Goal: Transaction & Acquisition: Purchase product/service

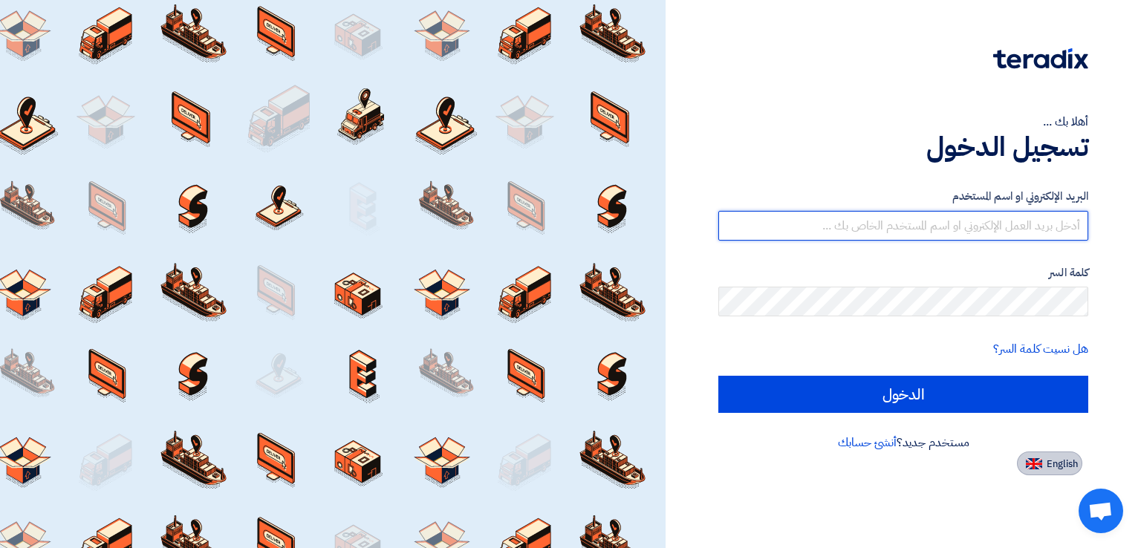
type input "bd@phiegypt.com"
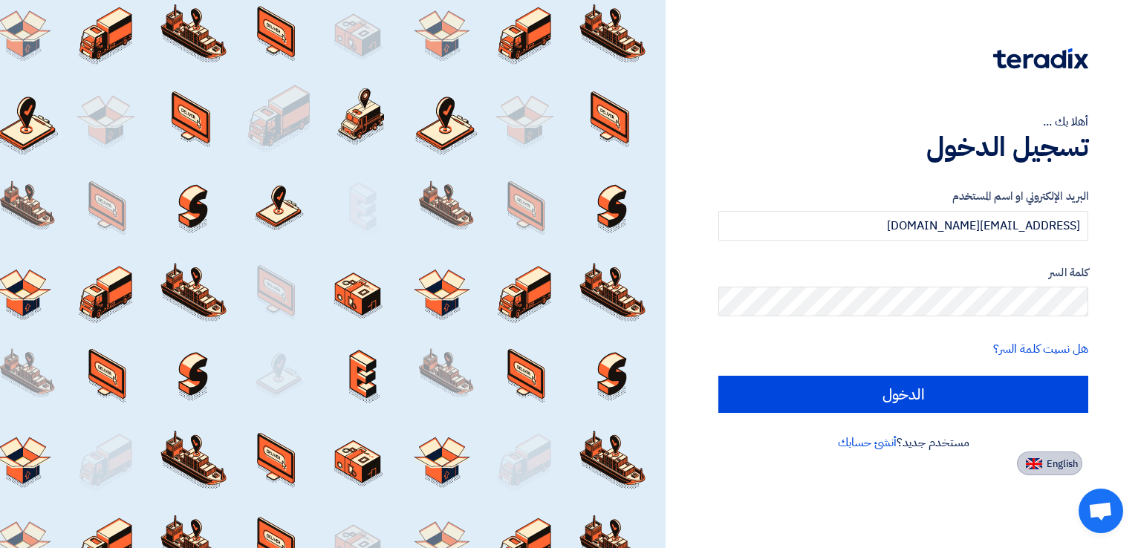
click at [1040, 454] on button "English" at bounding box center [1049, 464] width 65 height 24
type input "Sign in"
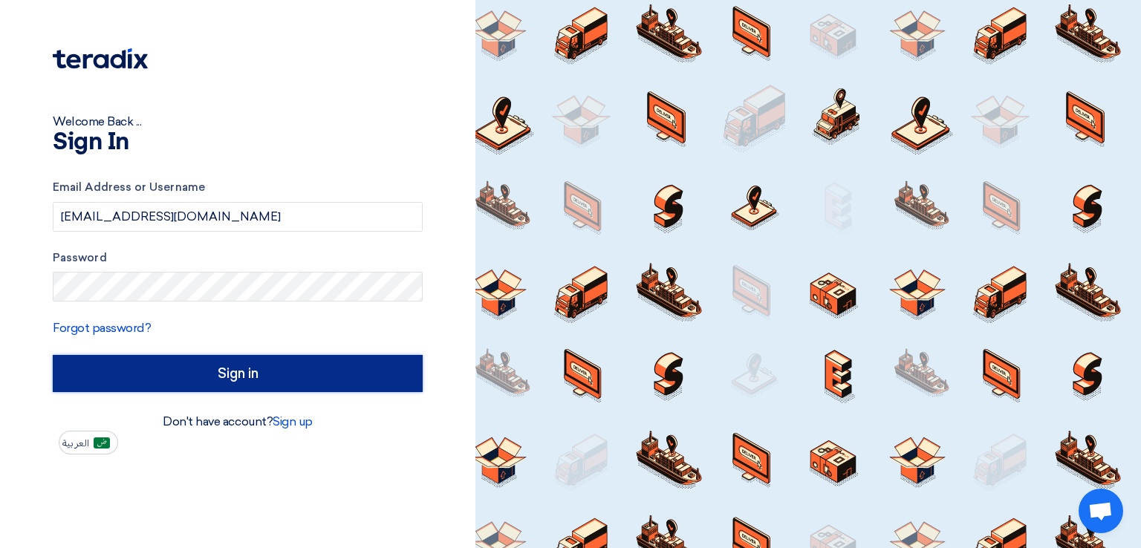
click at [372, 381] on input "Sign in" at bounding box center [238, 373] width 370 height 37
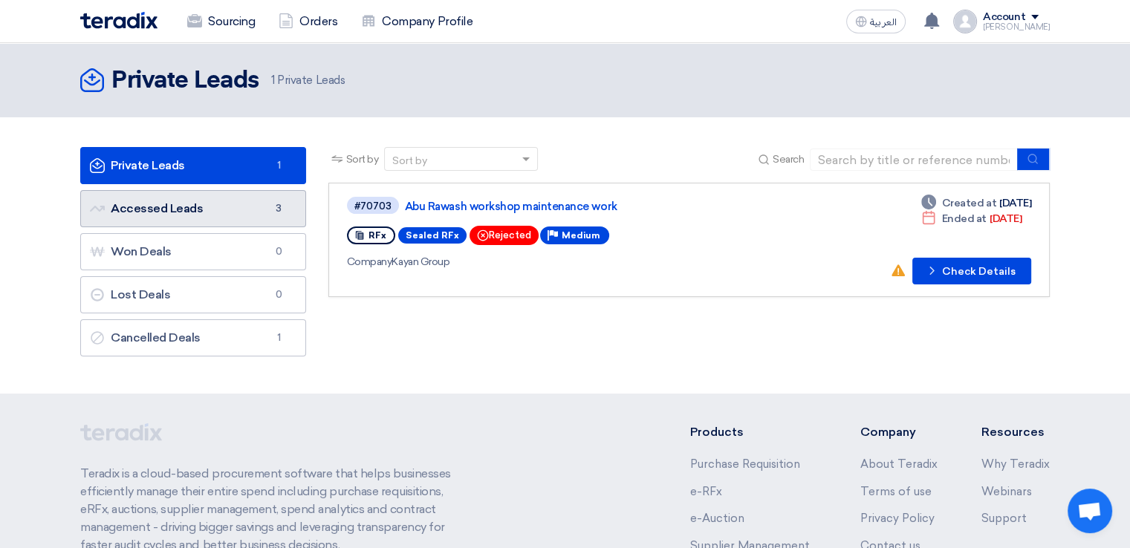
click at [258, 209] on link "Accessed Leads Accessed Leads 3" at bounding box center [193, 208] width 226 height 37
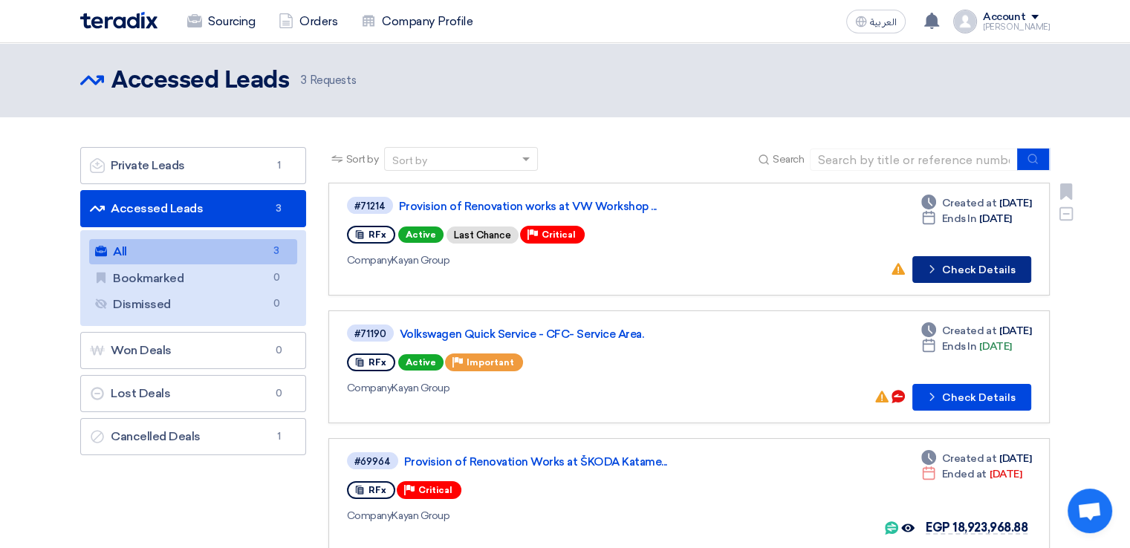
click at [962, 276] on button "Check details Check Details" at bounding box center [972, 269] width 119 height 27
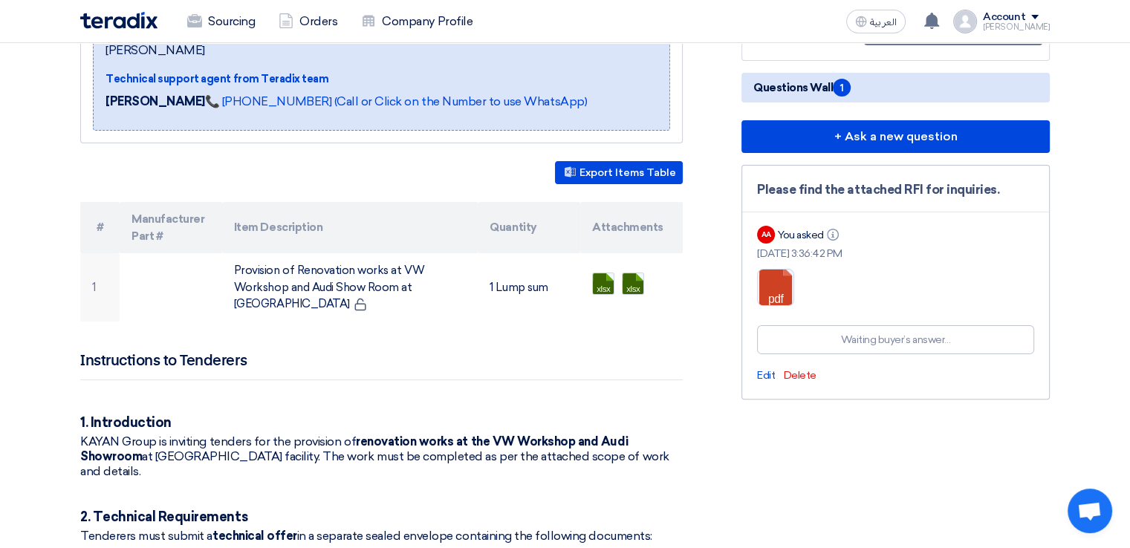
scroll to position [315, 0]
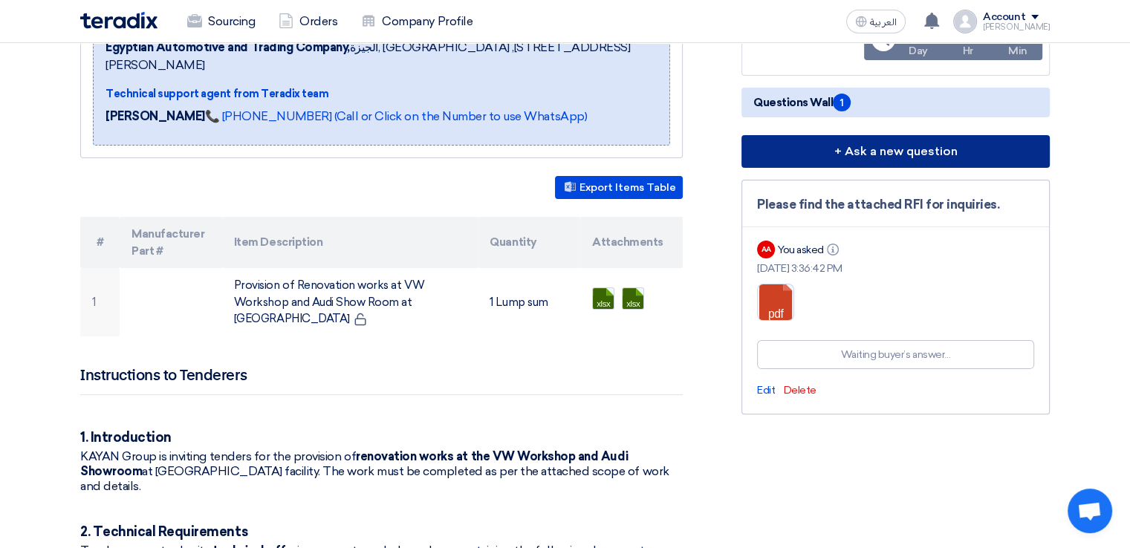
click at [897, 149] on button "+ Ask a new question" at bounding box center [896, 151] width 308 height 33
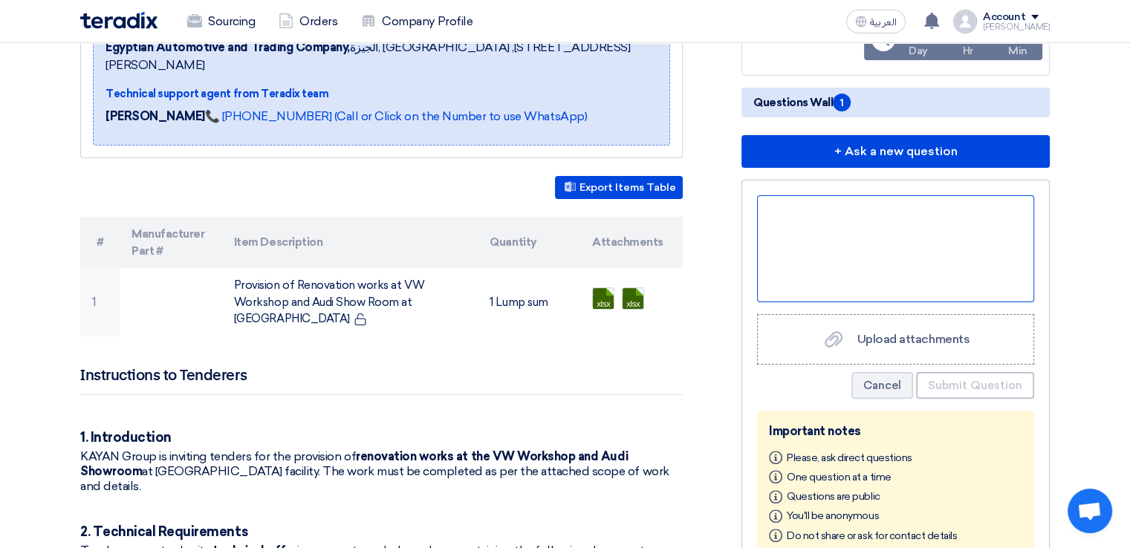
click at [831, 209] on div at bounding box center [895, 248] width 277 height 107
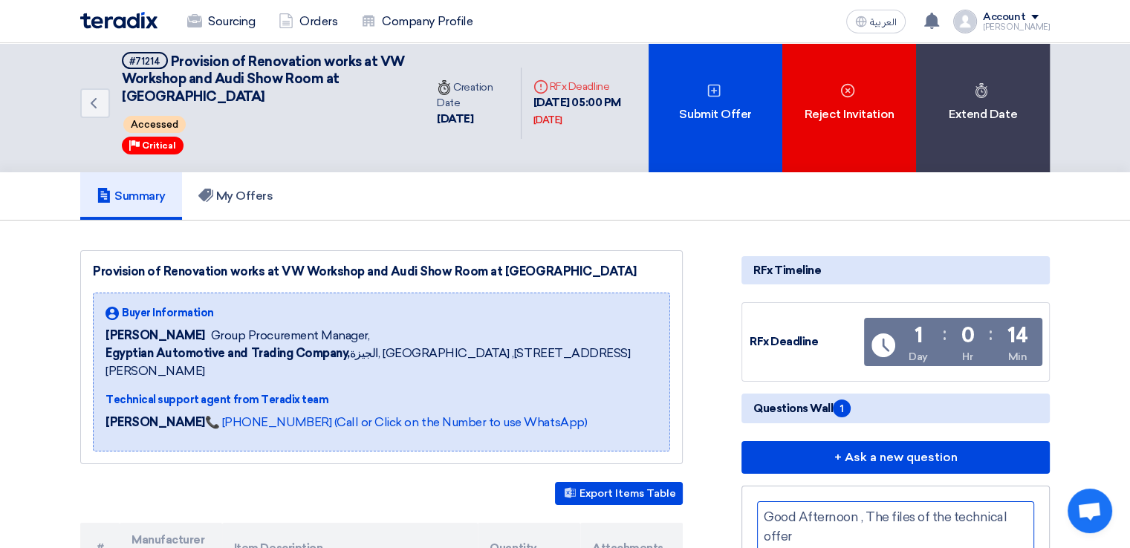
scroll to position [0, 0]
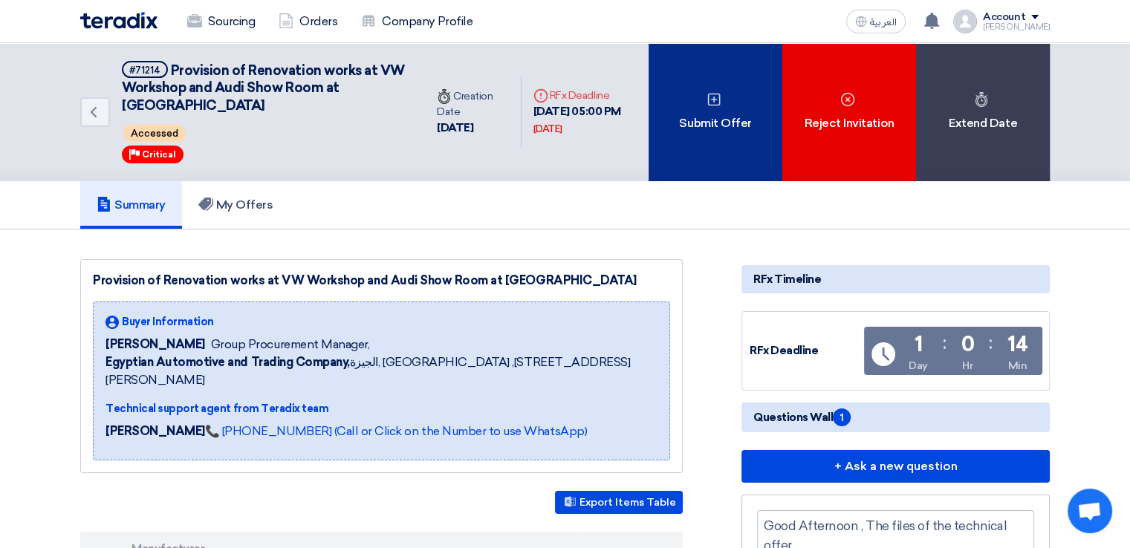
click at [740, 129] on div "Submit Offer" at bounding box center [716, 112] width 134 height 138
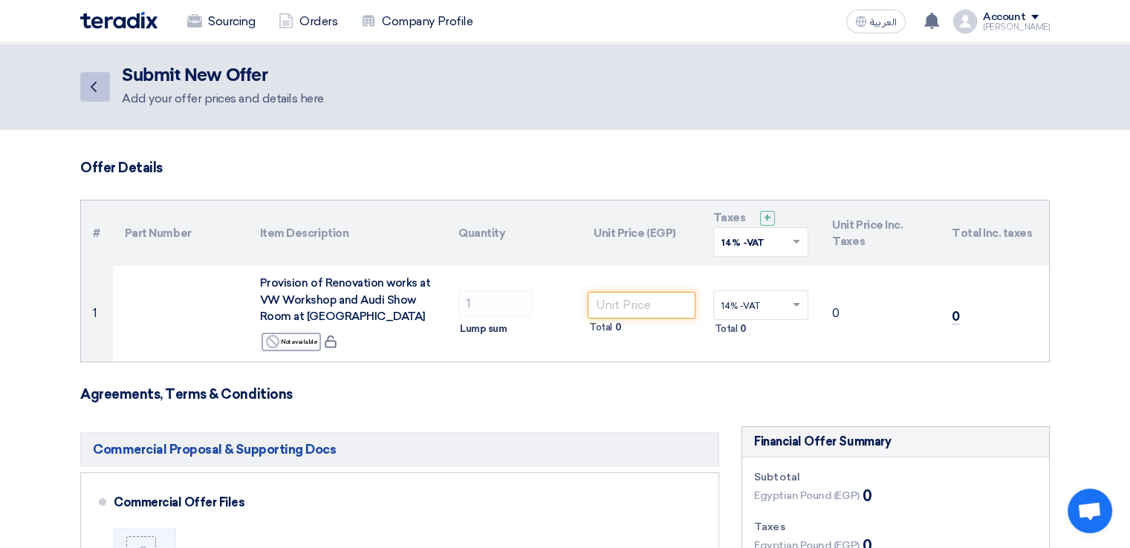
click at [101, 79] on icon "Back" at bounding box center [94, 87] width 18 height 18
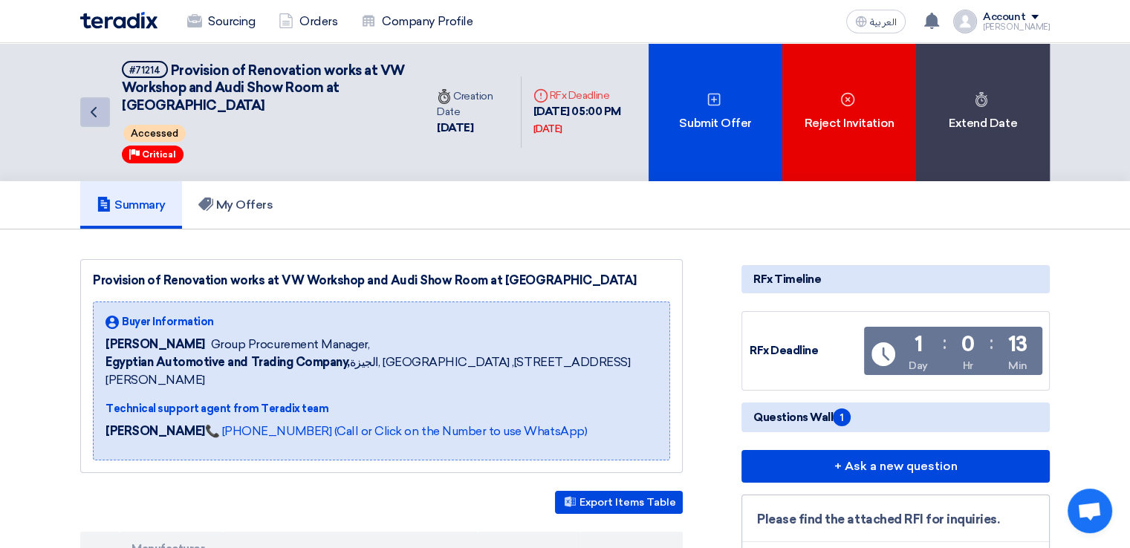
click at [89, 110] on icon "Back" at bounding box center [94, 112] width 18 height 18
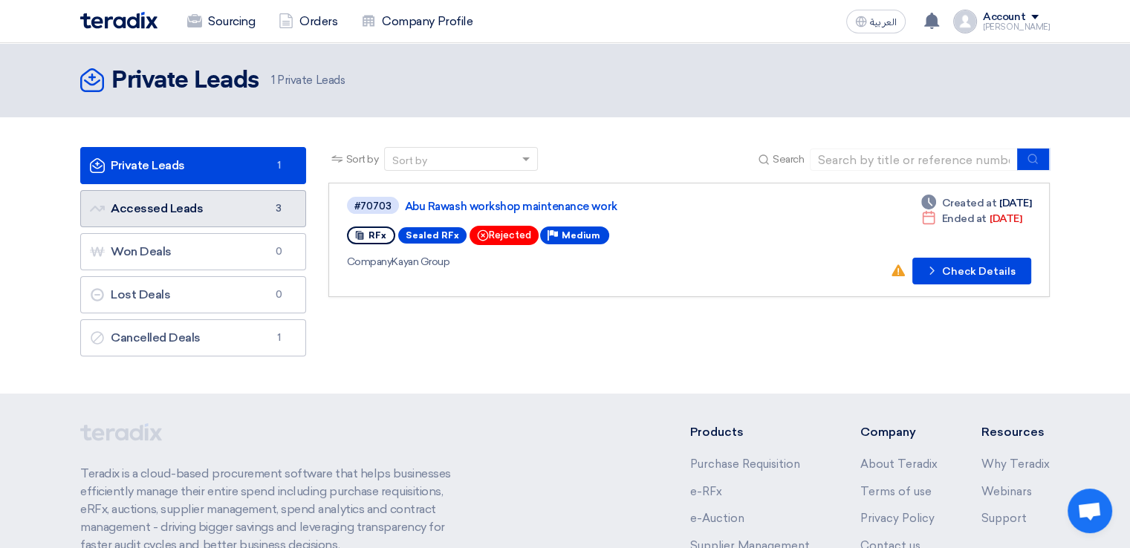
click at [215, 212] on link "Accessed Leads Accessed Leads 3" at bounding box center [193, 208] width 226 height 37
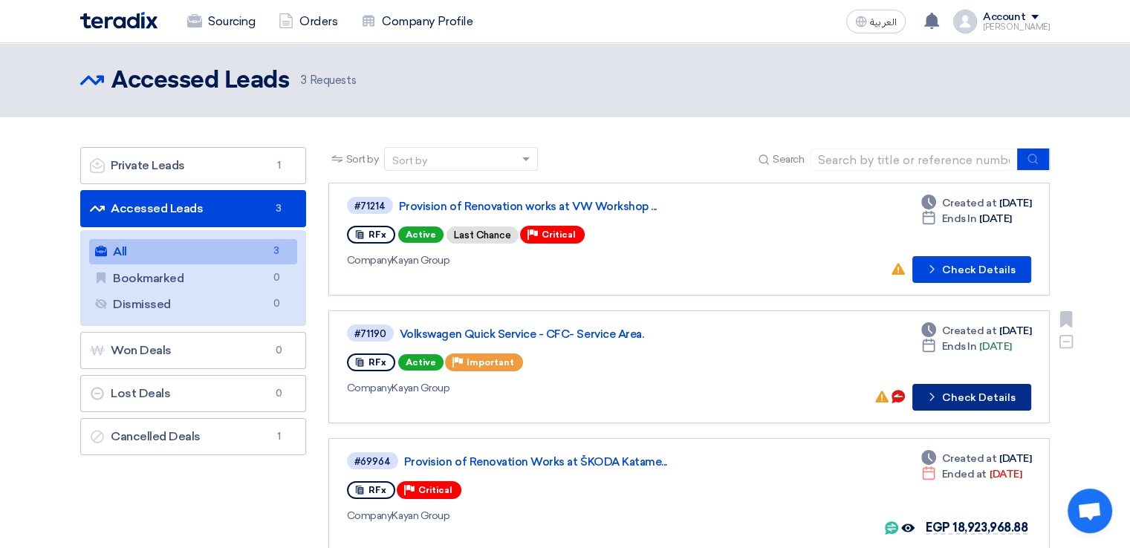
click at [952, 395] on button "Check details Check Details" at bounding box center [972, 397] width 119 height 27
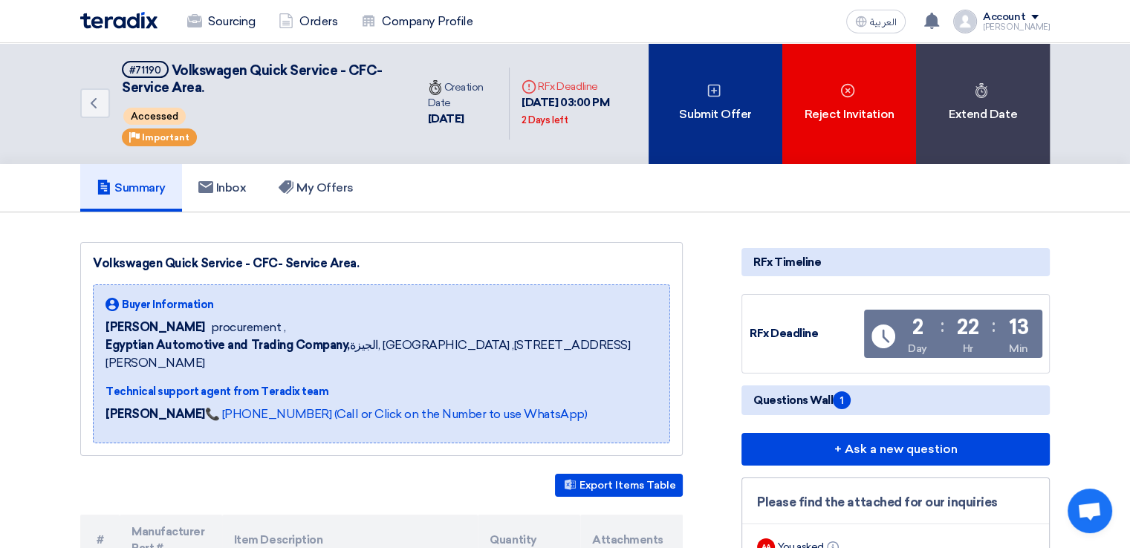
click at [719, 140] on div "Submit Offer" at bounding box center [716, 103] width 134 height 121
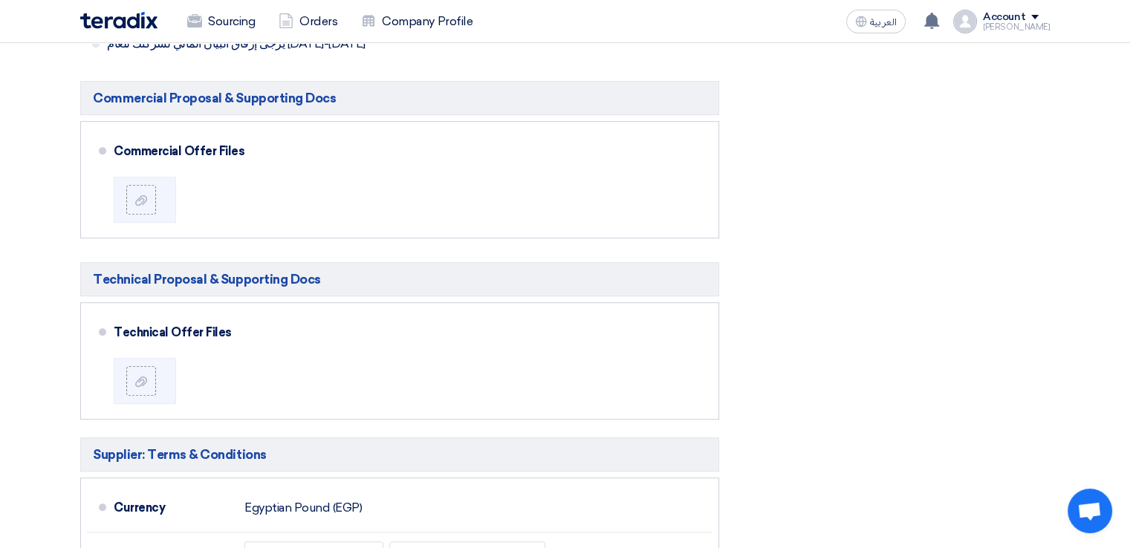
scroll to position [681, 0]
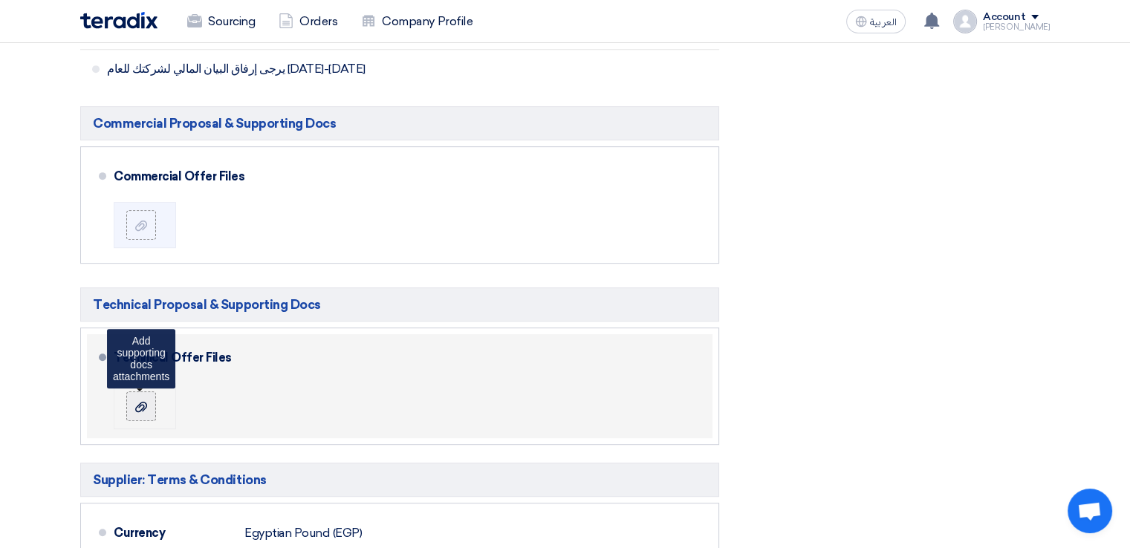
click at [144, 402] on icon at bounding box center [141, 407] width 12 height 12
click at [0, 0] on input "file" at bounding box center [0, 0] width 0 height 0
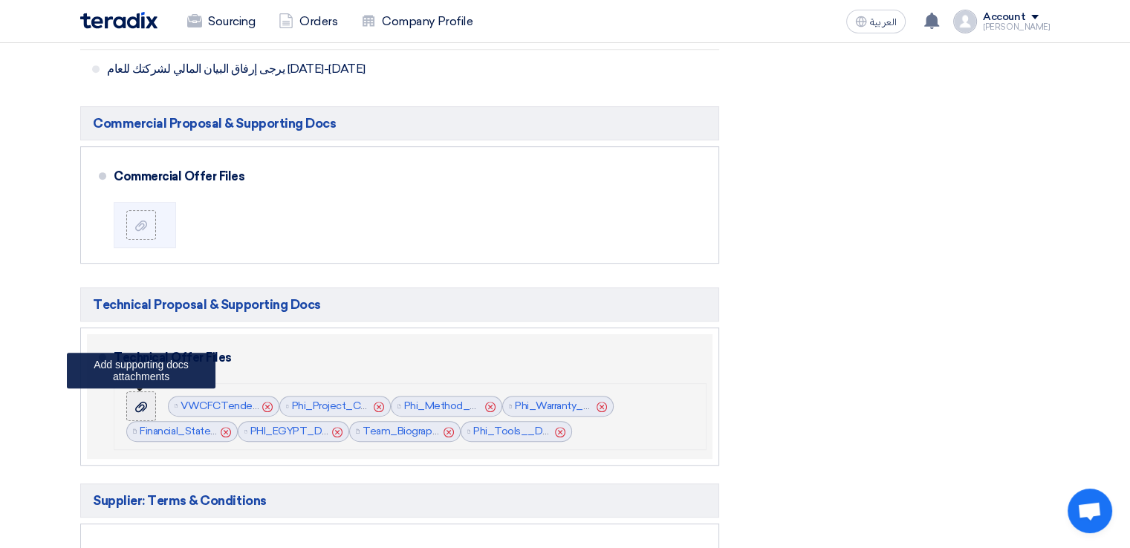
click at [146, 401] on icon at bounding box center [141, 407] width 12 height 12
click at [0, 0] on input "file" at bounding box center [0, 0] width 0 height 0
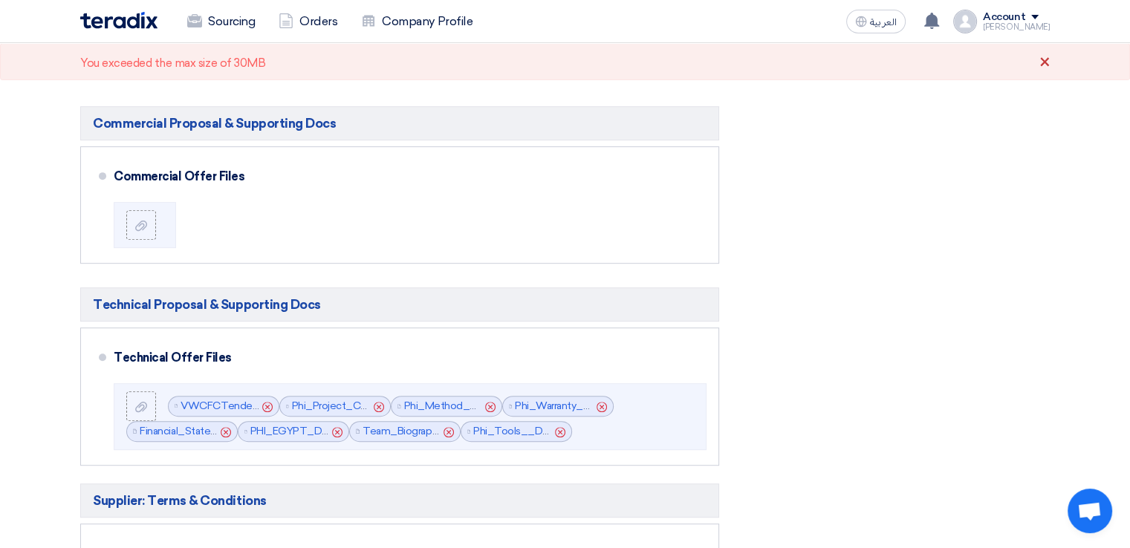
click at [1041, 70] on div "×" at bounding box center [1044, 63] width 11 height 18
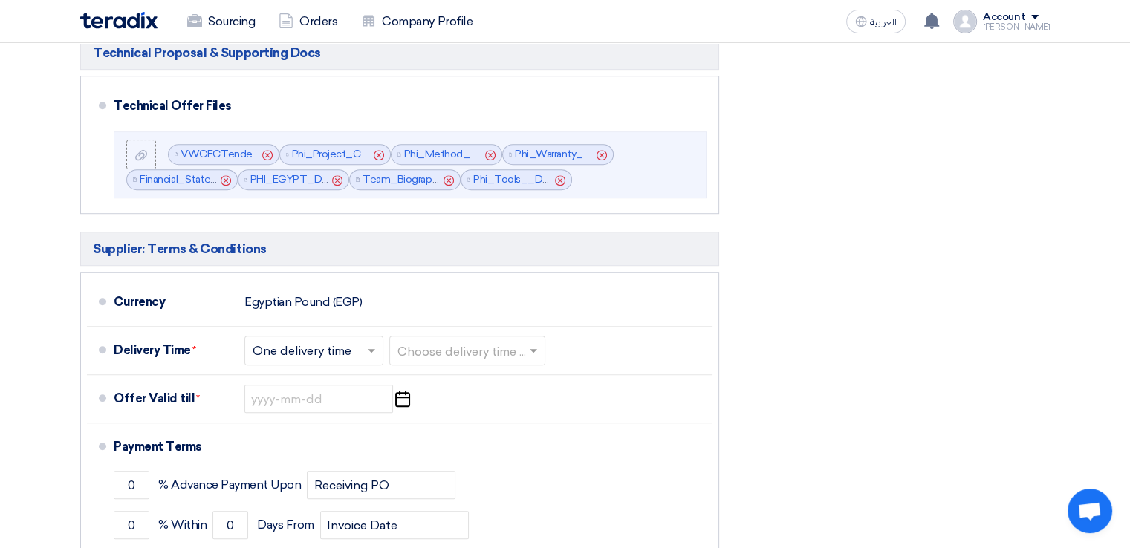
scroll to position [1006, 0]
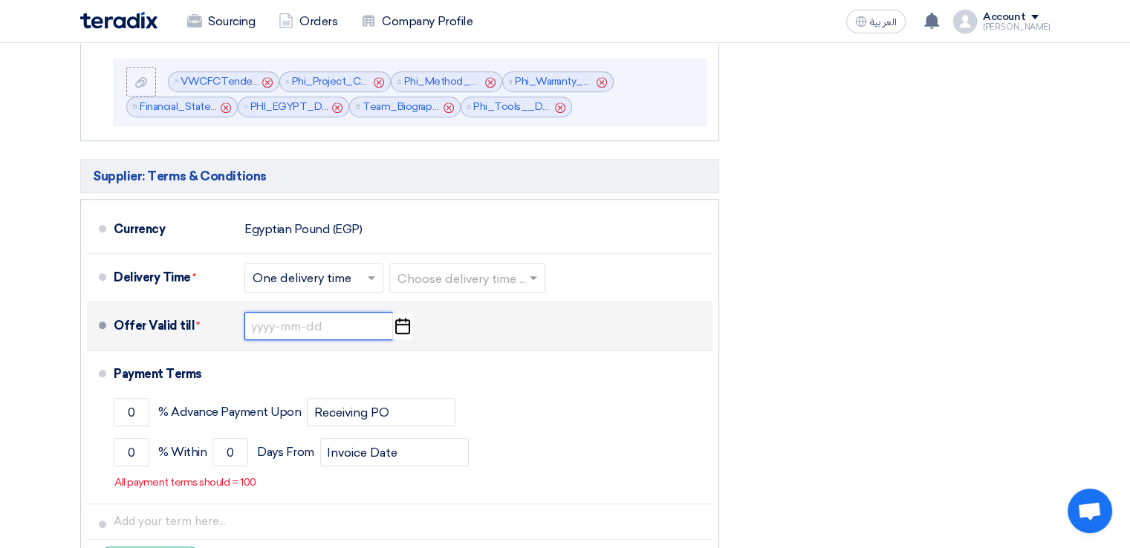
click at [262, 328] on input at bounding box center [318, 326] width 149 height 28
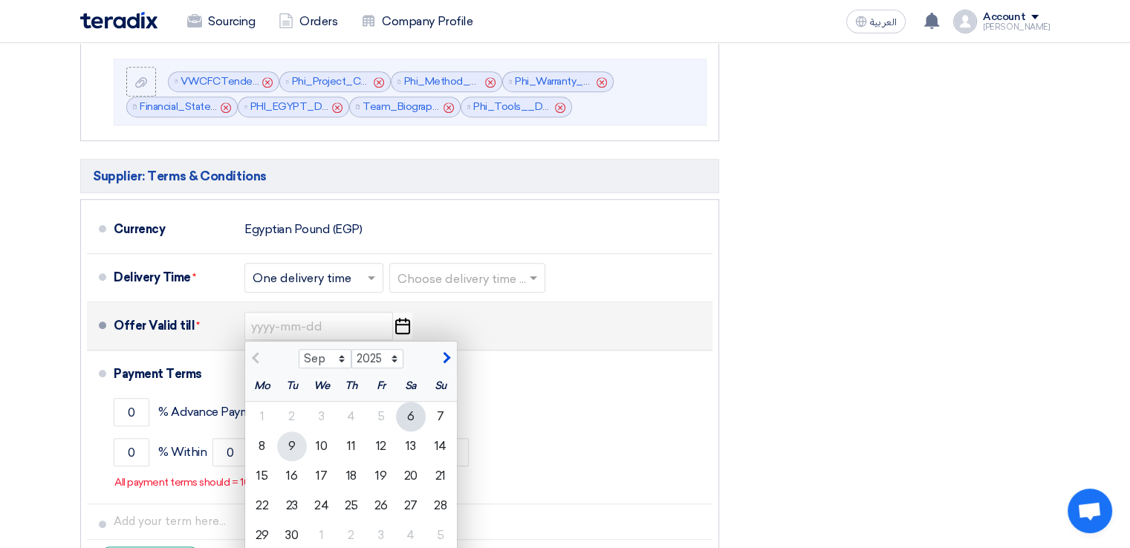
click at [283, 444] on div "9" at bounding box center [292, 447] width 30 height 30
type input "9/9/2025"
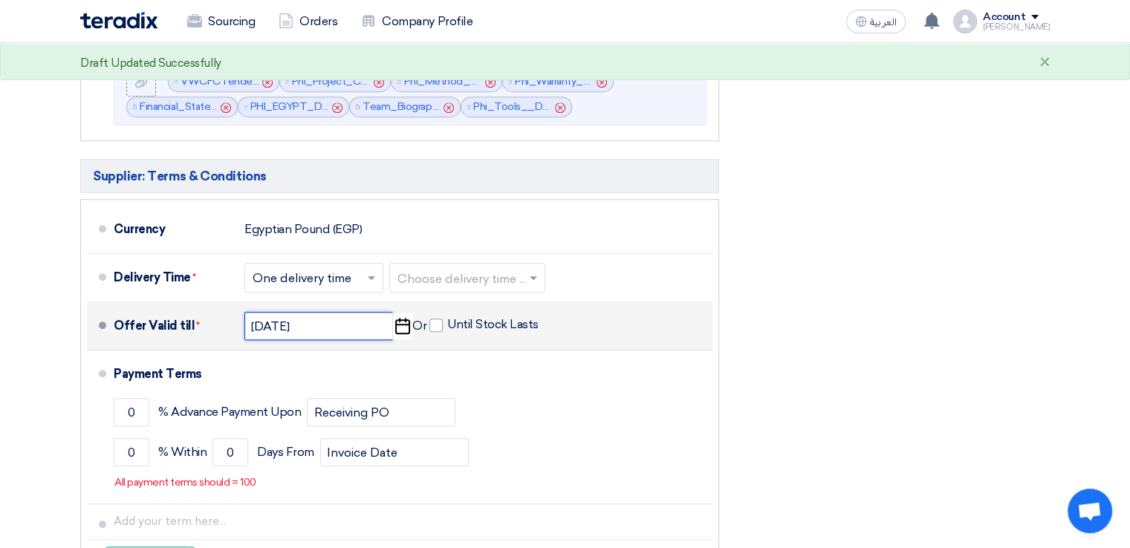
click at [299, 325] on input "9/9/2025" at bounding box center [318, 326] width 149 height 28
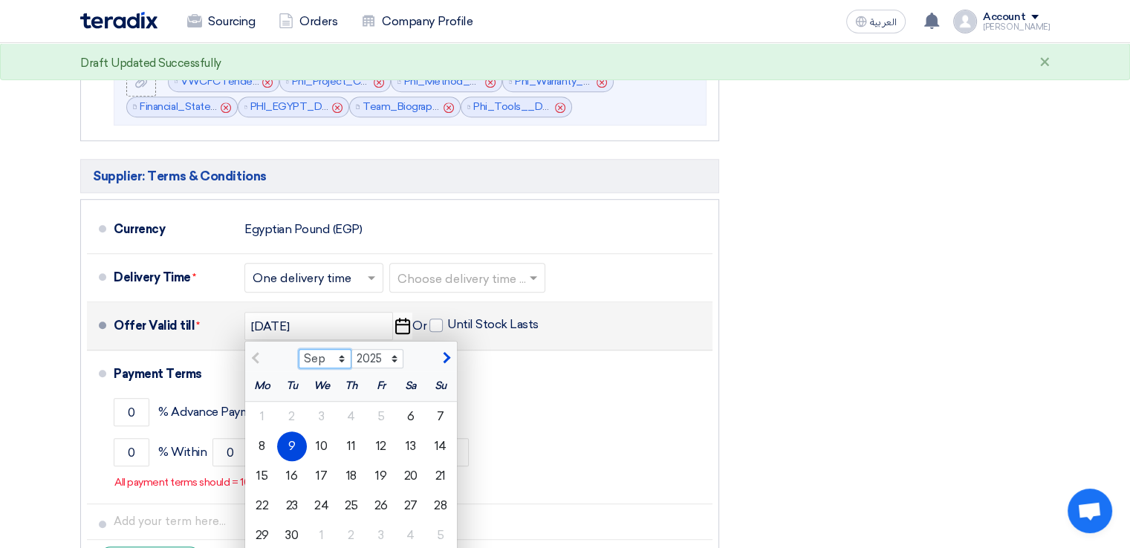
click at [327, 357] on select "Sep Oct Nov Dec" at bounding box center [325, 358] width 53 height 19
select select "10"
click at [299, 349] on select "Sep Oct Nov Dec" at bounding box center [325, 358] width 53 height 19
click at [349, 432] on div "9" at bounding box center [352, 447] width 30 height 30
type input "10/9/2025"
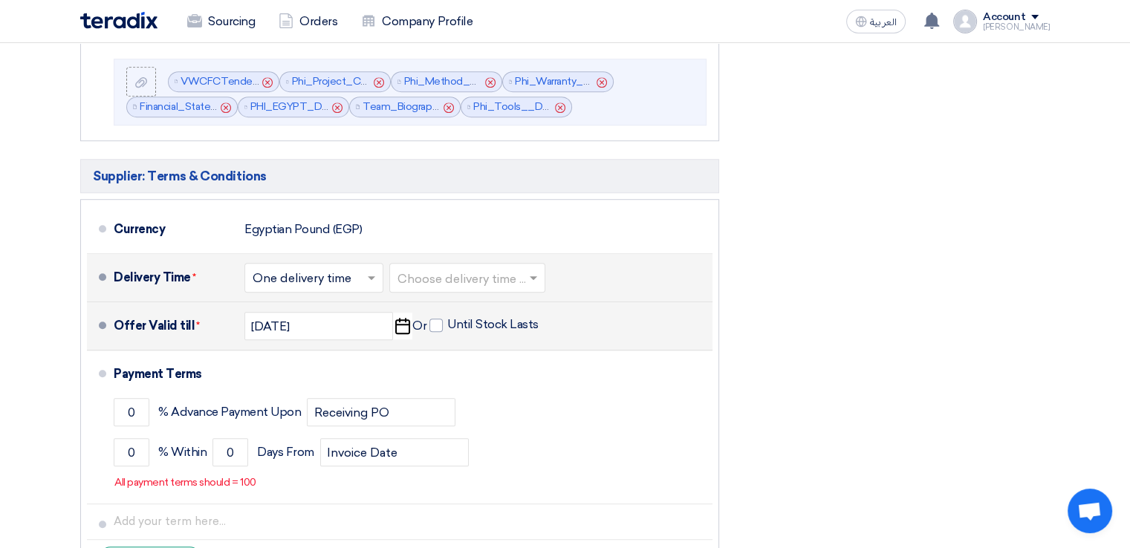
click at [366, 271] on span at bounding box center [373, 277] width 19 height 15
click at [343, 324] on div "One delivery time" at bounding box center [313, 337] width 137 height 27
click at [470, 278] on input "text" at bounding box center [468, 280] width 141 height 22
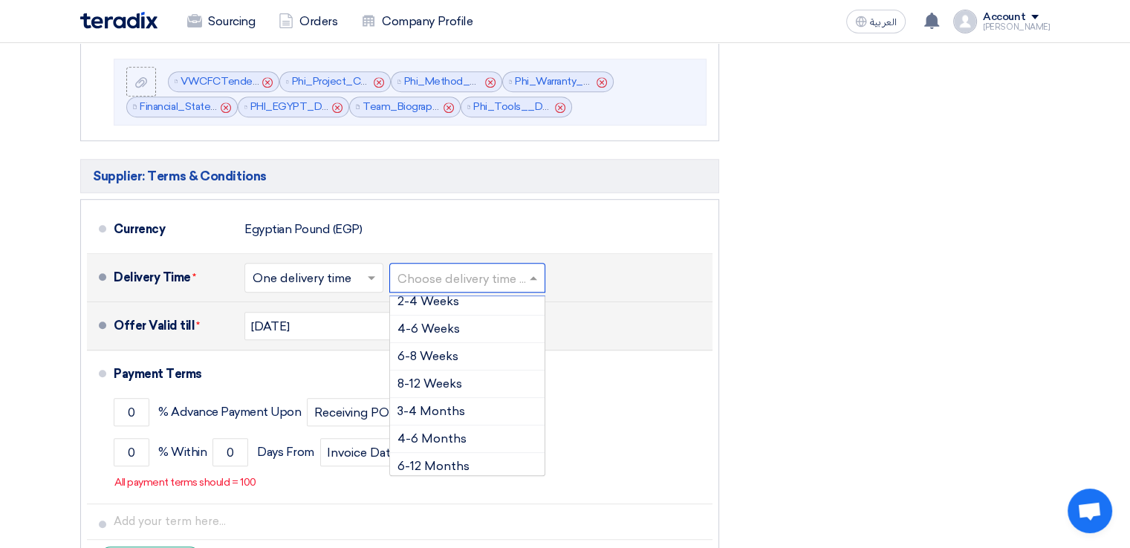
scroll to position [122, 0]
click at [447, 403] on span "4-6 Months" at bounding box center [432, 408] width 69 height 14
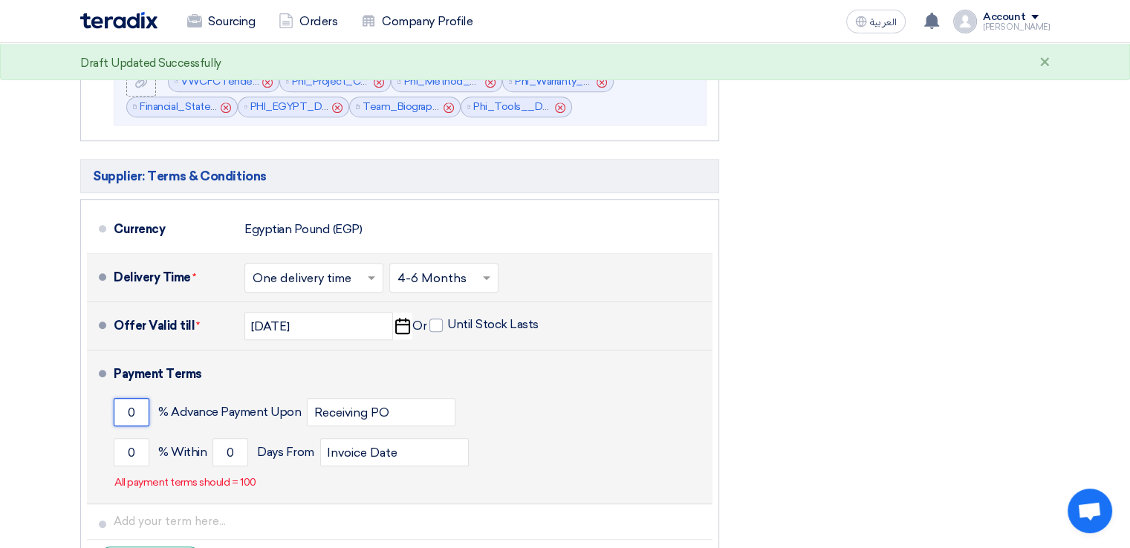
click at [137, 411] on input "0" at bounding box center [132, 412] width 36 height 28
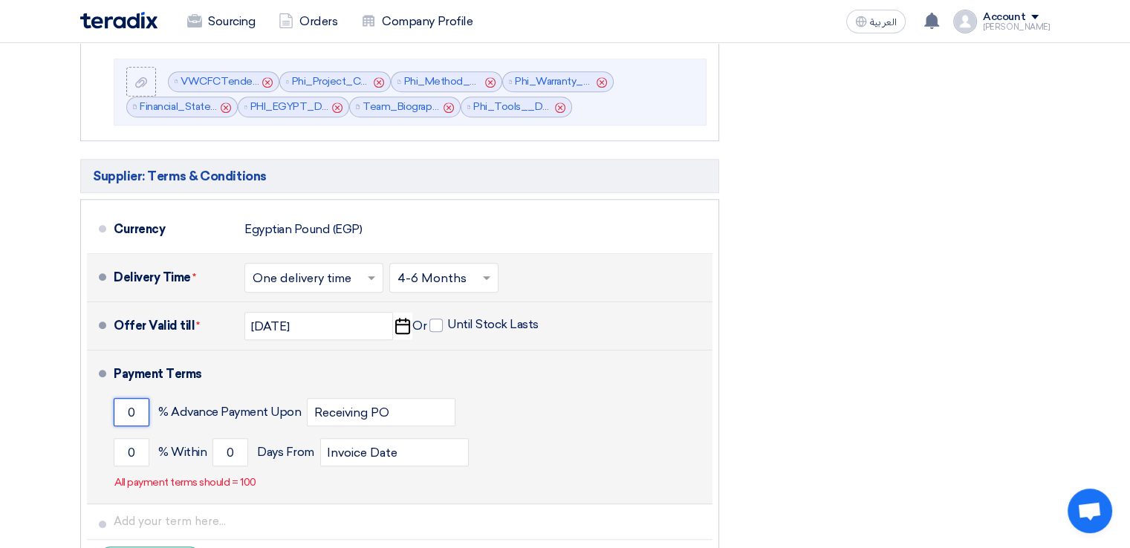
click at [132, 411] on input "0" at bounding box center [132, 412] width 36 height 28
type input "30"
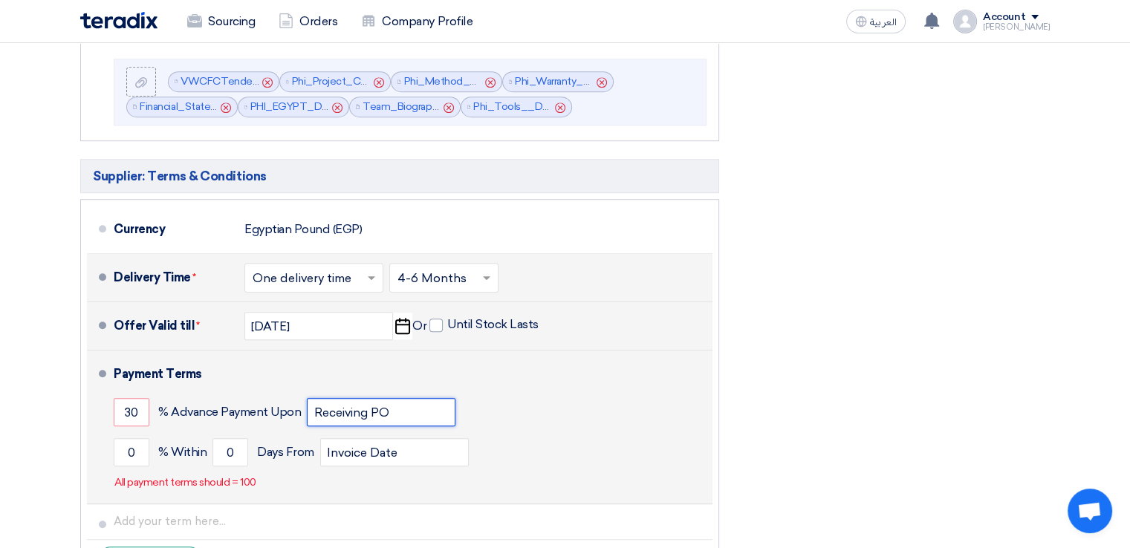
click at [377, 407] on input "Receiving PO" at bounding box center [381, 412] width 149 height 28
type input "P"
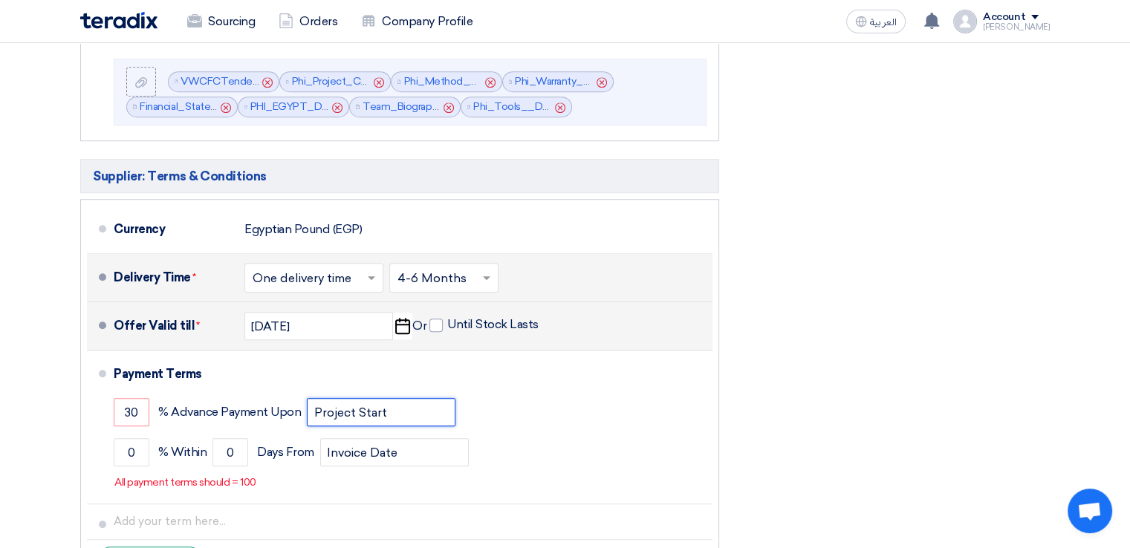
type input "Project Start"
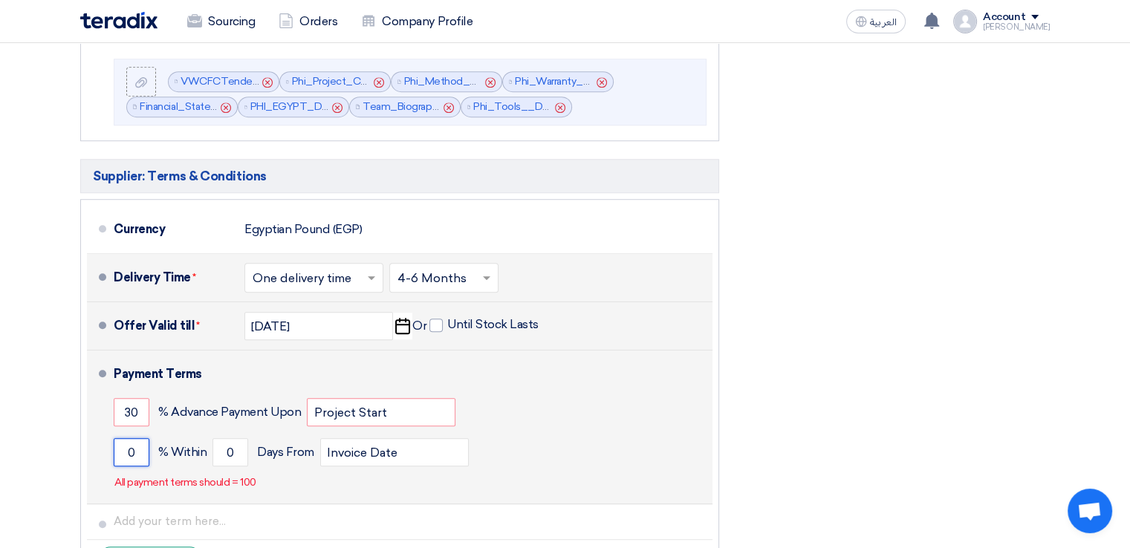
click at [133, 447] on input "0" at bounding box center [132, 452] width 36 height 28
type input "70"
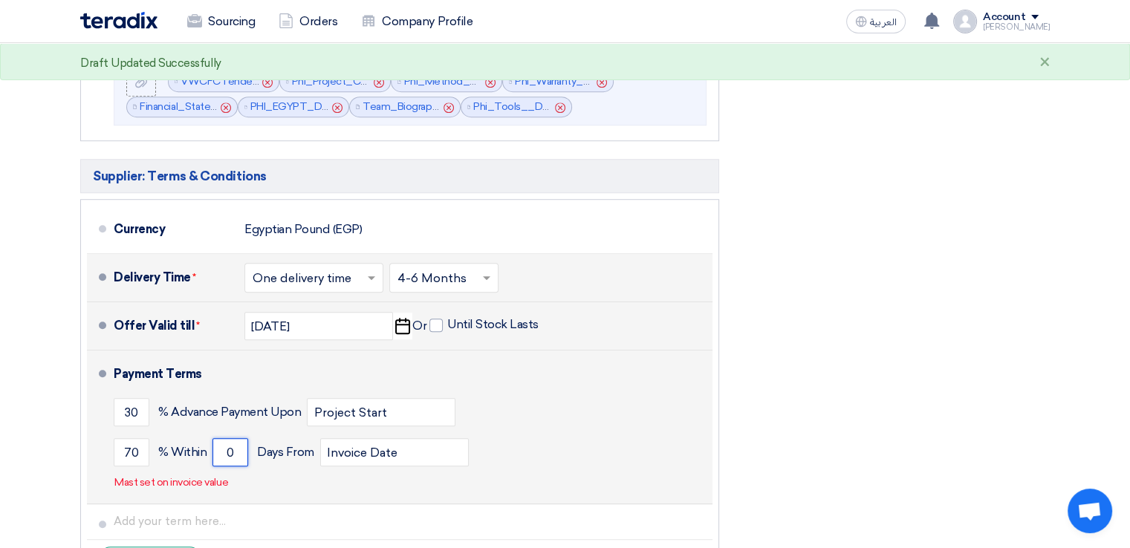
click at [224, 449] on input "0" at bounding box center [231, 452] width 36 height 28
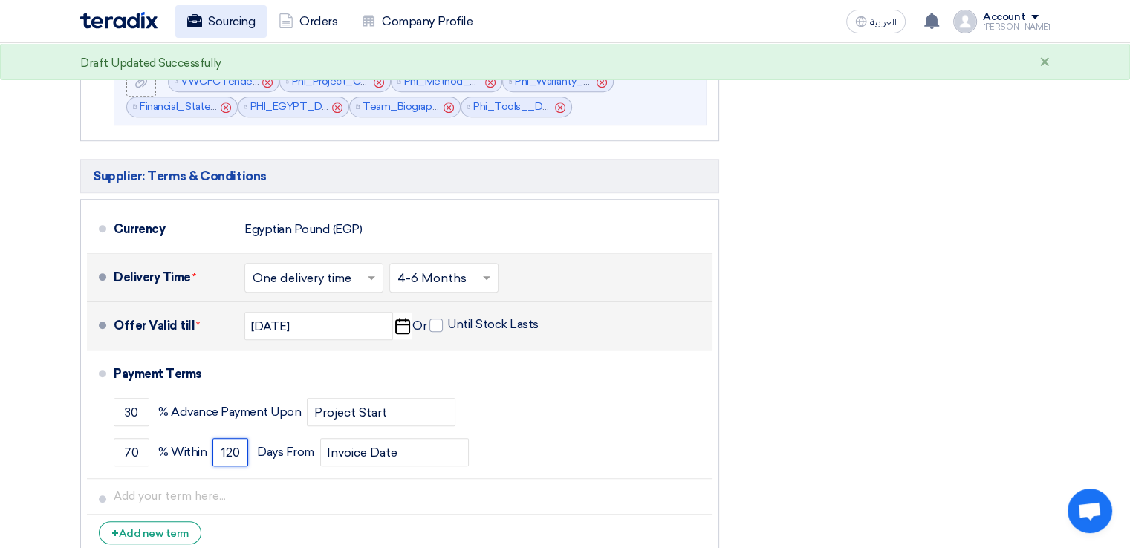
type input "120"
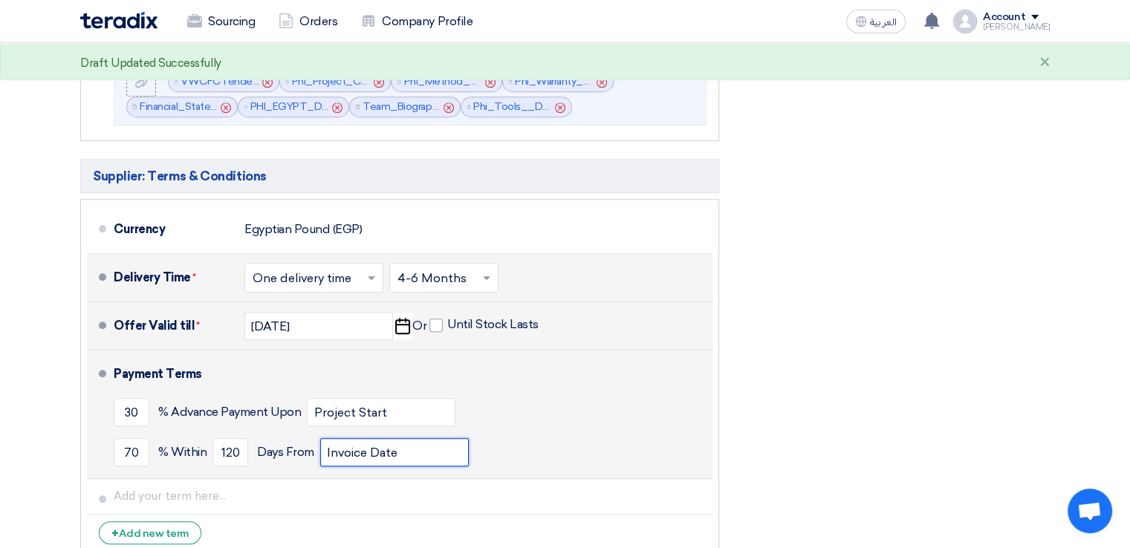
click at [375, 441] on input "Invoice Date" at bounding box center [394, 452] width 149 height 28
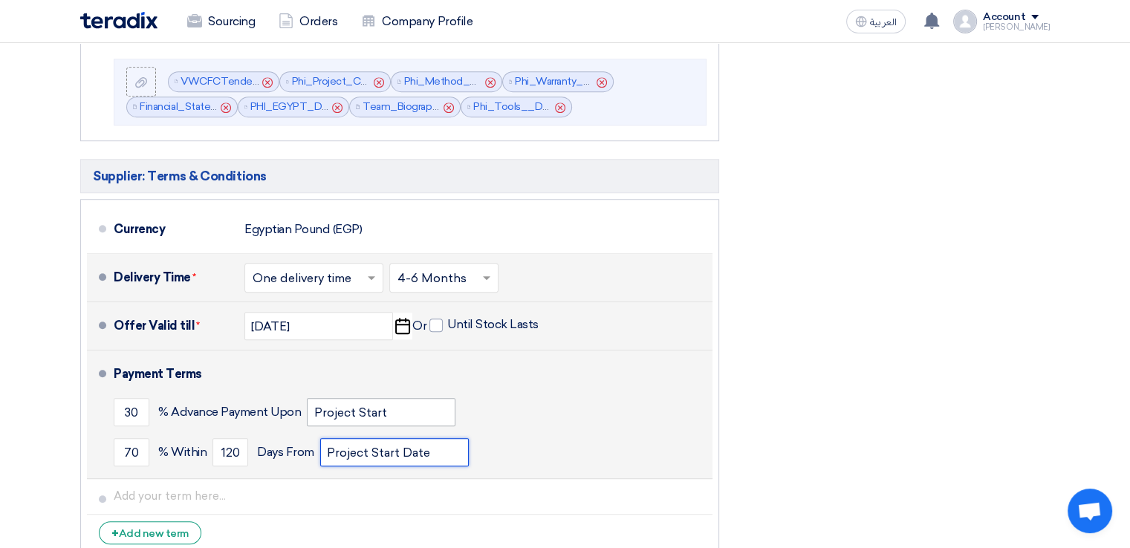
type input "Project Start Date"
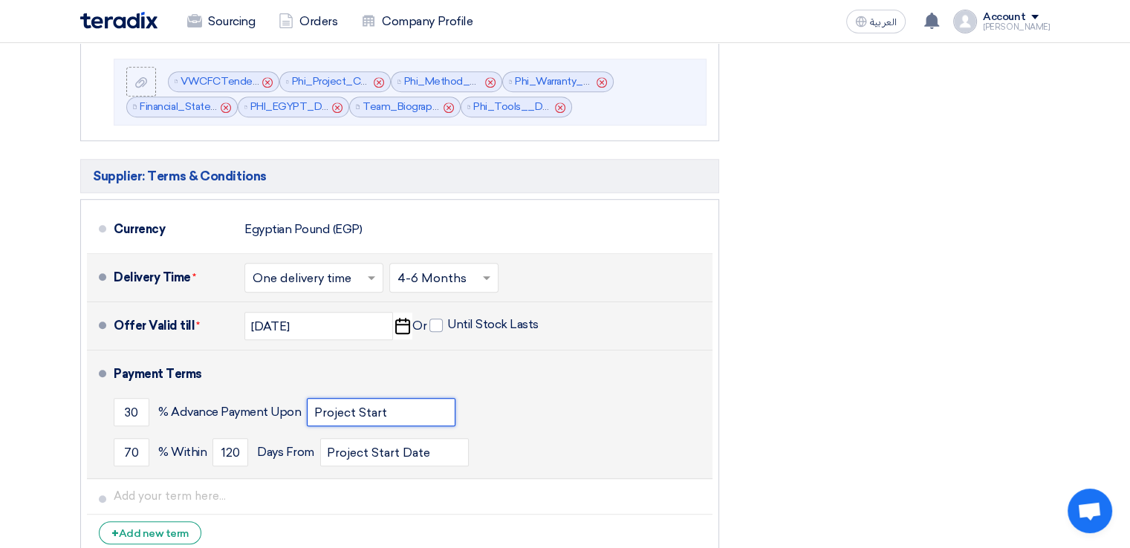
click at [394, 411] on input "Project Start" at bounding box center [381, 412] width 149 height 28
click at [383, 406] on input "Project Start Date" at bounding box center [381, 412] width 149 height 28
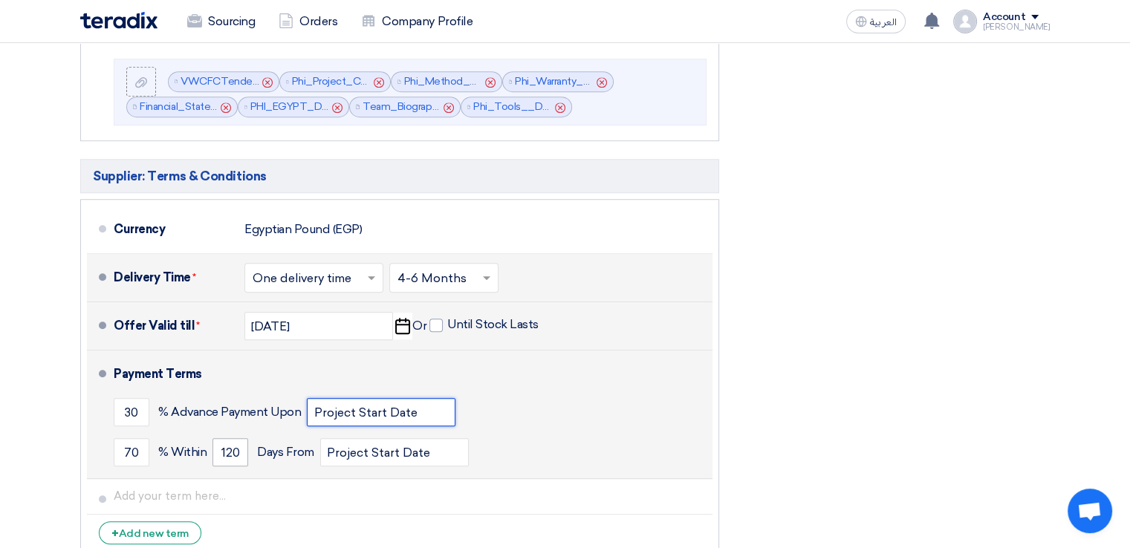
type input "Project Start Date"
click at [242, 449] on input "120" at bounding box center [231, 452] width 36 height 28
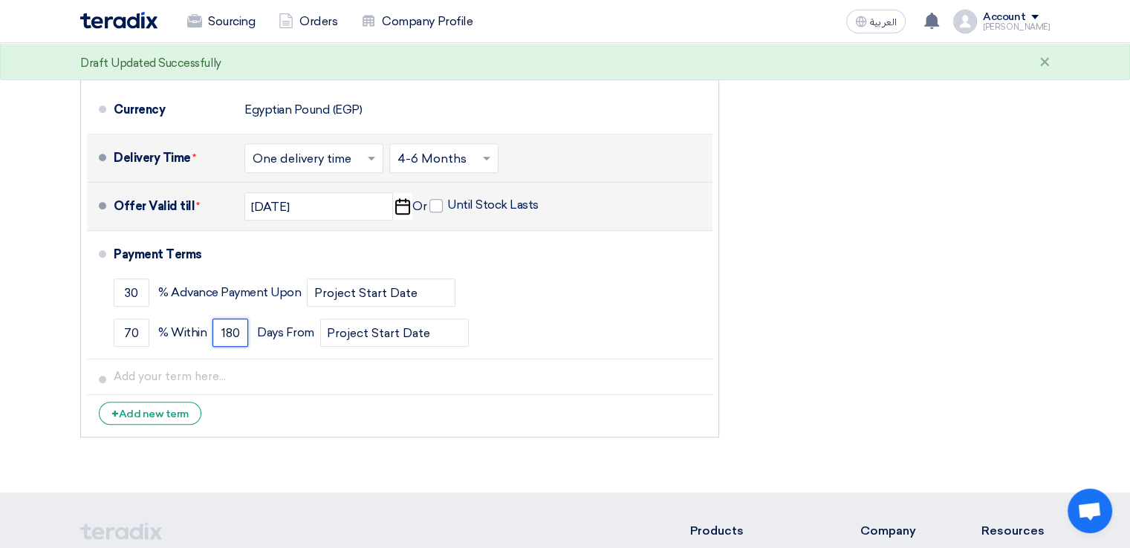
scroll to position [1144, 0]
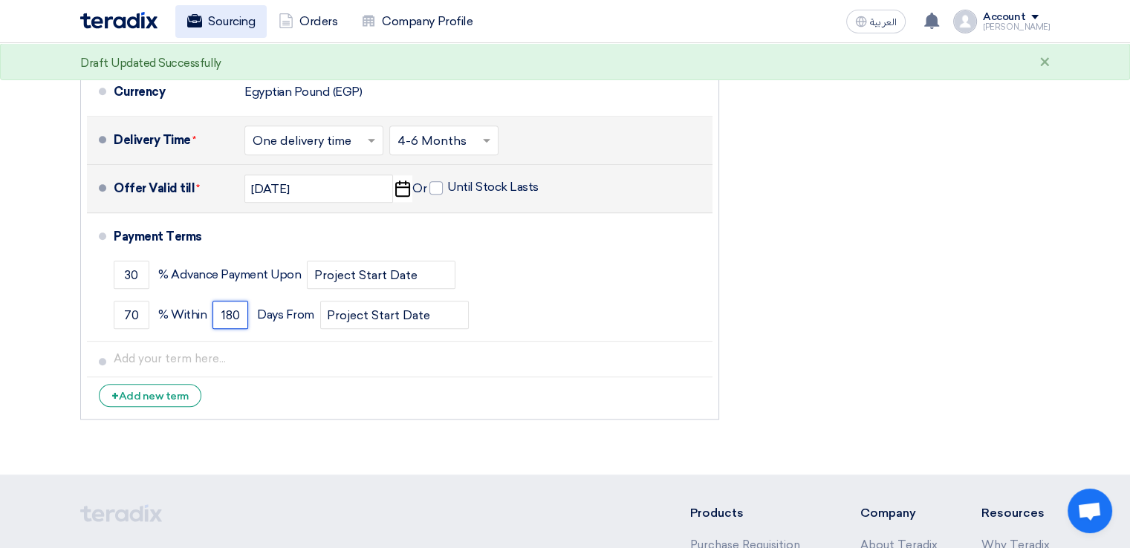
type input "180"
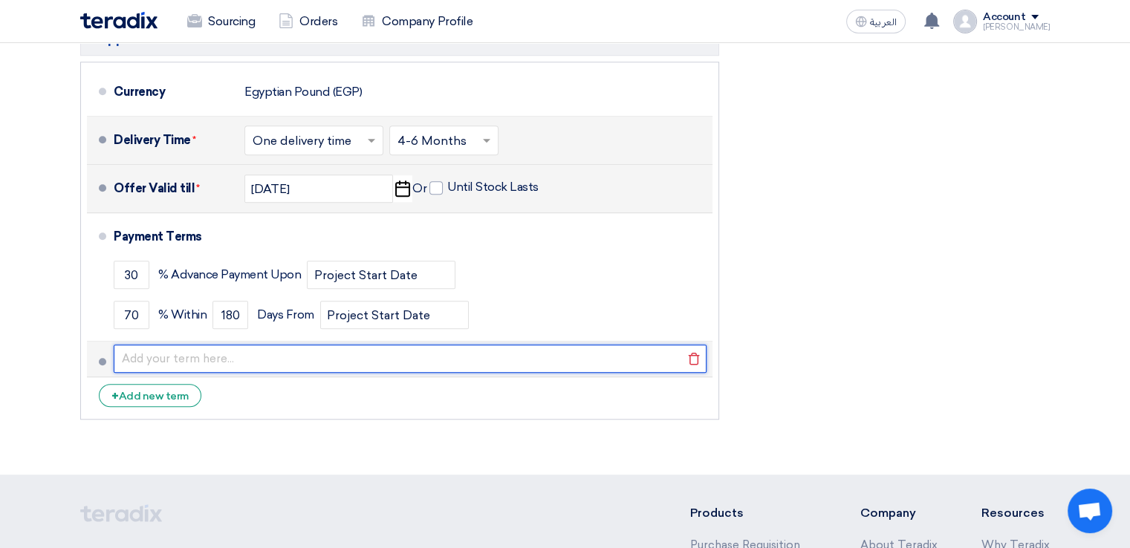
click at [201, 351] on input "text" at bounding box center [410, 359] width 593 height 28
paste input "15% Bi-weekly starting second month"
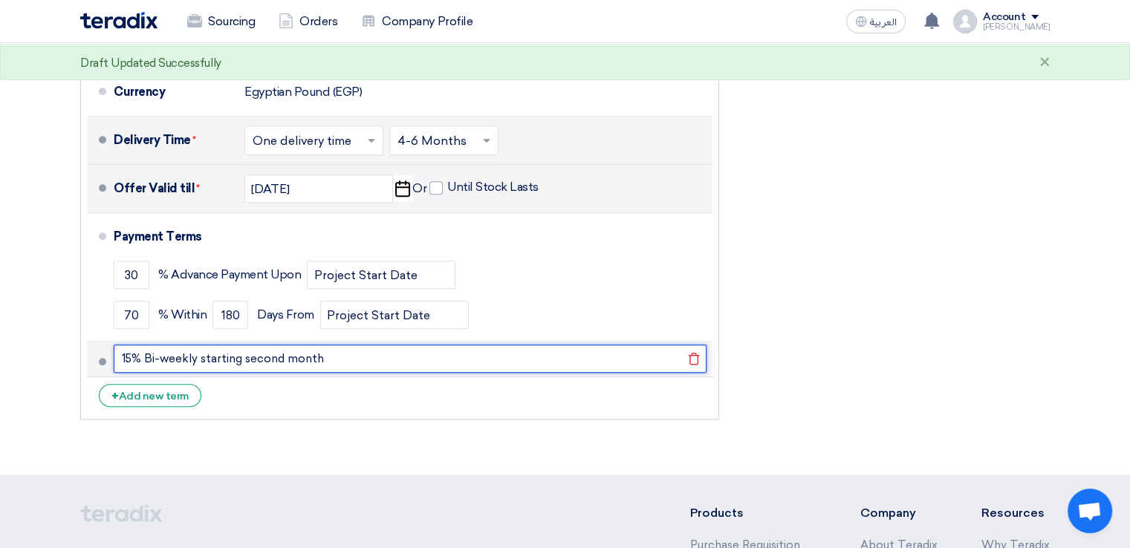
click at [131, 354] on input "15% Bi-weekly starting second month" at bounding box center [410, 359] width 593 height 28
type input "15% Bi-weekly starting second month"
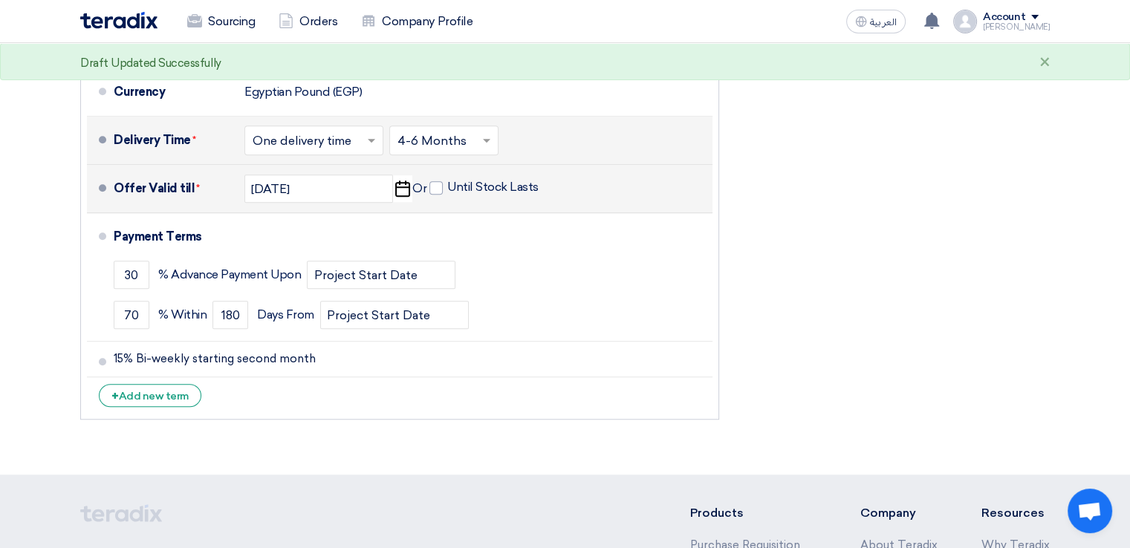
click at [157, 391] on div "+ Add new term" at bounding box center [150, 395] width 103 height 23
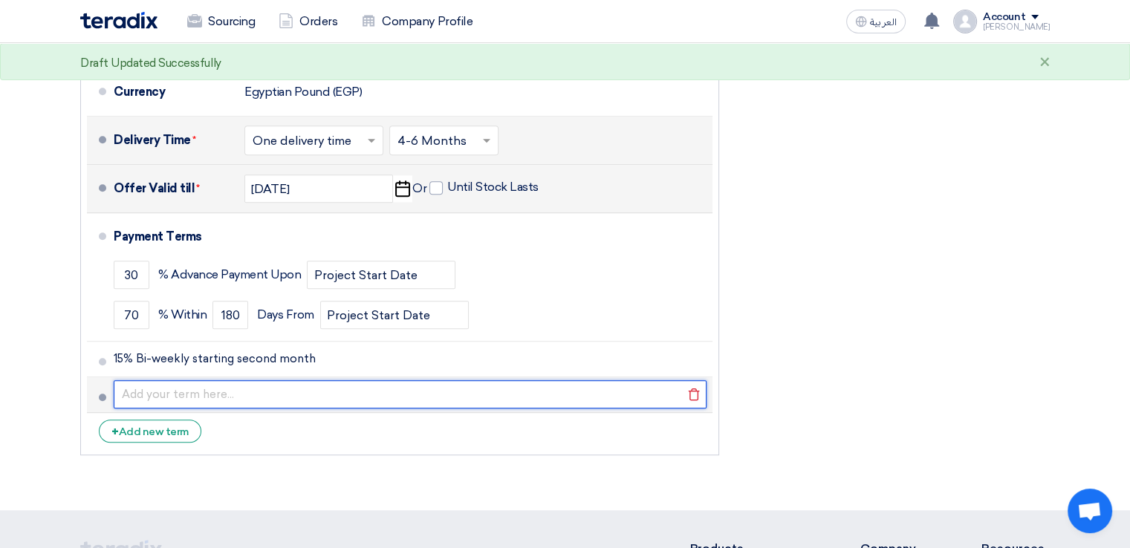
click at [195, 385] on input "text" at bounding box center [410, 394] width 593 height 28
paste input "10 % on final submission"
type input "10 % on final submission"
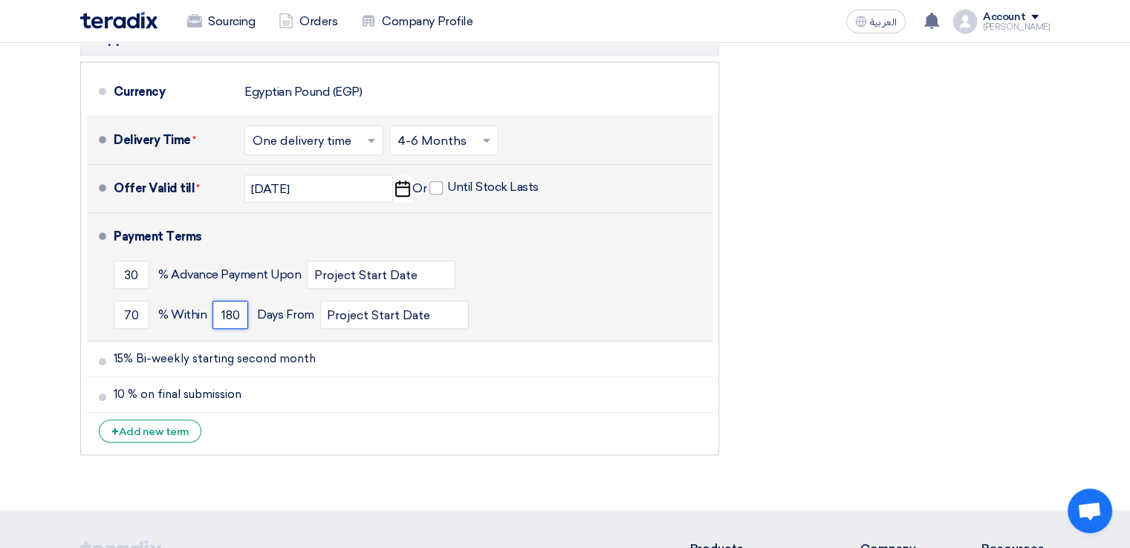
click at [239, 309] on input "180" at bounding box center [231, 315] width 36 height 28
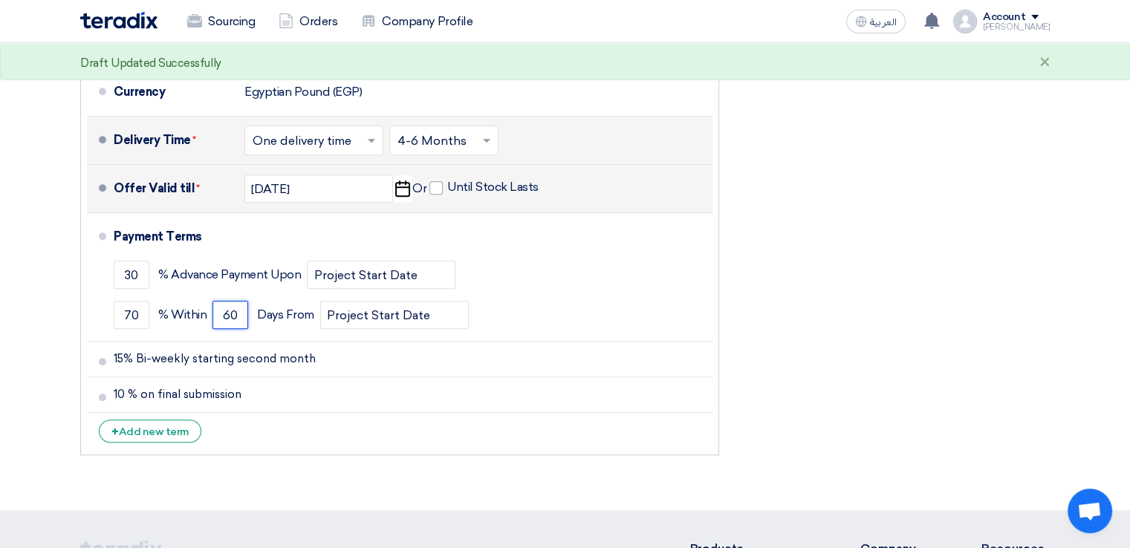
type input "60"
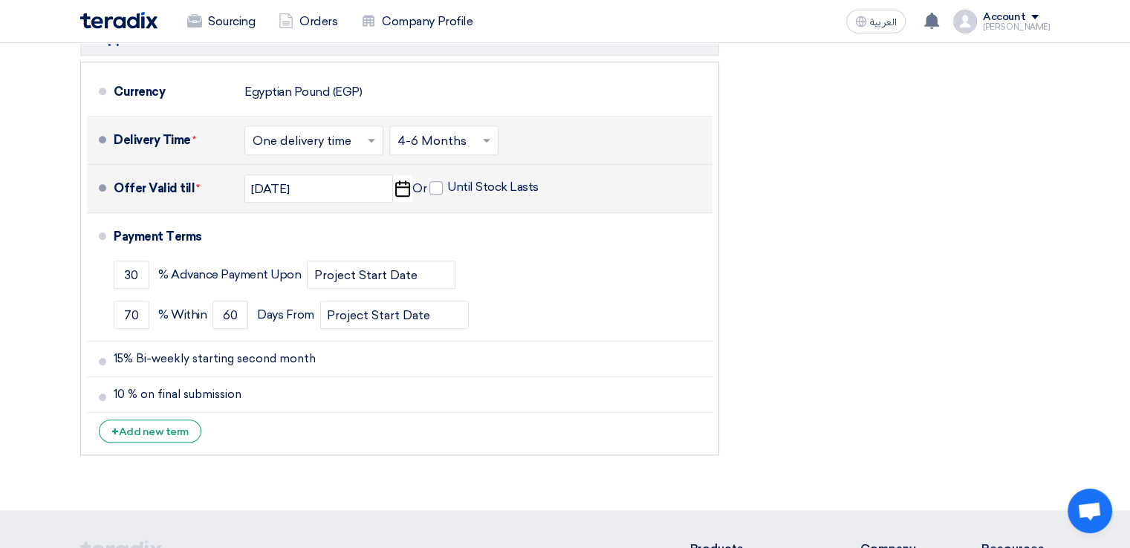
click at [465, 138] on input "text" at bounding box center [445, 143] width 94 height 22
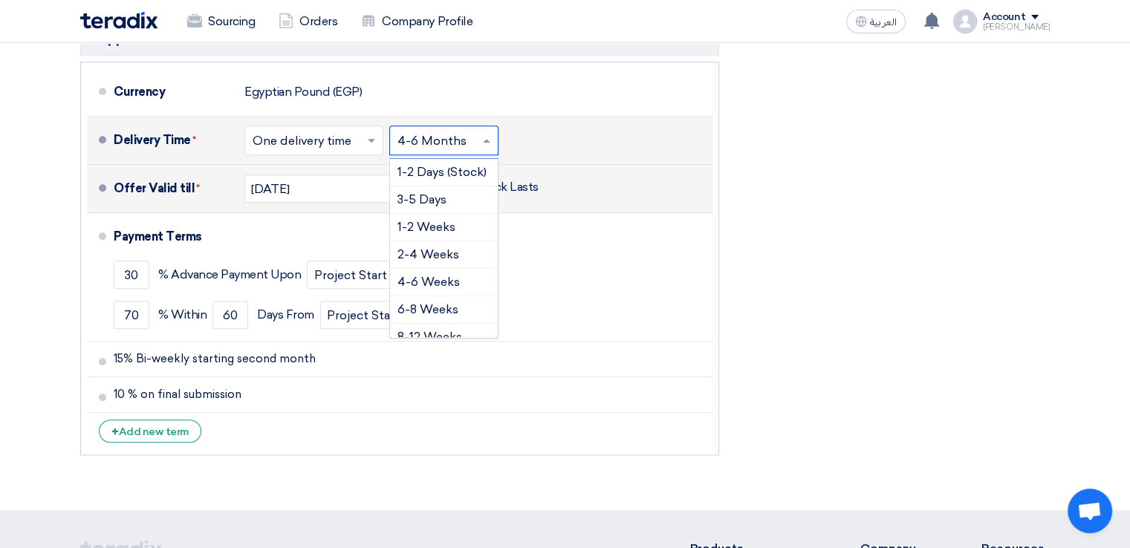
scroll to position [77, 0]
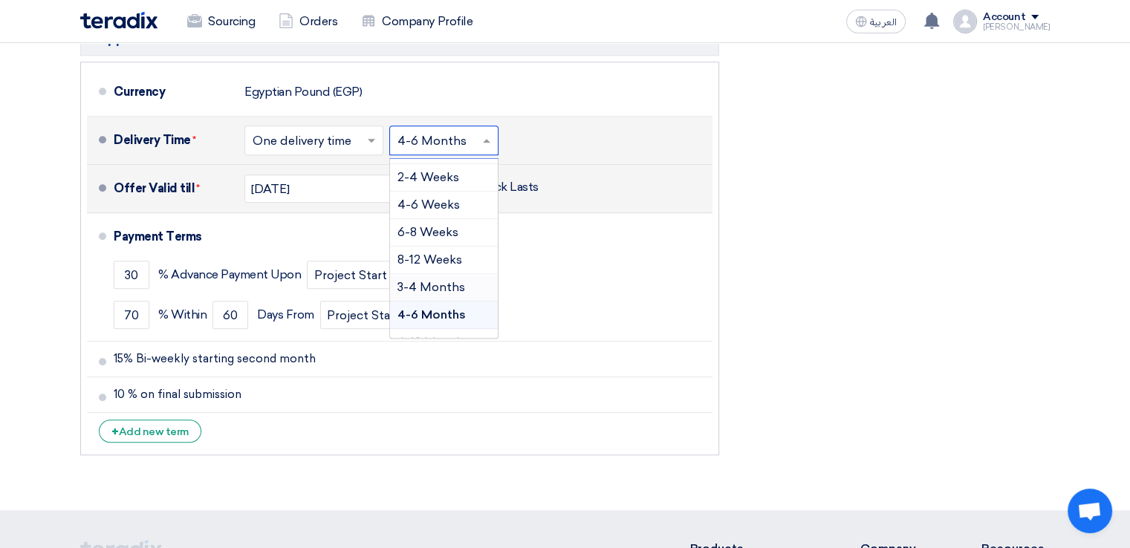
click at [434, 284] on span "3-4 Months" at bounding box center [432, 287] width 68 height 14
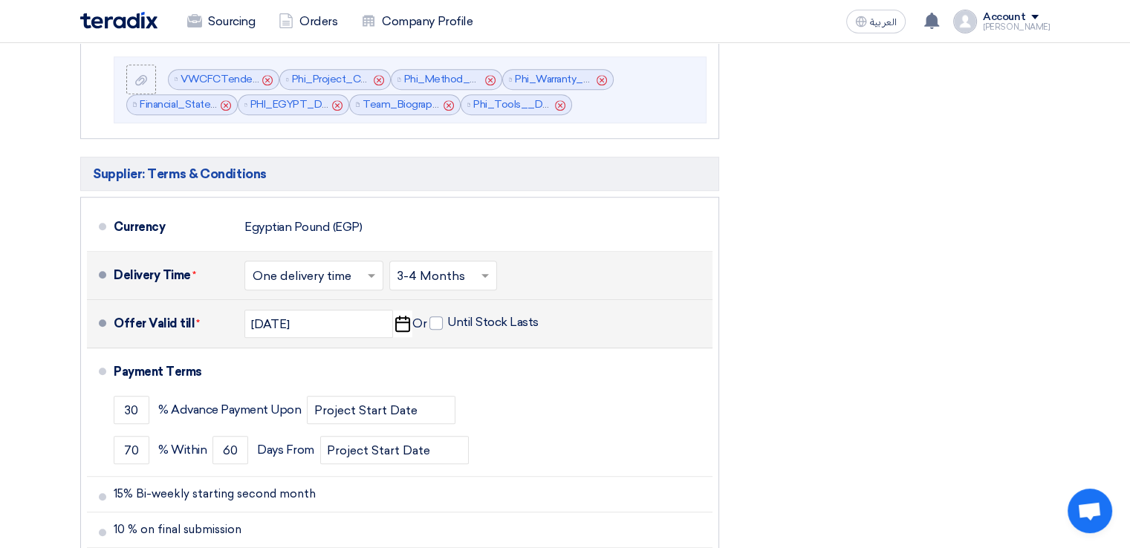
scroll to position [1085, 0]
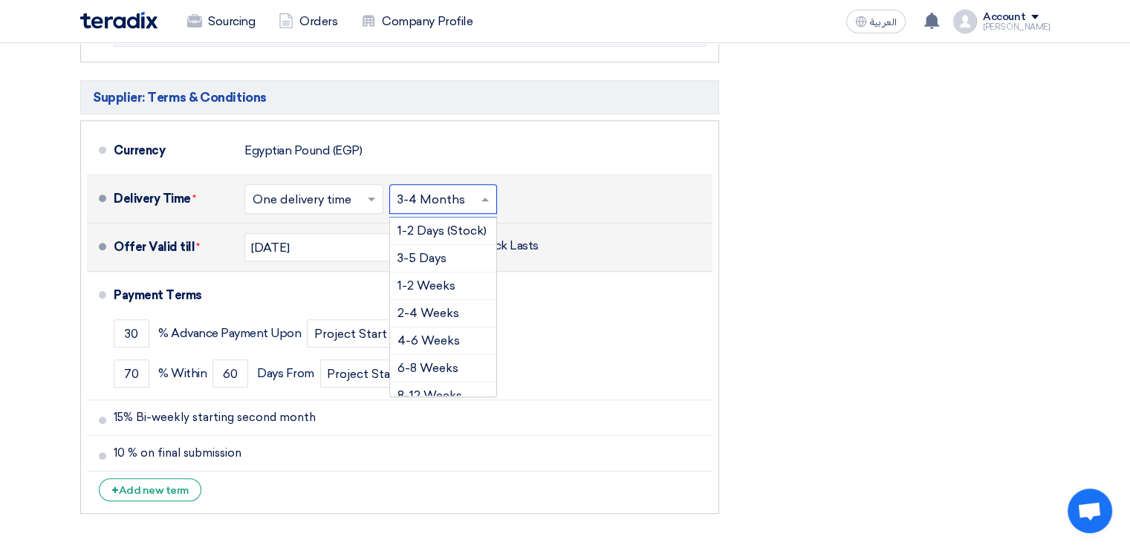
click at [480, 203] on input "text" at bounding box center [444, 201] width 93 height 22
click at [452, 283] on span "4-6 Weeks" at bounding box center [429, 290] width 62 height 14
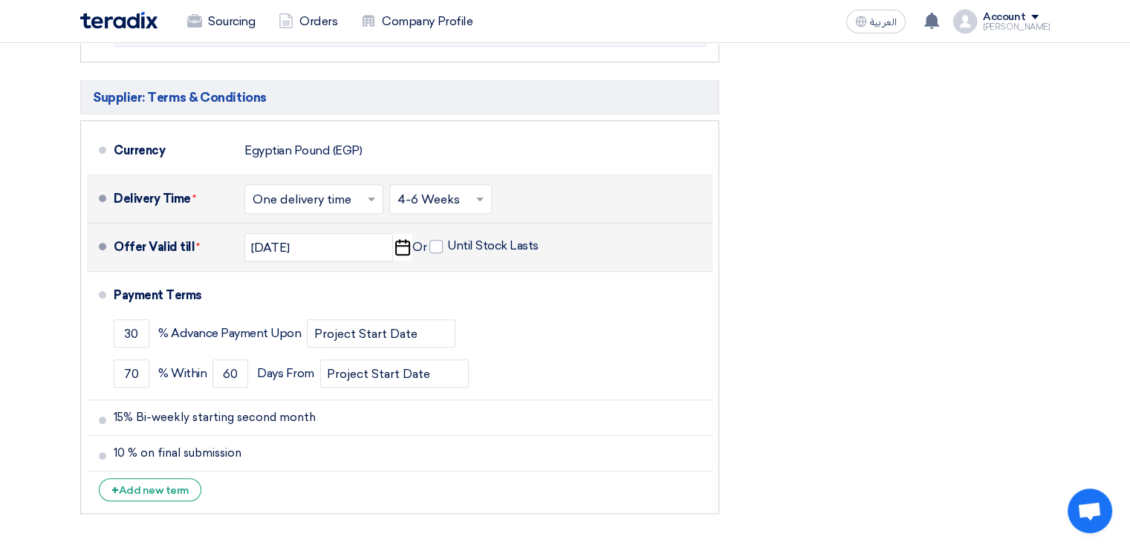
click at [468, 190] on input "text" at bounding box center [442, 201] width 88 height 22
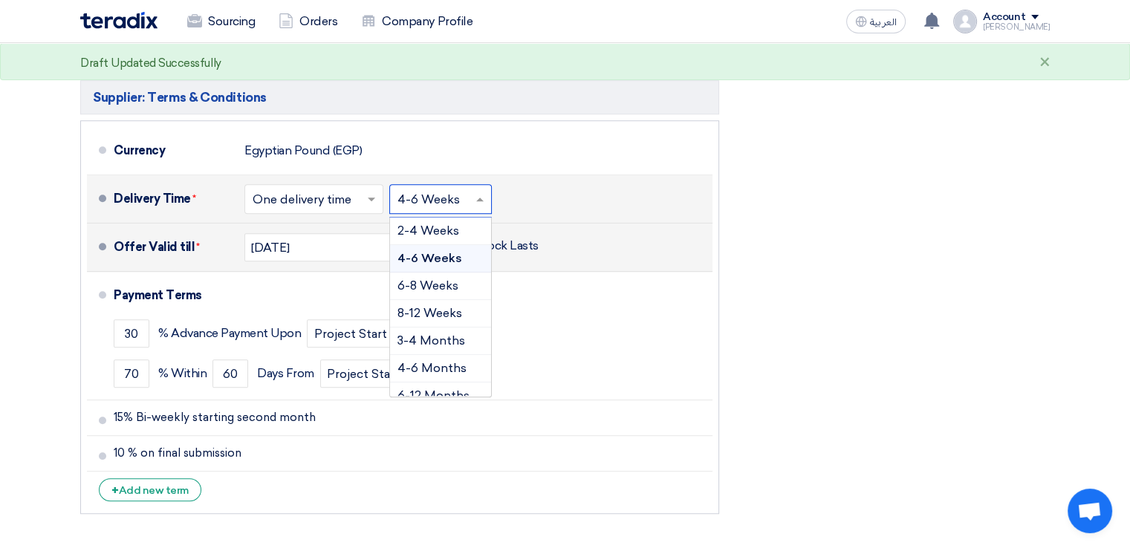
scroll to position [89, 0]
click at [437, 354] on span "4-6 Months" at bounding box center [432, 361] width 69 height 14
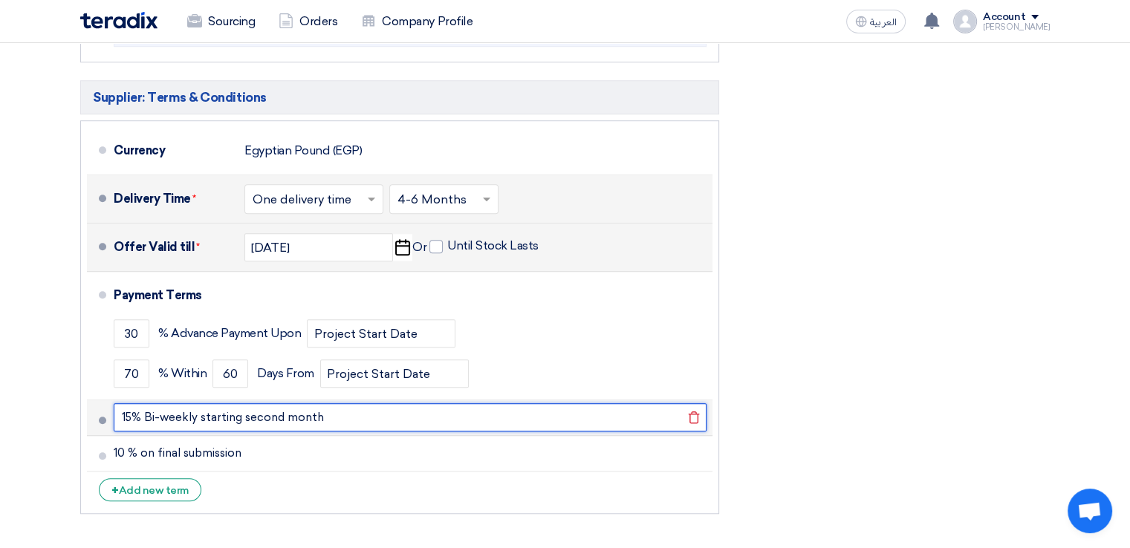
click at [128, 409] on input "15% Bi-weekly starting second month" at bounding box center [410, 418] width 593 height 28
click at [130, 409] on input "15% Bi-weekly starting second month" at bounding box center [410, 418] width 593 height 28
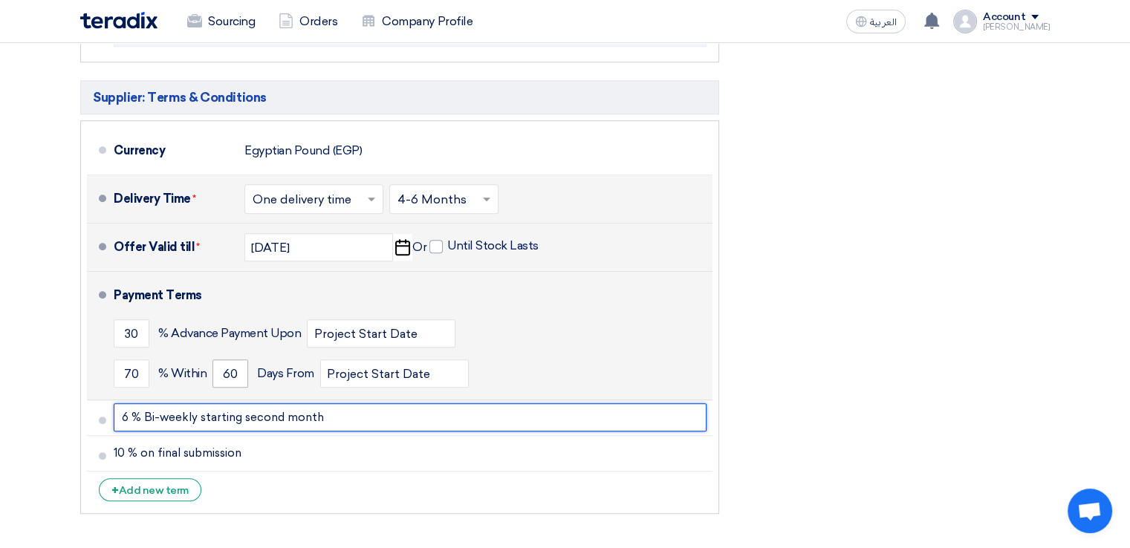
type input "6 % Bi-weekly starting second month"
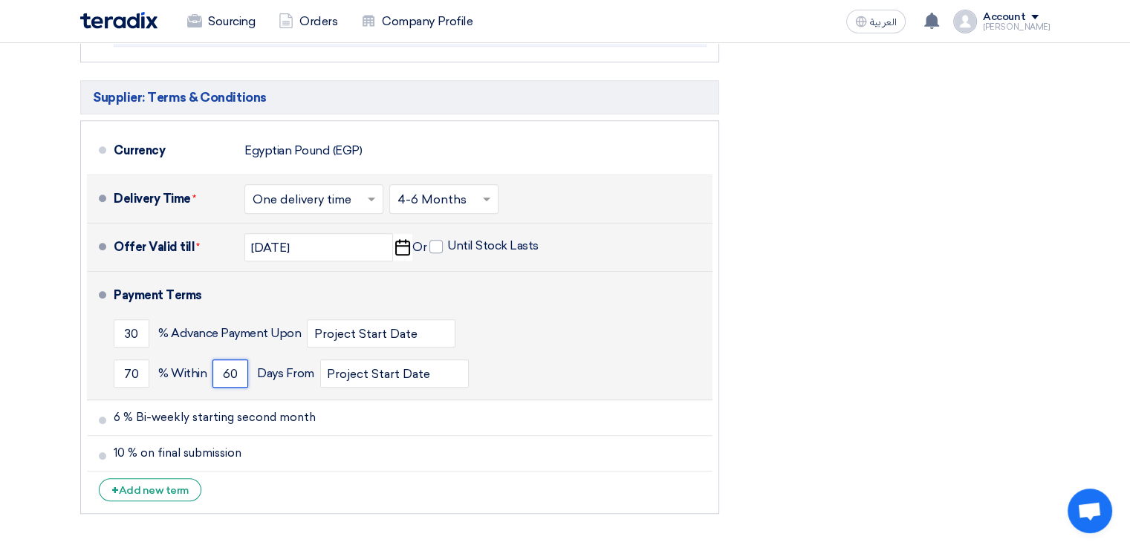
click at [247, 370] on input "60" at bounding box center [231, 374] width 36 height 28
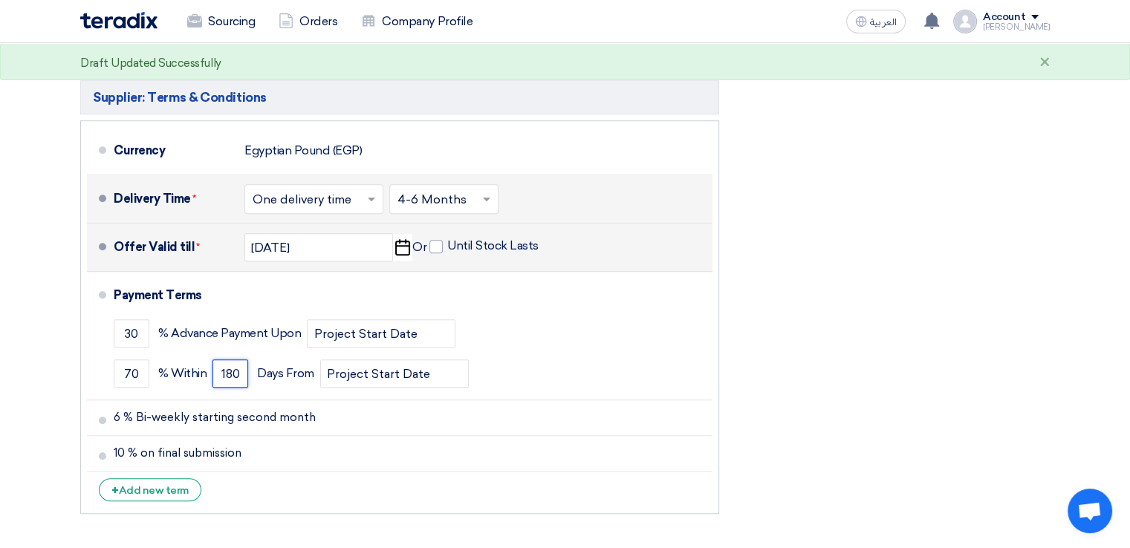
type input "180"
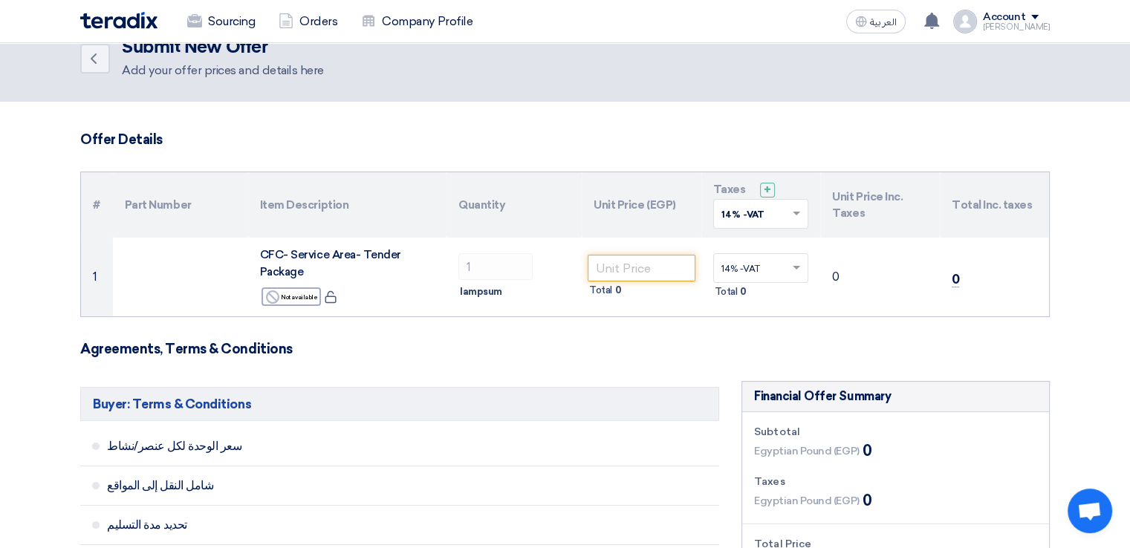
scroll to position [13, 0]
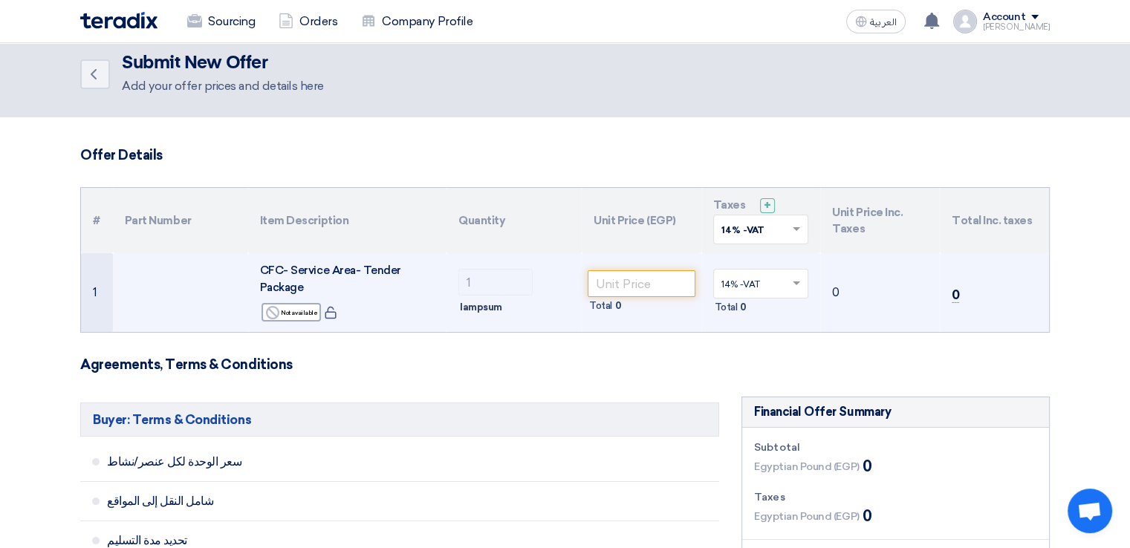
click at [787, 285] on div at bounding box center [761, 284] width 94 height 25
click at [796, 277] on span at bounding box center [798, 283] width 19 height 13
click at [798, 277] on span at bounding box center [798, 283] width 19 height 13
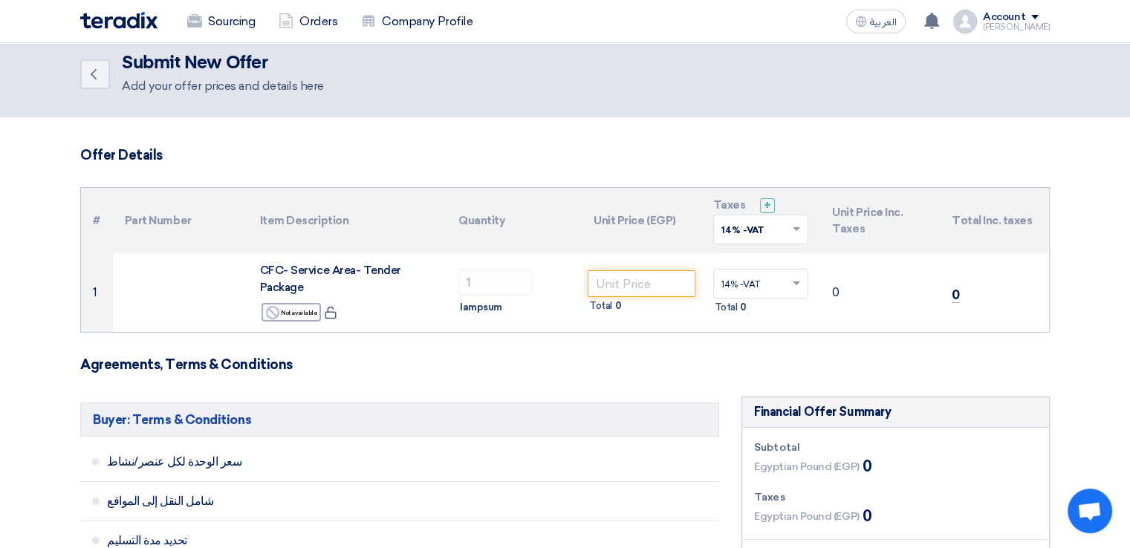
click at [814, 252] on th "Taxes + 'Select taxes... 14% -VAT ×" at bounding box center [761, 220] width 120 height 65
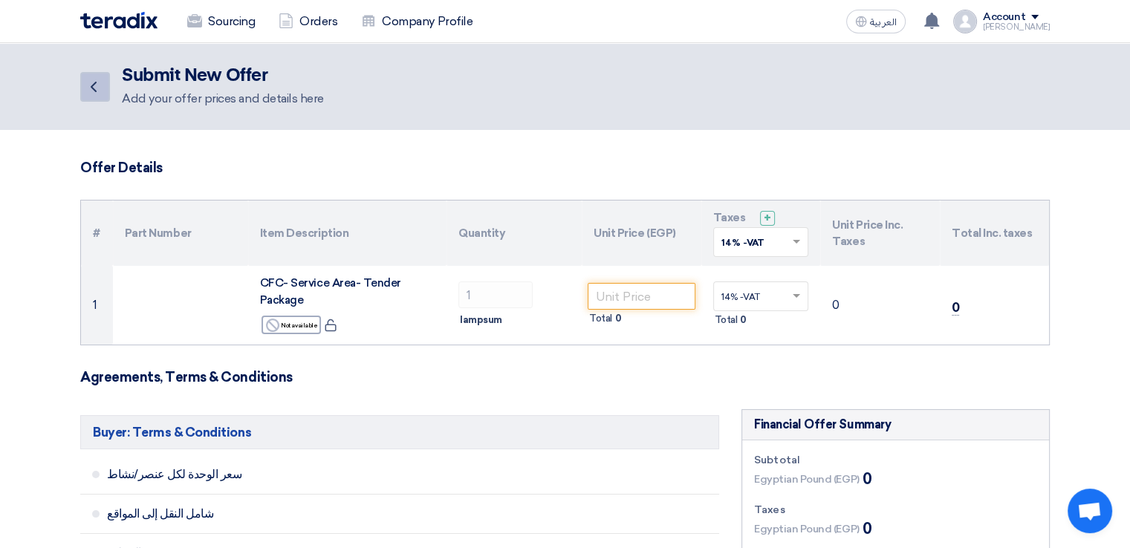
click at [97, 90] on icon "Back" at bounding box center [94, 87] width 18 height 18
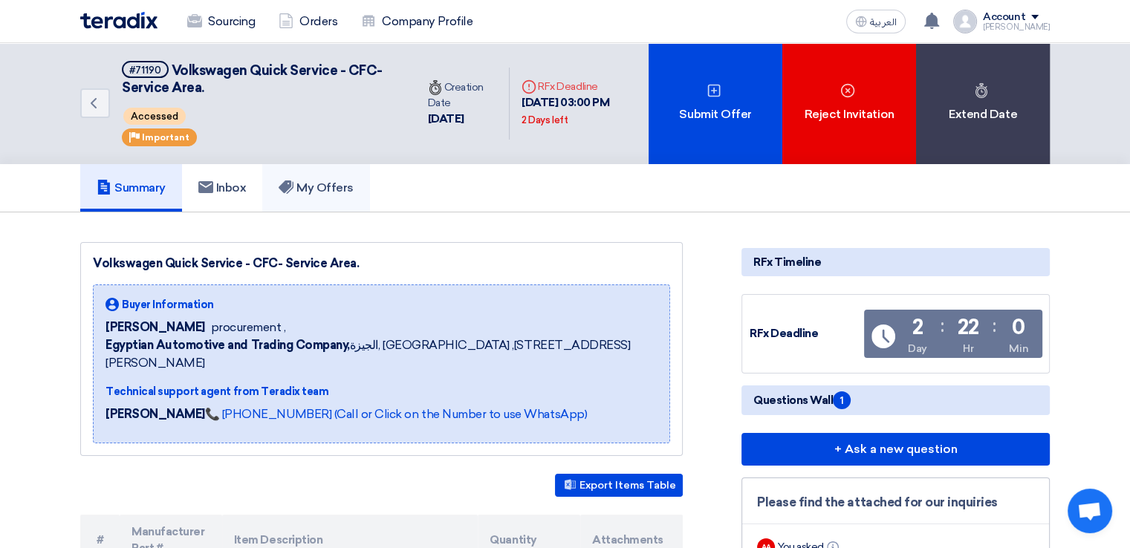
click at [312, 181] on h5 "My Offers" at bounding box center [316, 188] width 75 height 15
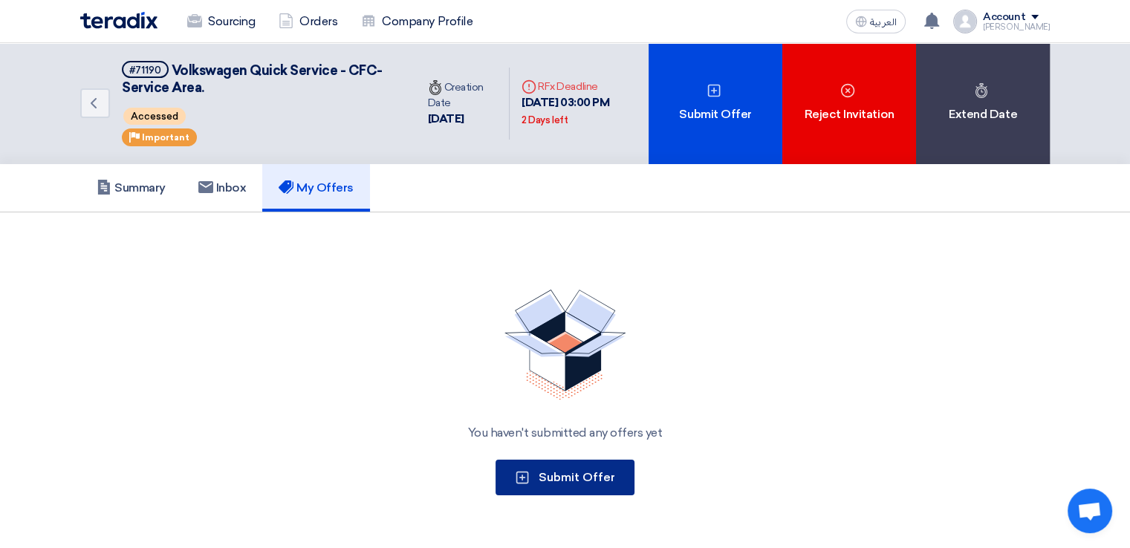
click at [603, 470] on span "Submit Offer" at bounding box center [577, 477] width 77 height 14
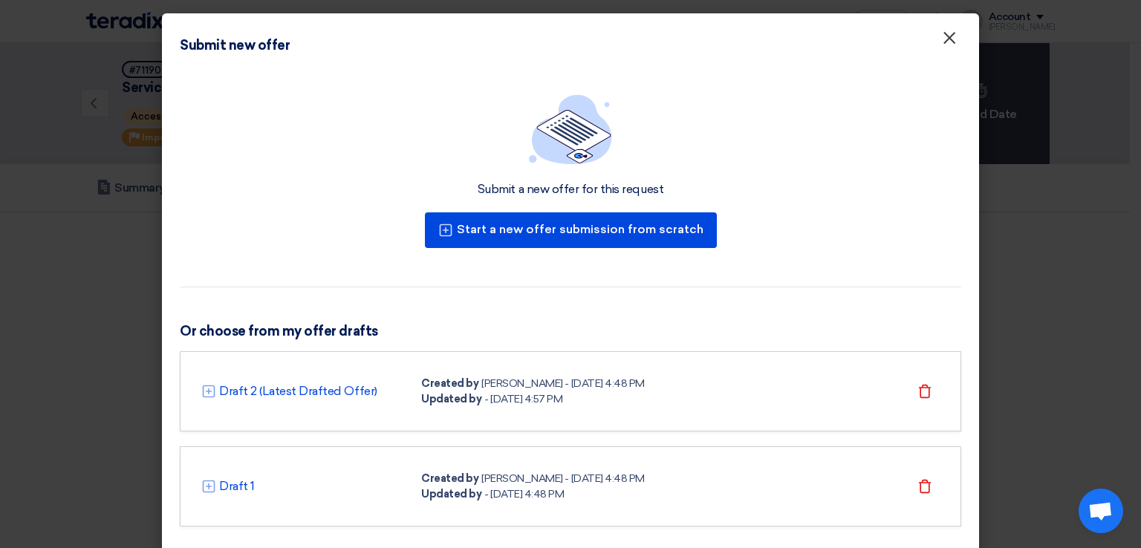
click at [943, 45] on span "×" at bounding box center [949, 42] width 15 height 30
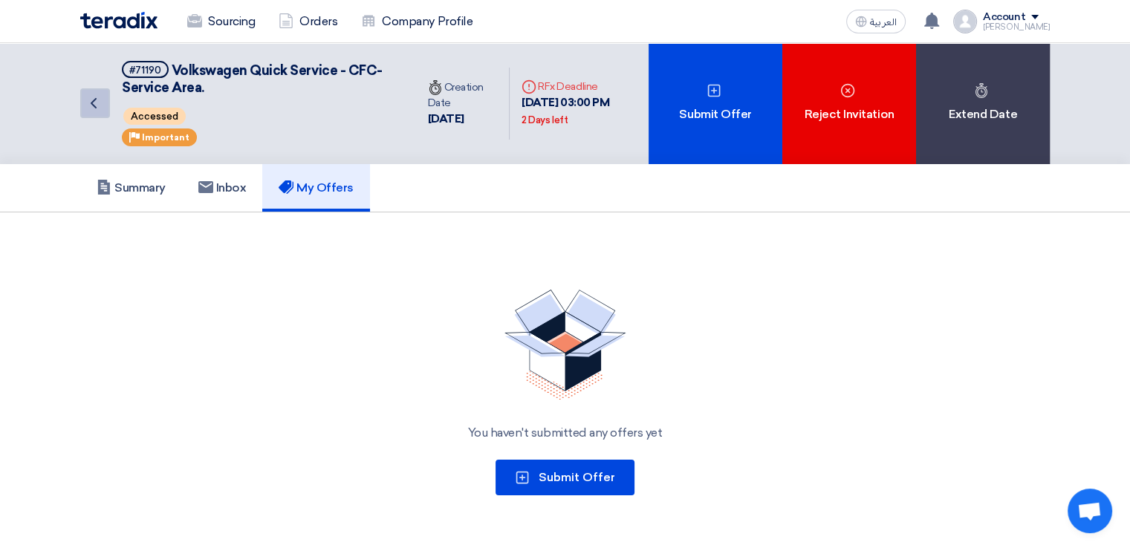
click at [98, 106] on icon "Back" at bounding box center [94, 103] width 18 height 18
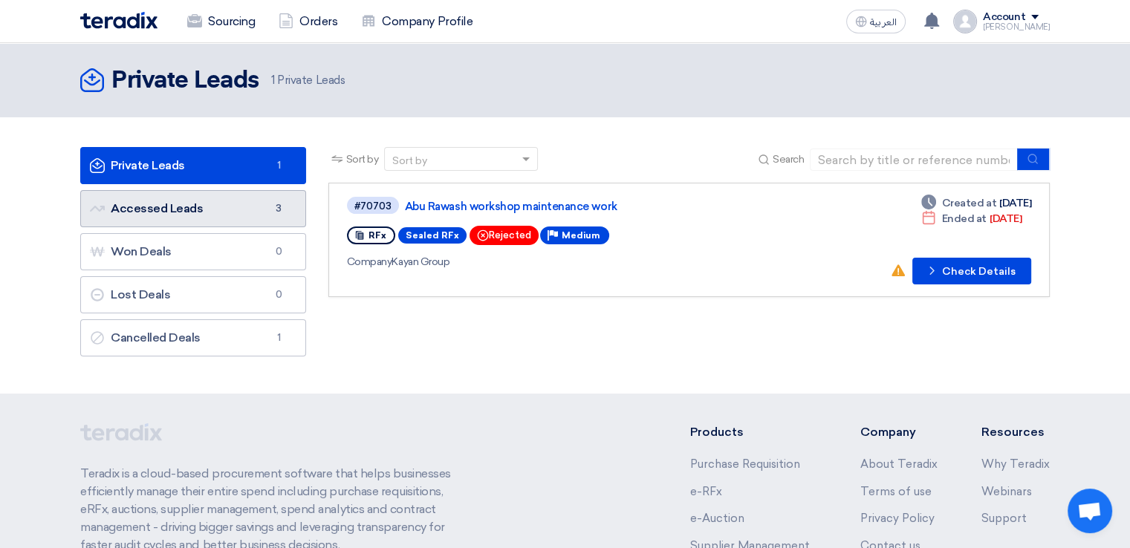
click at [203, 216] on link "Accessed Leads Accessed Leads 3" at bounding box center [193, 208] width 226 height 37
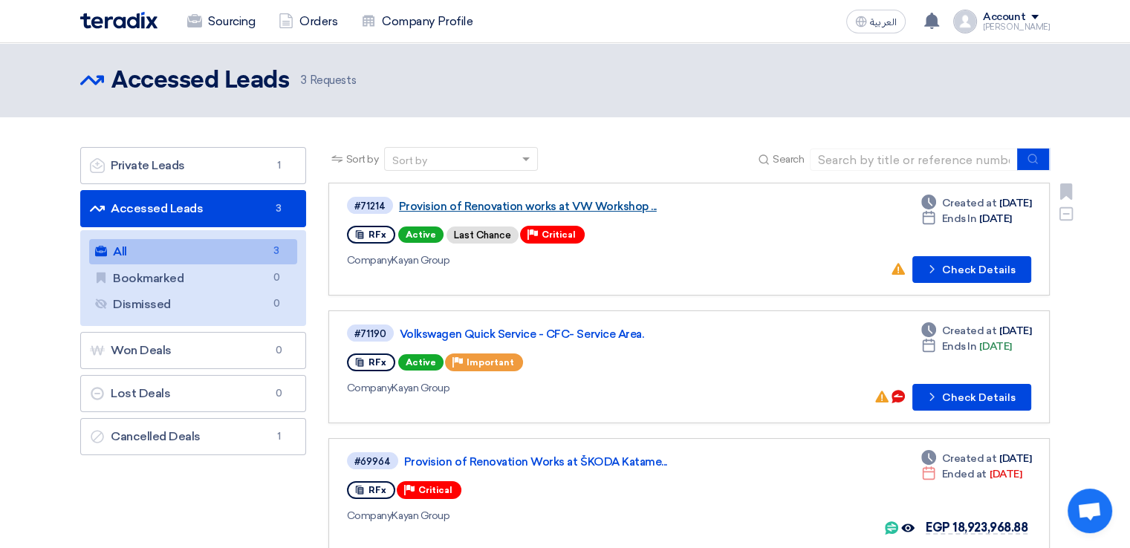
click at [594, 205] on link "Provision of Renovation works at VW Workshop ..." at bounding box center [585, 206] width 372 height 13
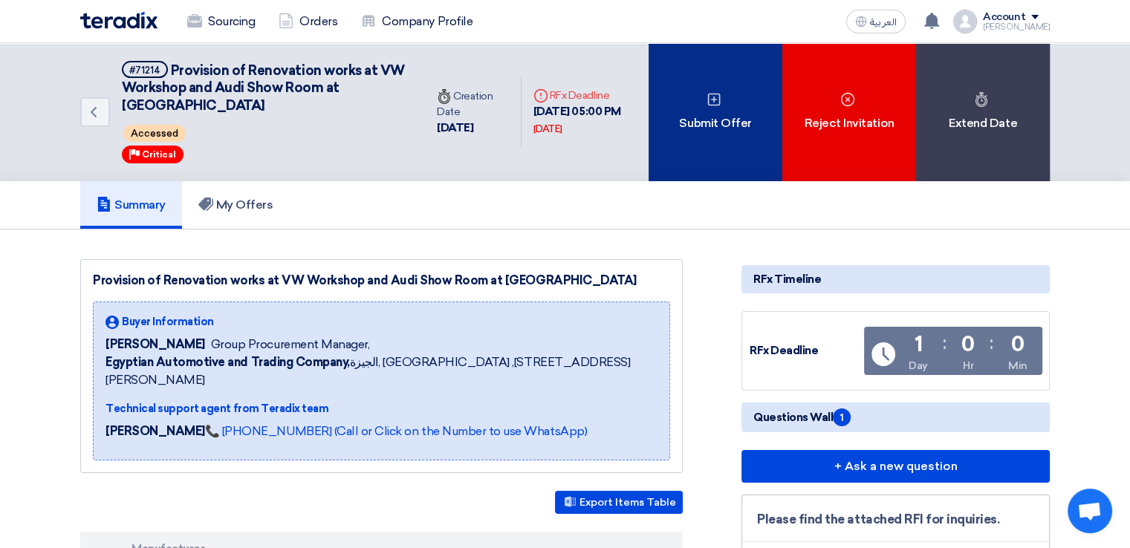
click at [691, 155] on div "Submit Offer" at bounding box center [716, 112] width 134 height 138
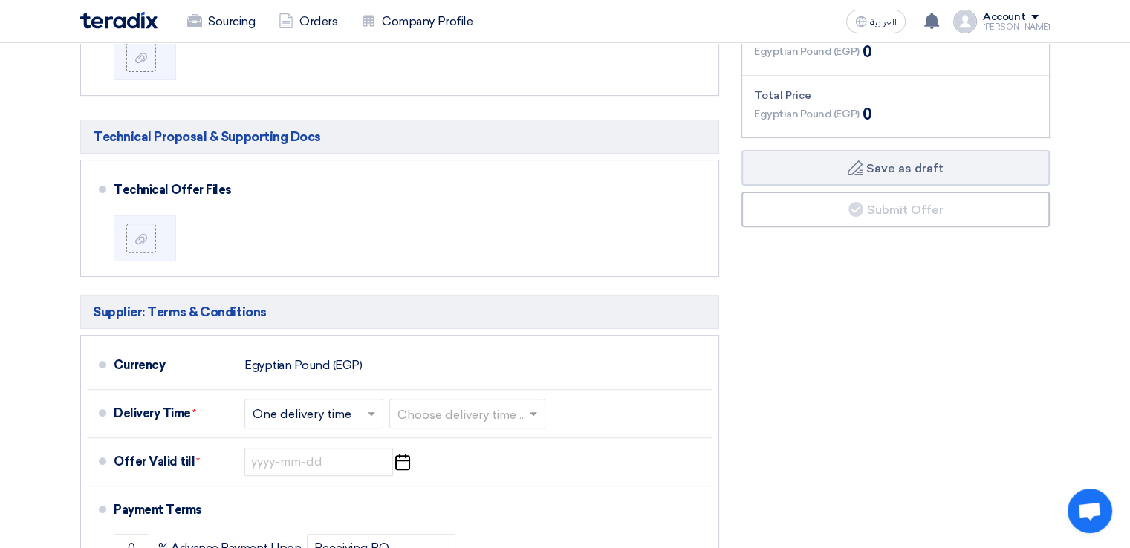
scroll to position [499, 0]
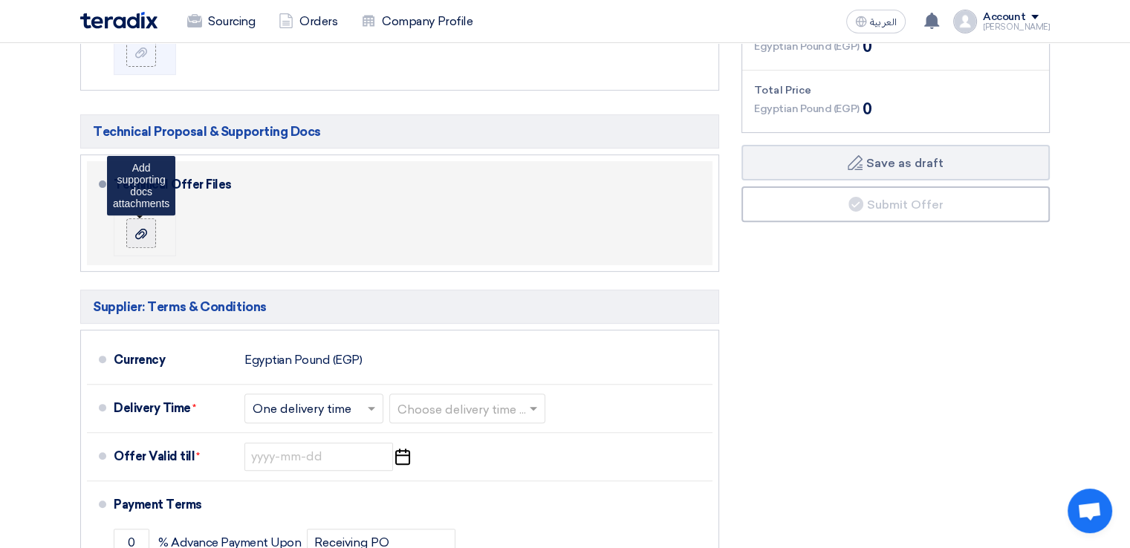
click at [140, 233] on use at bounding box center [141, 233] width 12 height 10
click at [0, 0] on input "file" at bounding box center [0, 0] width 0 height 0
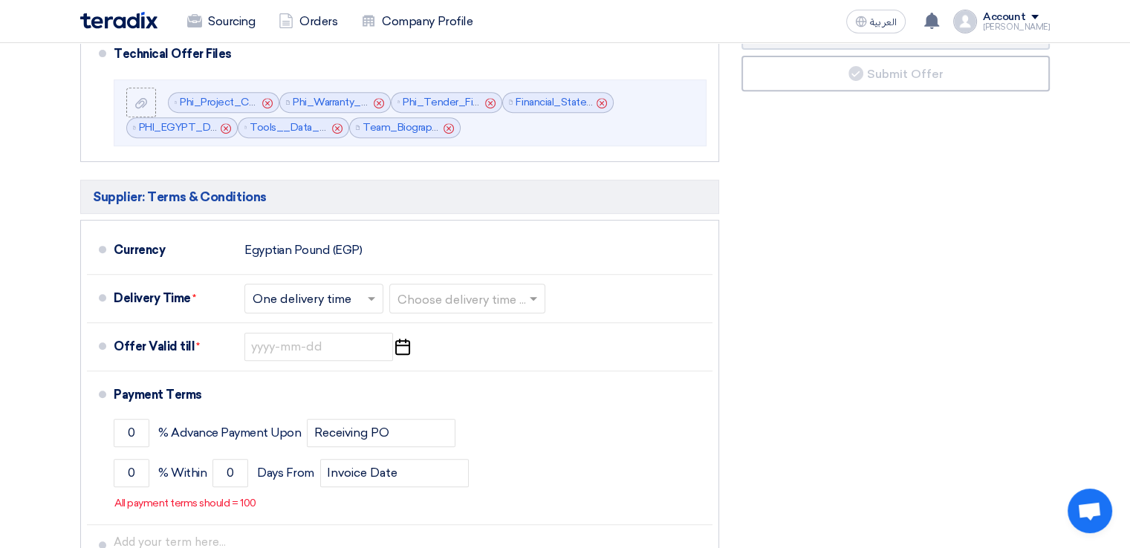
scroll to position [651, 0]
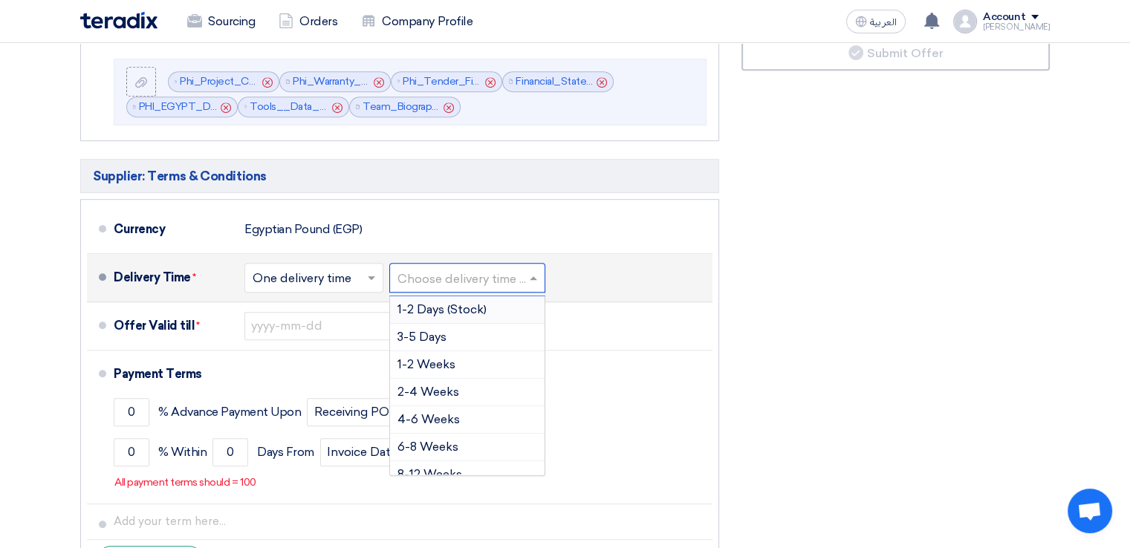
click at [479, 269] on input "text" at bounding box center [468, 279] width 141 height 22
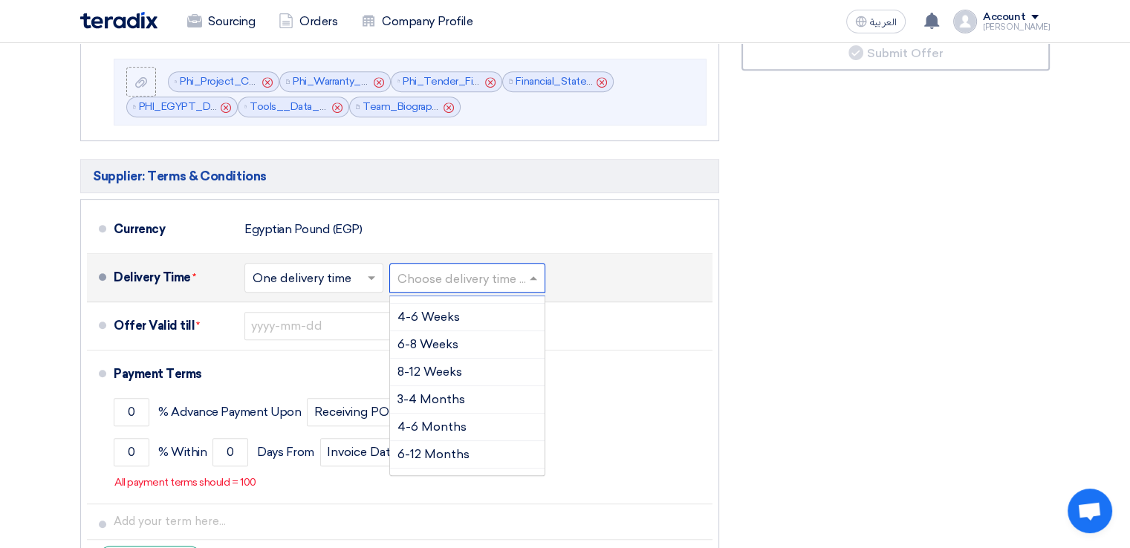
scroll to position [122, 0]
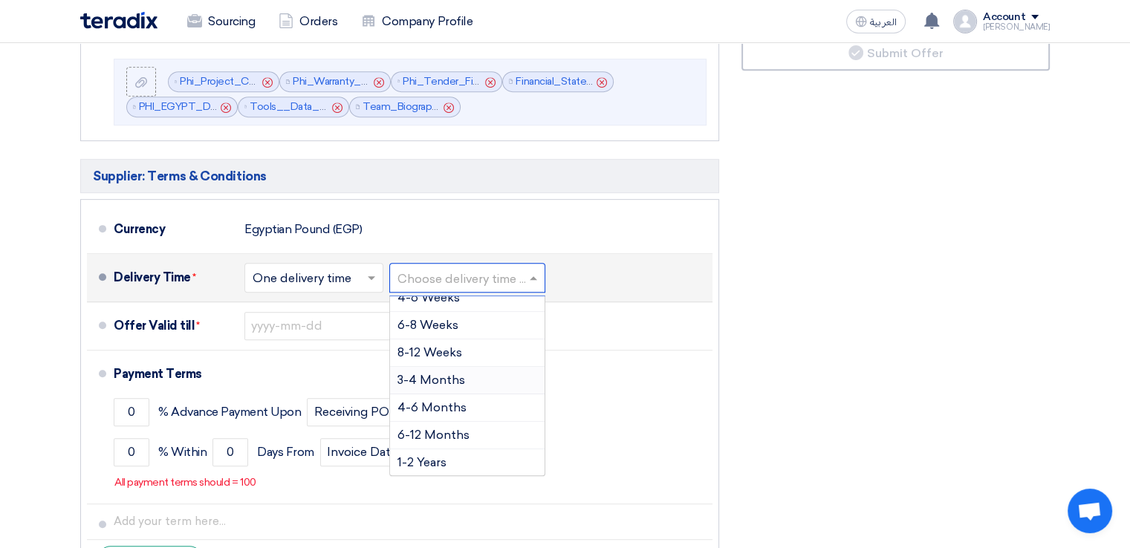
click at [441, 374] on span "3-4 Months" at bounding box center [432, 380] width 68 height 14
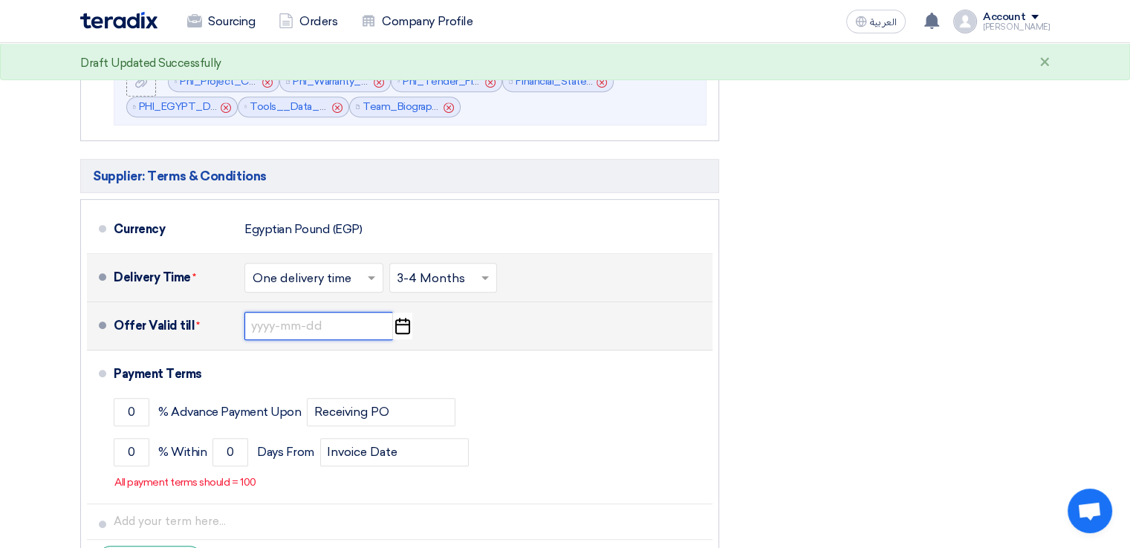
click at [270, 329] on input at bounding box center [318, 326] width 149 height 28
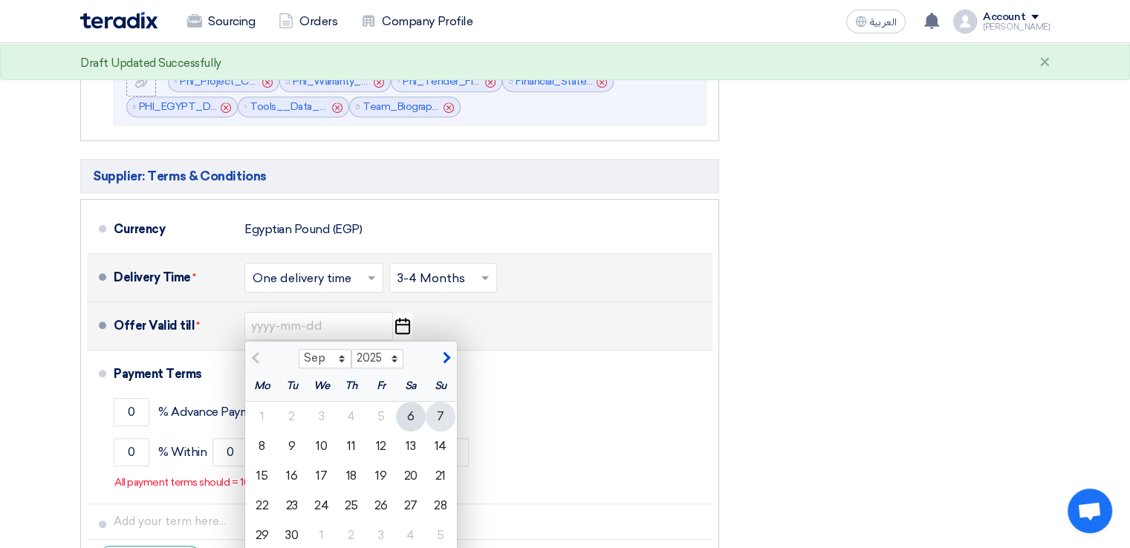
click at [444, 413] on div "7" at bounding box center [441, 417] width 30 height 30
type input "9/7/2025"
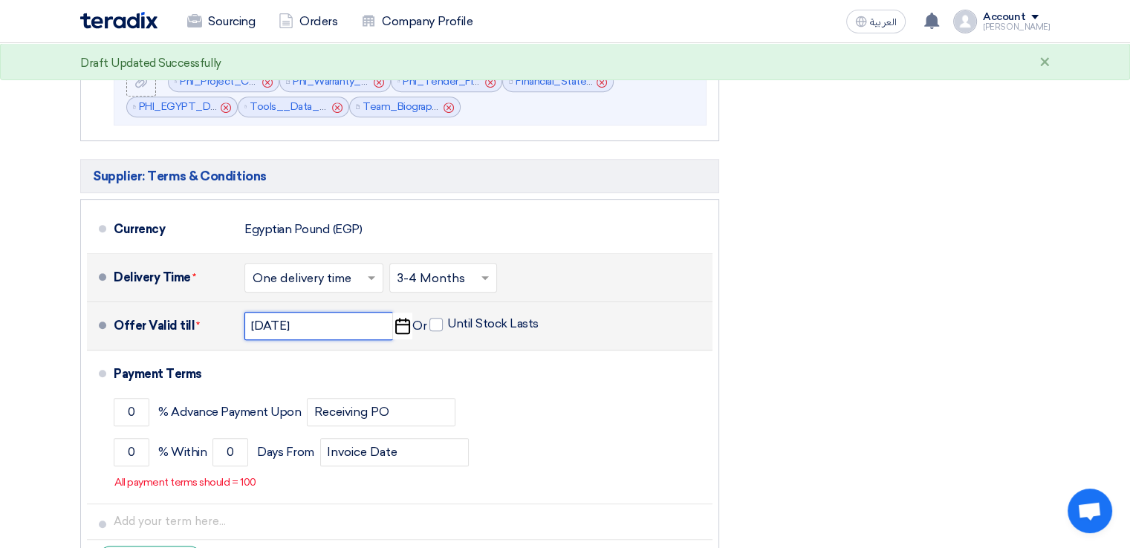
click at [325, 328] on input "9/7/2025" at bounding box center [318, 326] width 149 height 28
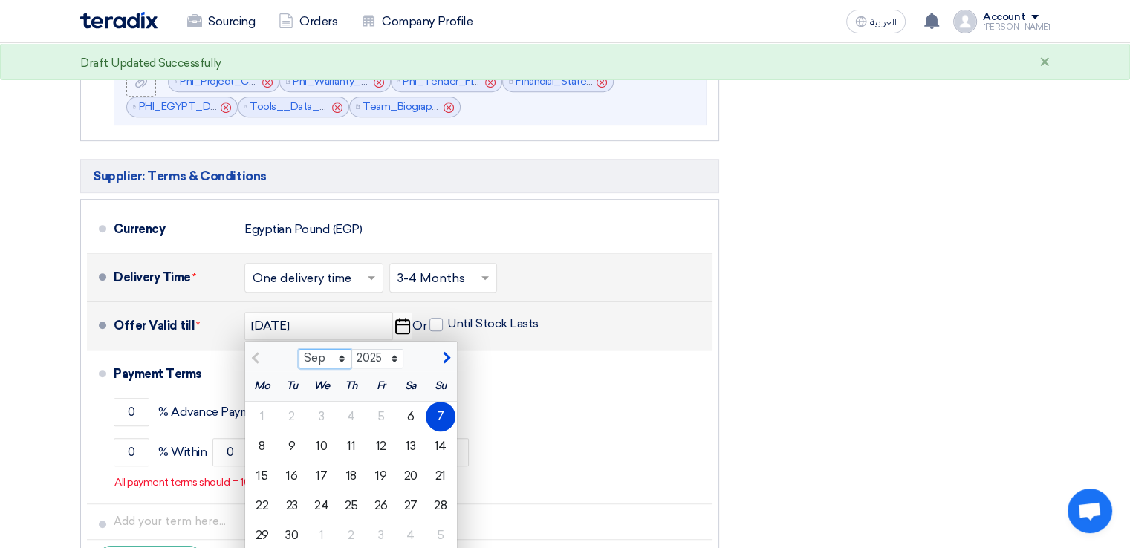
click at [339, 357] on select "Sep Oct Nov Dec" at bounding box center [325, 358] width 53 height 19
select select "10"
click at [299, 349] on select "Sep Oct Nov Dec" at bounding box center [325, 358] width 53 height 19
click at [301, 436] on div "7" at bounding box center [292, 447] width 30 height 30
type input "10/7/2025"
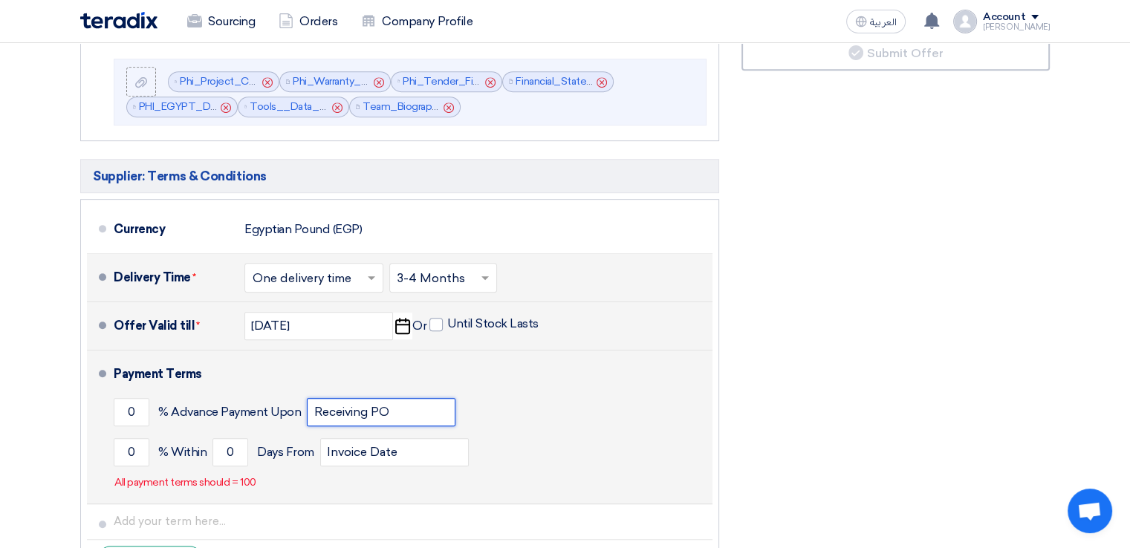
click at [389, 409] on input "Receiving PO" at bounding box center [381, 412] width 149 height 28
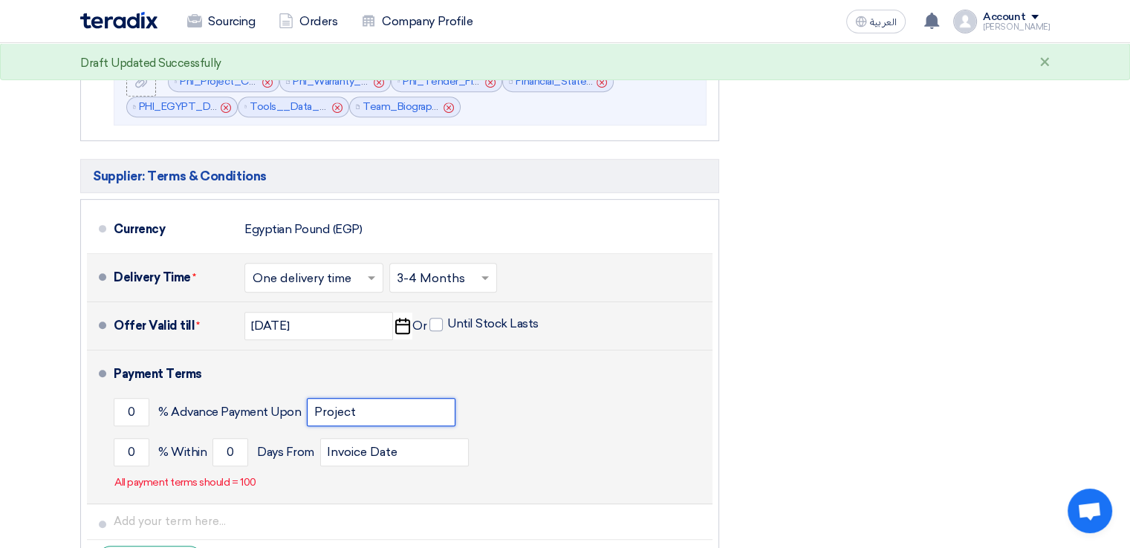
type input "Project Start Date"
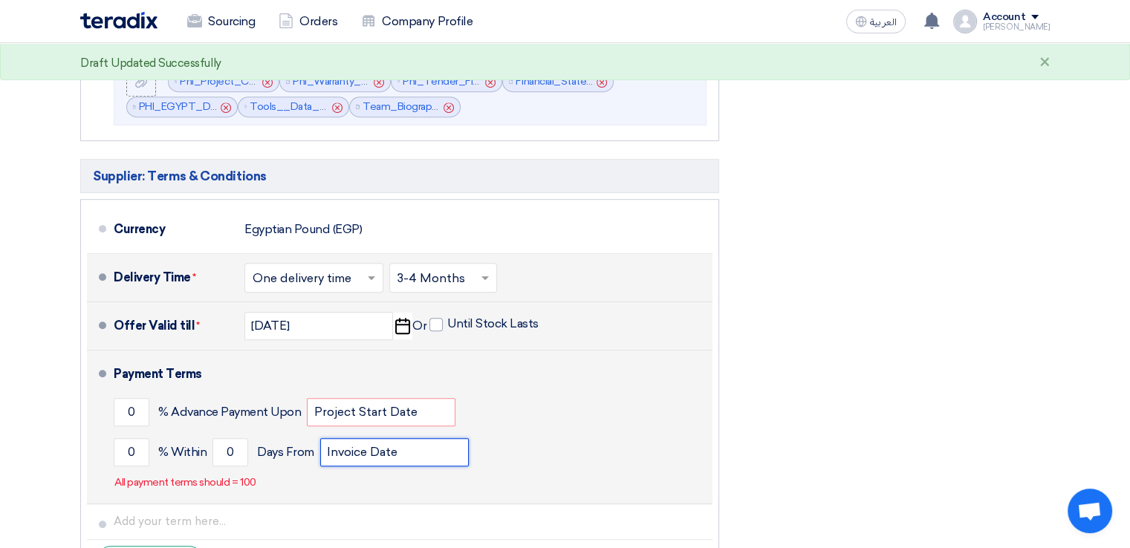
click at [380, 453] on input "Invoice Date" at bounding box center [394, 452] width 149 height 28
type input "Project Start Date"
click at [137, 409] on input "0" at bounding box center [132, 412] width 36 height 28
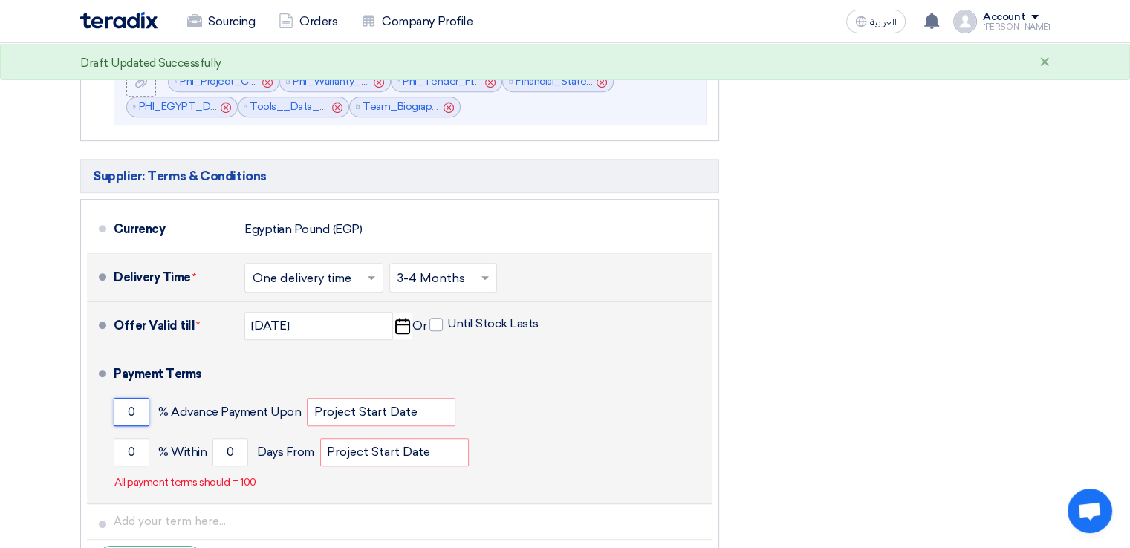
click at [137, 409] on input "0" at bounding box center [132, 412] width 36 height 28
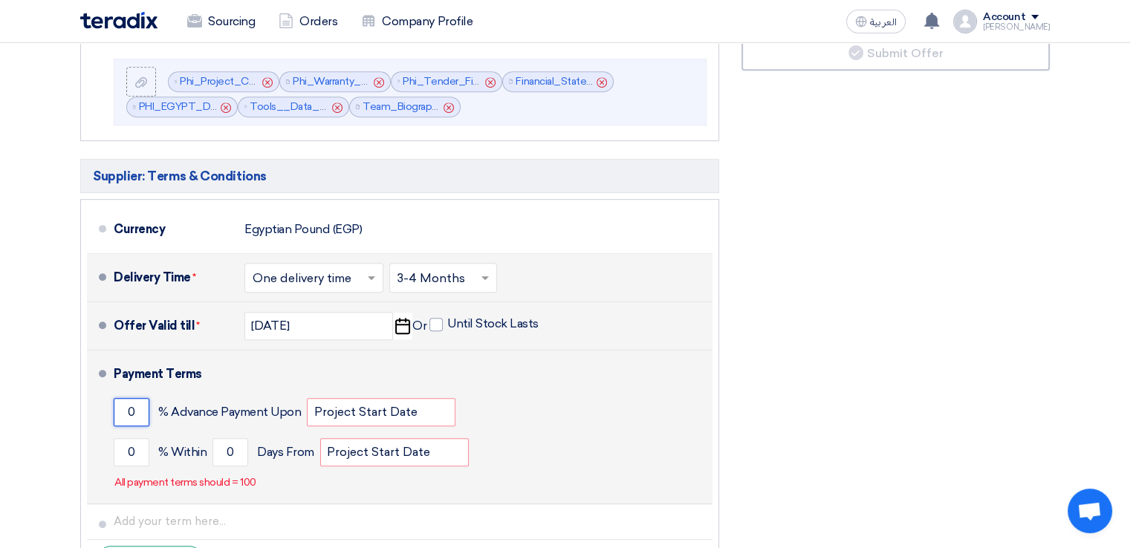
click at [133, 409] on input "0" at bounding box center [132, 412] width 36 height 28
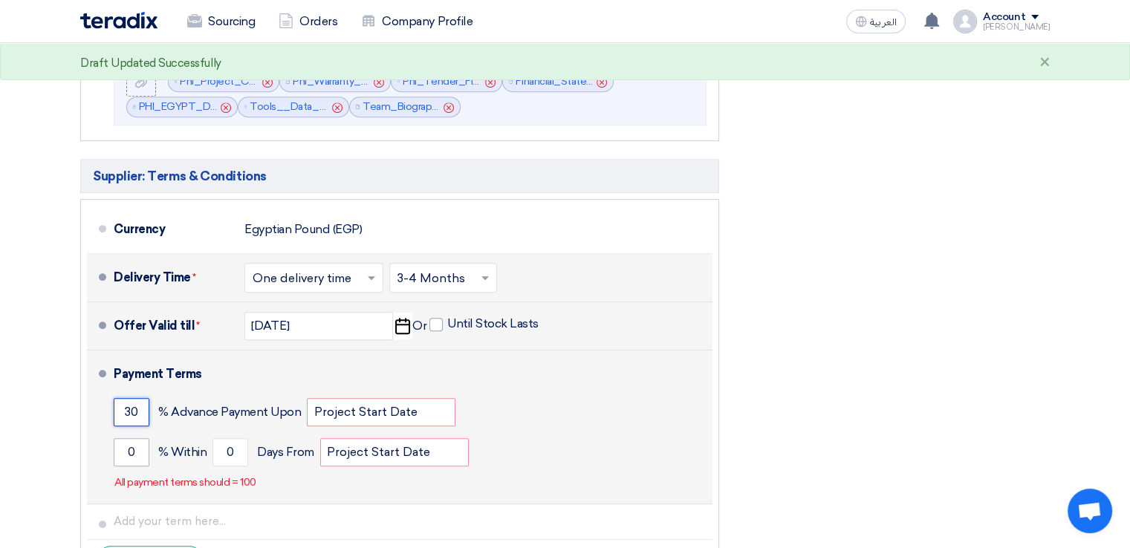
type input "30"
click at [142, 445] on input "0" at bounding box center [132, 452] width 36 height 28
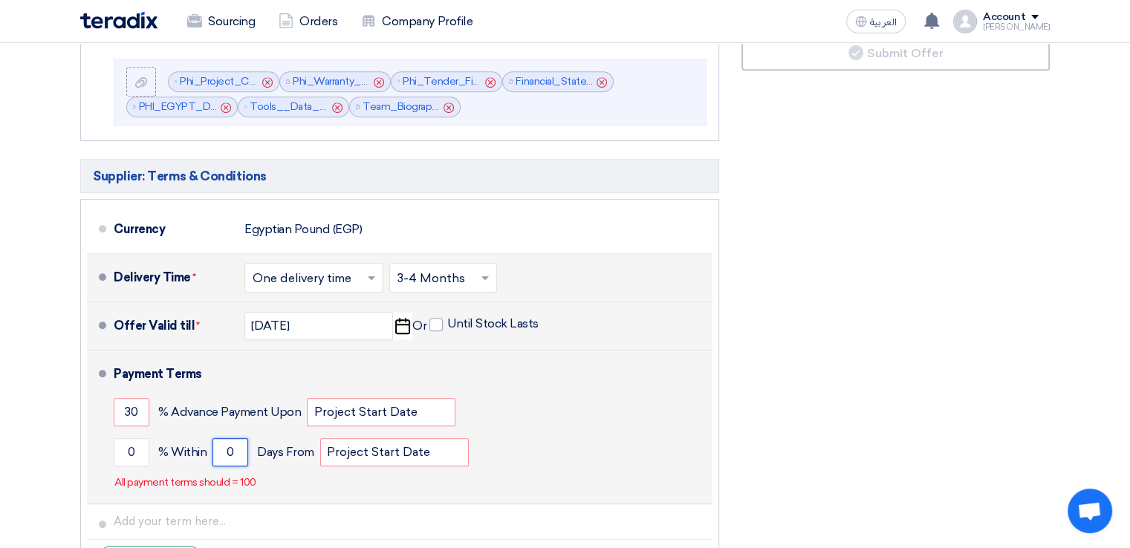
click at [230, 448] on input "0" at bounding box center [231, 452] width 36 height 28
click at [227, 448] on input "0" at bounding box center [231, 452] width 36 height 28
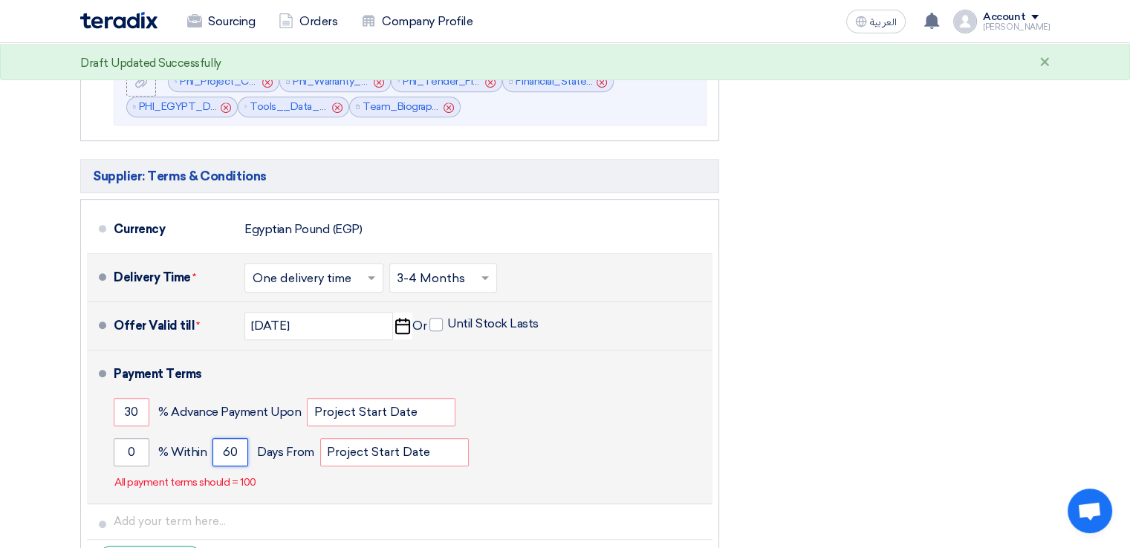
type input "60"
click at [142, 447] on input "0" at bounding box center [132, 452] width 36 height 28
click at [126, 448] on input "0" at bounding box center [132, 452] width 36 height 28
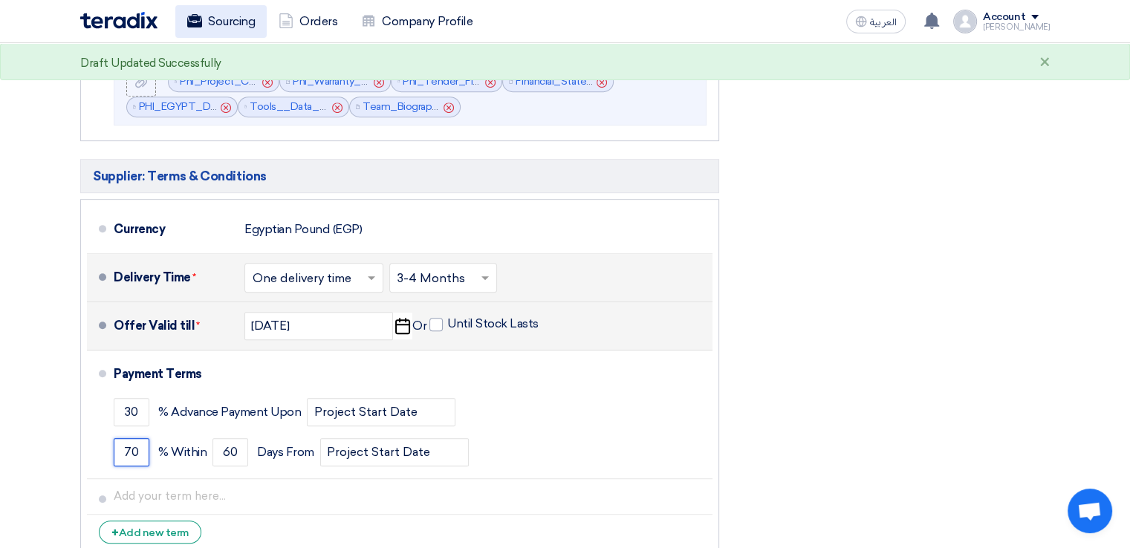
type input "70"
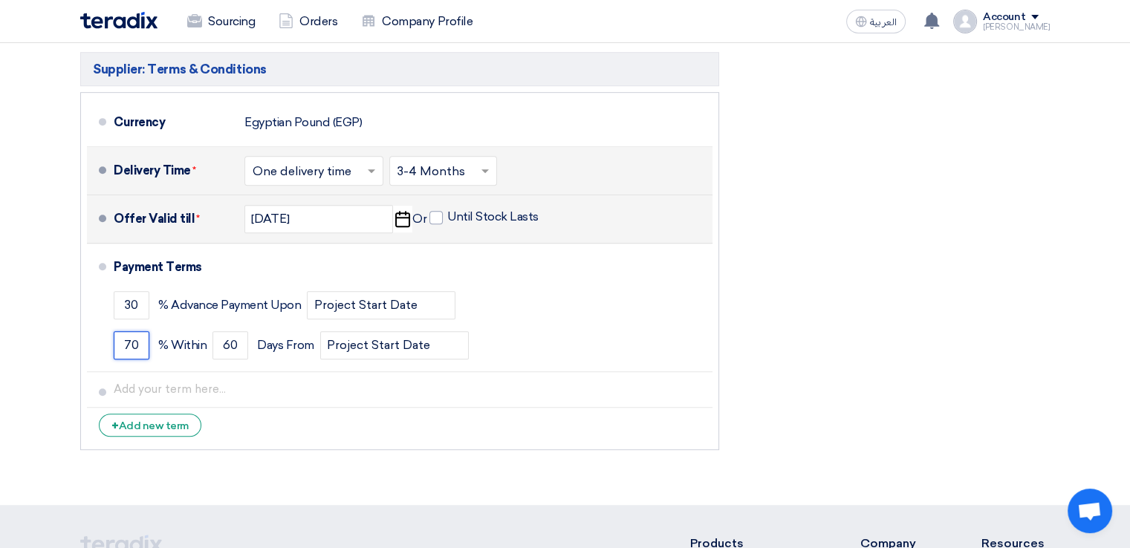
scroll to position [808, 0]
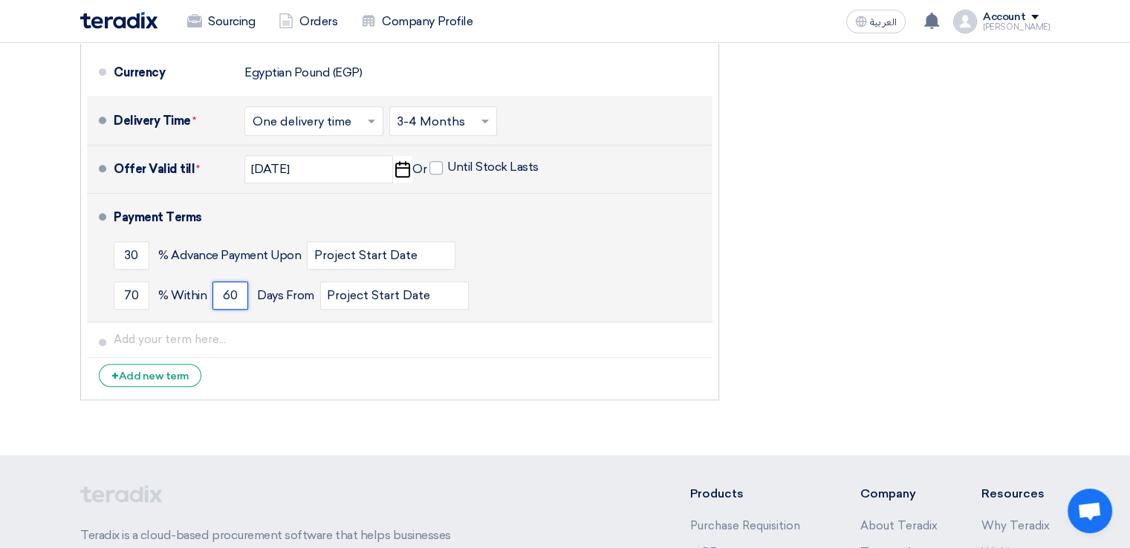
drag, startPoint x: 239, startPoint y: 291, endPoint x: 208, endPoint y: 291, distance: 30.5
click at [208, 291] on div "70 % Within 60 Days From Project Start Date" at bounding box center [410, 296] width 593 height 40
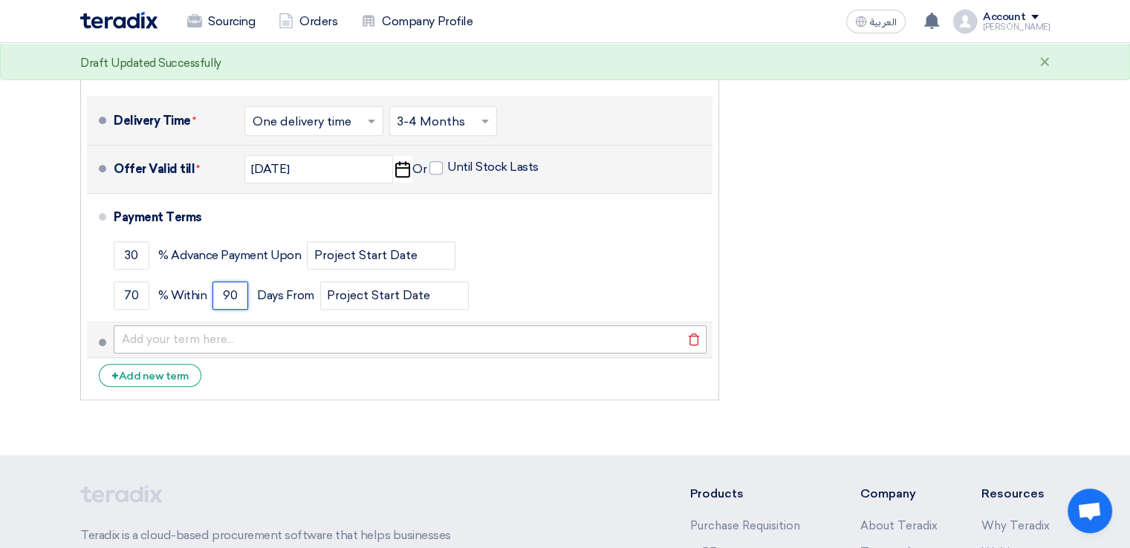
type input "90"
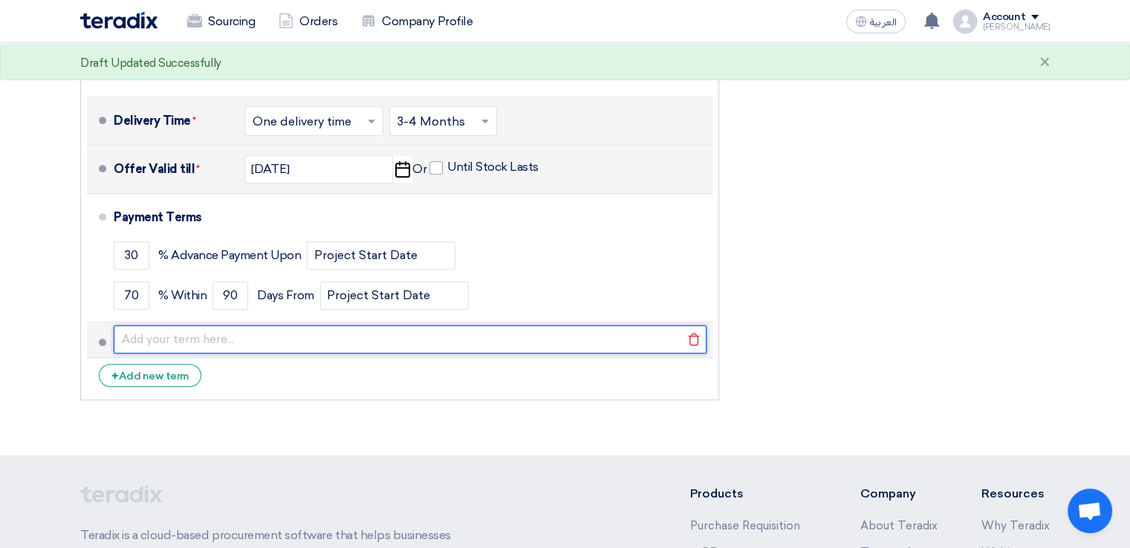
click at [205, 331] on input "text" at bounding box center [410, 339] width 593 height 28
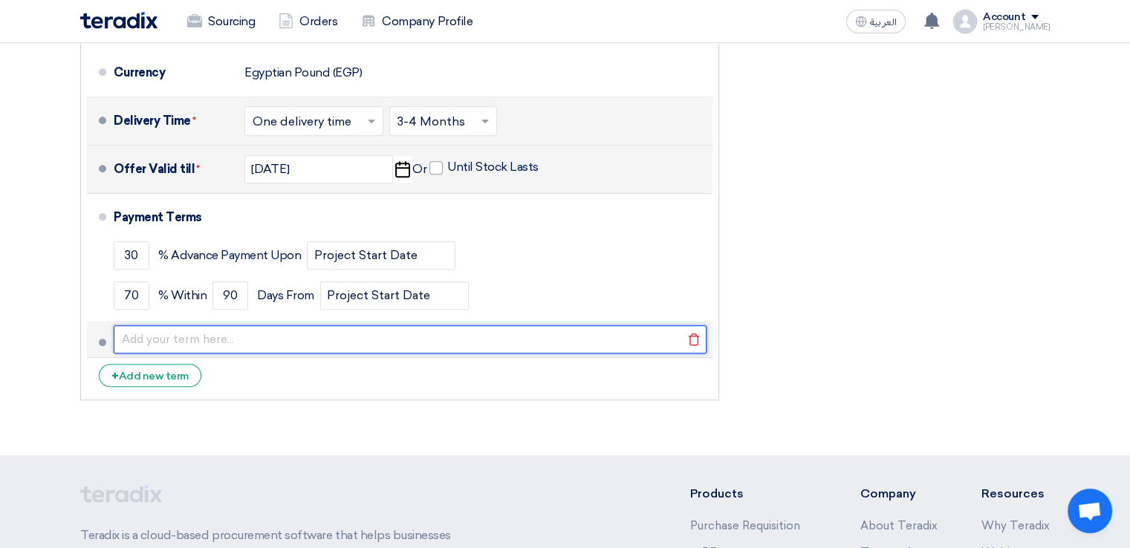
click at [207, 337] on input "text" at bounding box center [410, 339] width 593 height 28
paste input "15% Bi-weekly starting second month"
type input "15% Bi-weekly starting second month"
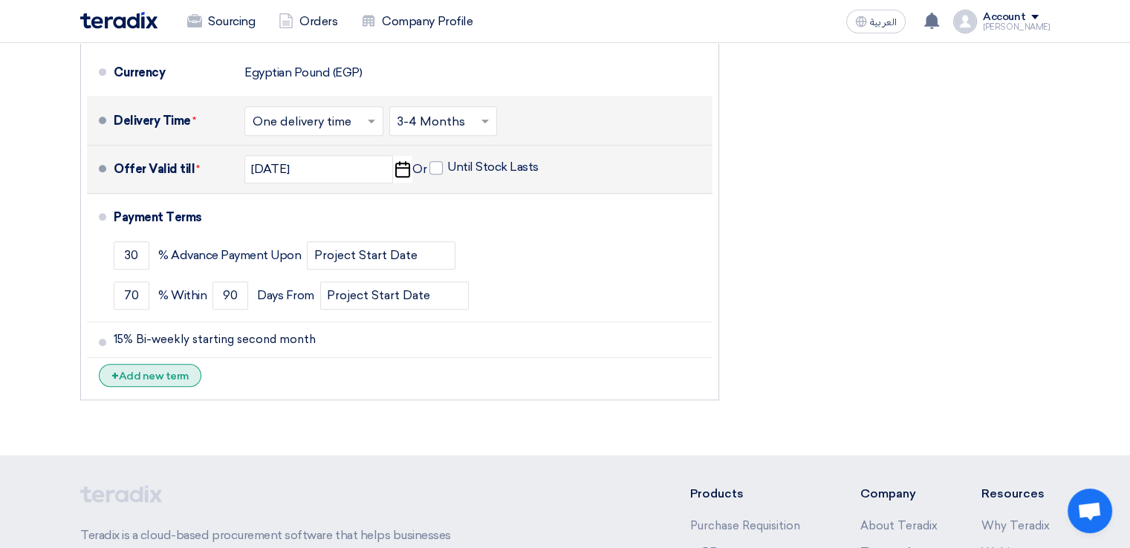
click at [180, 369] on div "+ Add new term" at bounding box center [150, 375] width 103 height 23
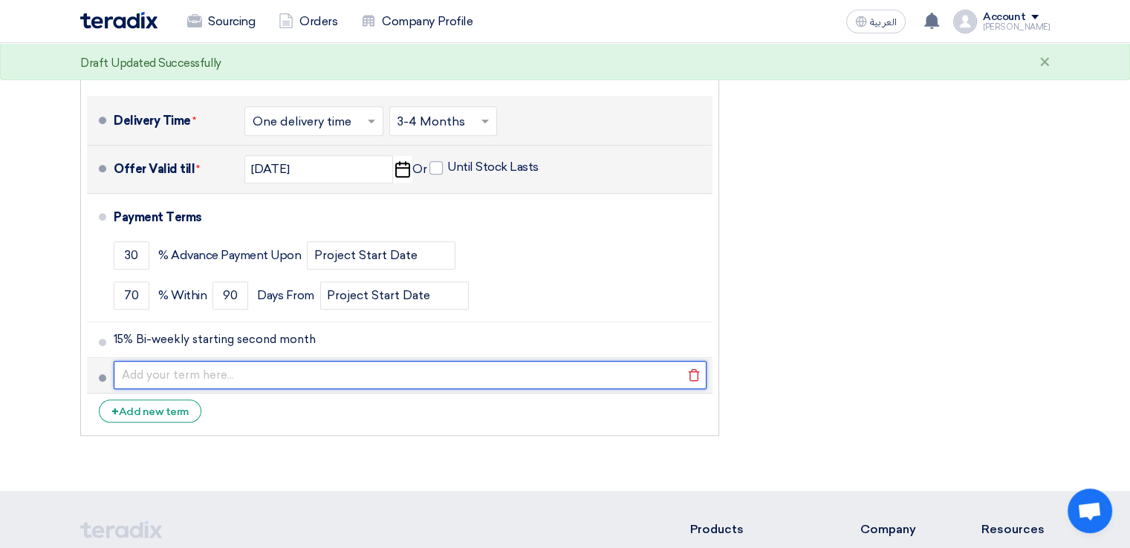
click at [194, 366] on input "text" at bounding box center [410, 375] width 593 height 28
paste input "10 % on final submission"
type input "10 % on final submission"
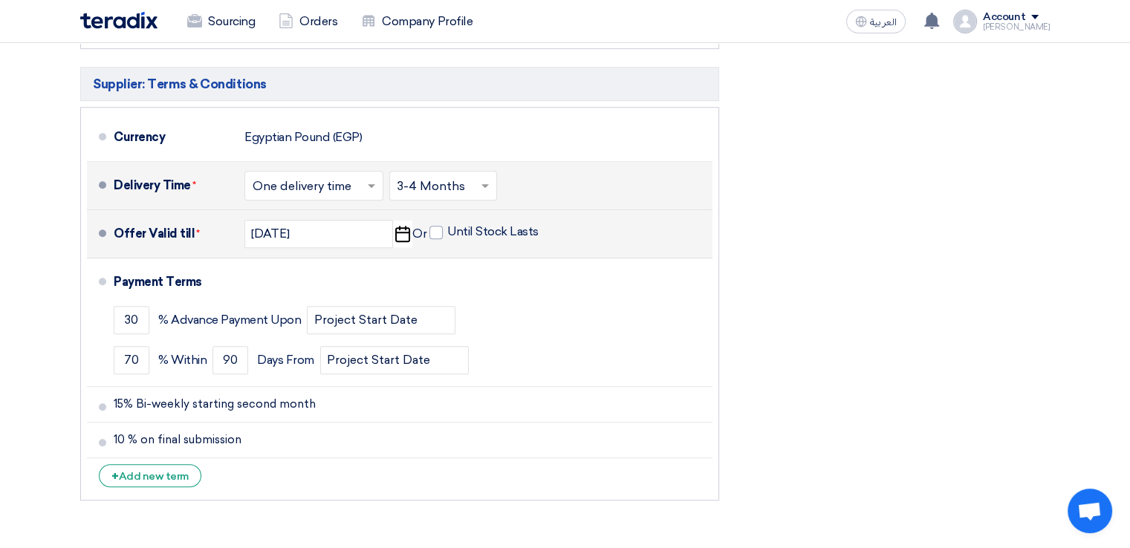
scroll to position [736, 0]
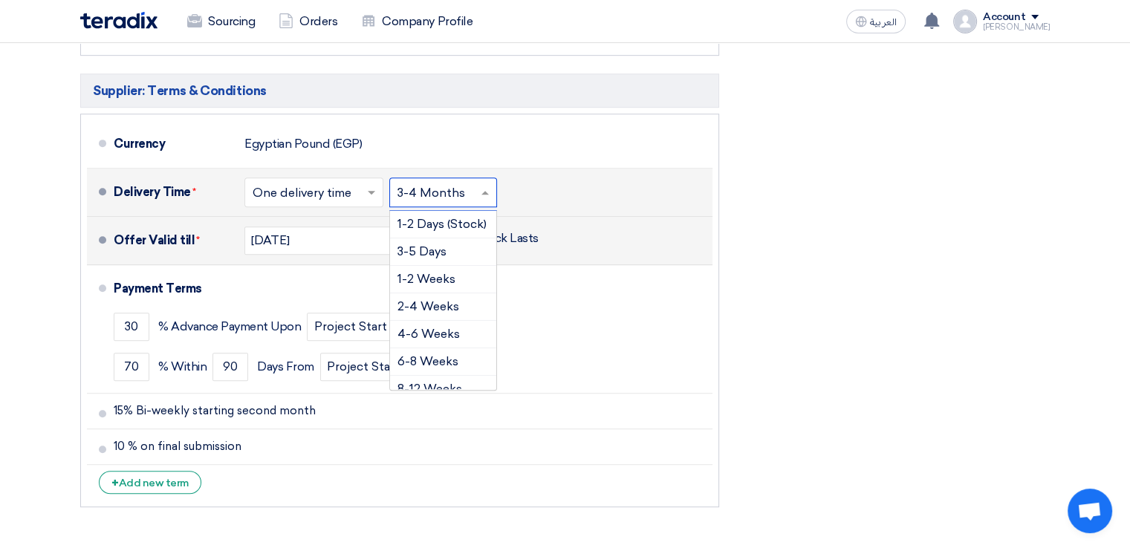
click at [470, 192] on input "text" at bounding box center [444, 194] width 93 height 22
click at [482, 191] on span at bounding box center [485, 193] width 7 height 4
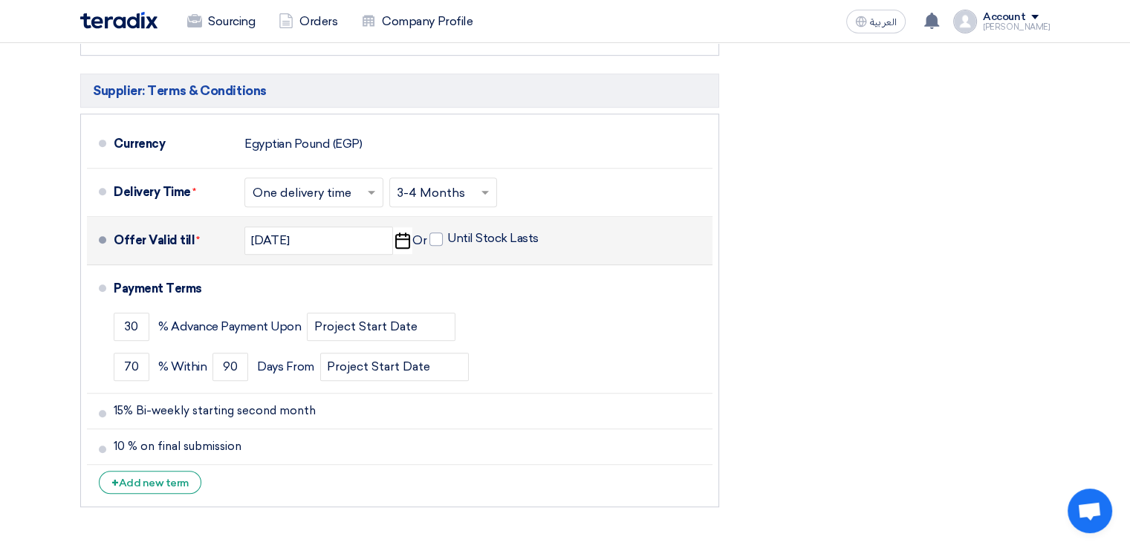
click at [957, 255] on div "Financial Offer Summary Subtotal Egyptian Pound (EGP) 0 Taxes" at bounding box center [895, 102] width 331 height 825
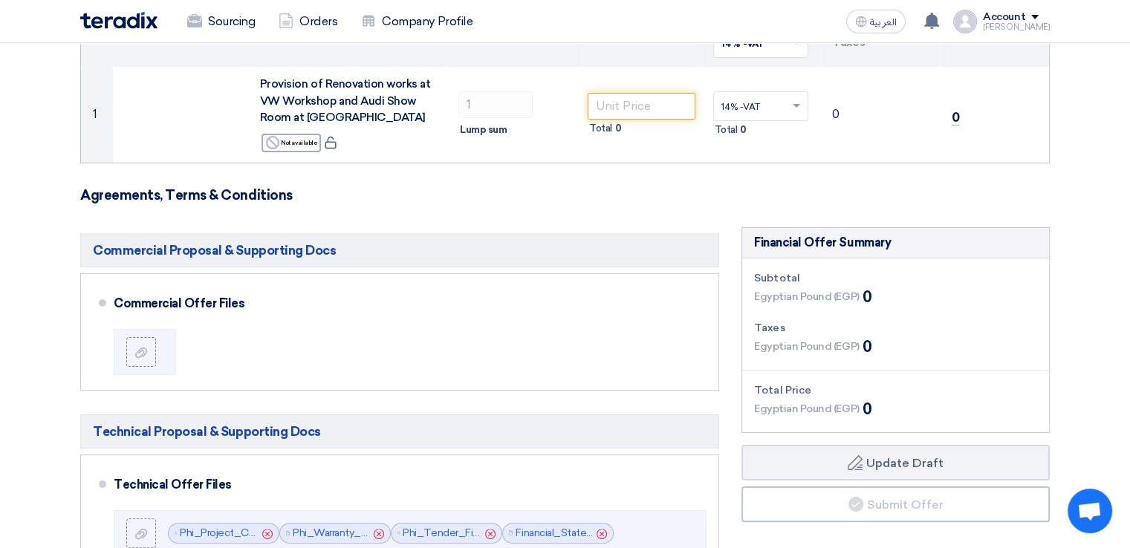
scroll to position [0, 0]
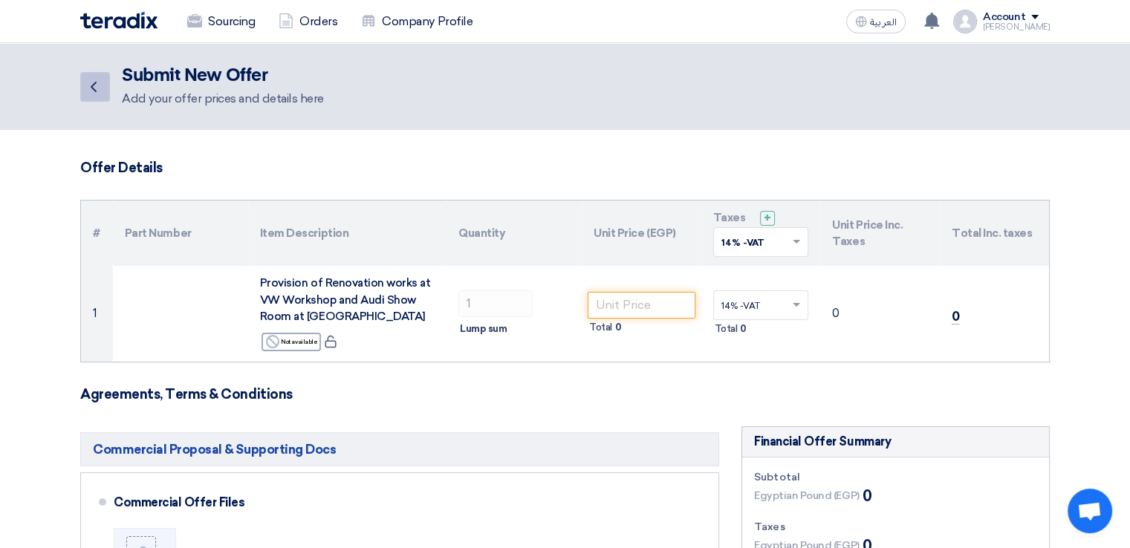
click at [98, 80] on icon "Back" at bounding box center [94, 87] width 18 height 18
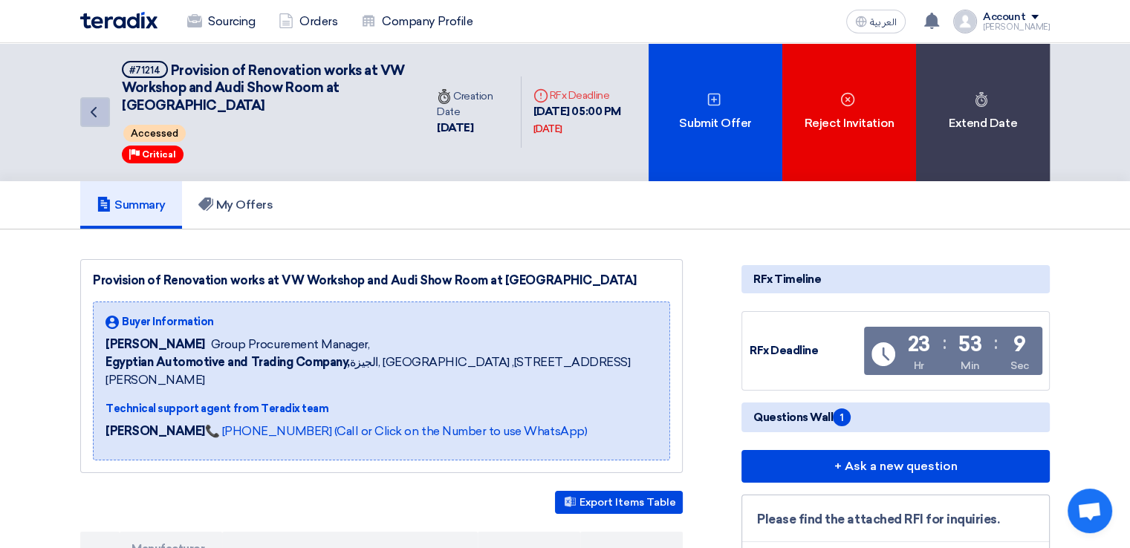
click at [102, 108] on link "Back" at bounding box center [95, 112] width 30 height 30
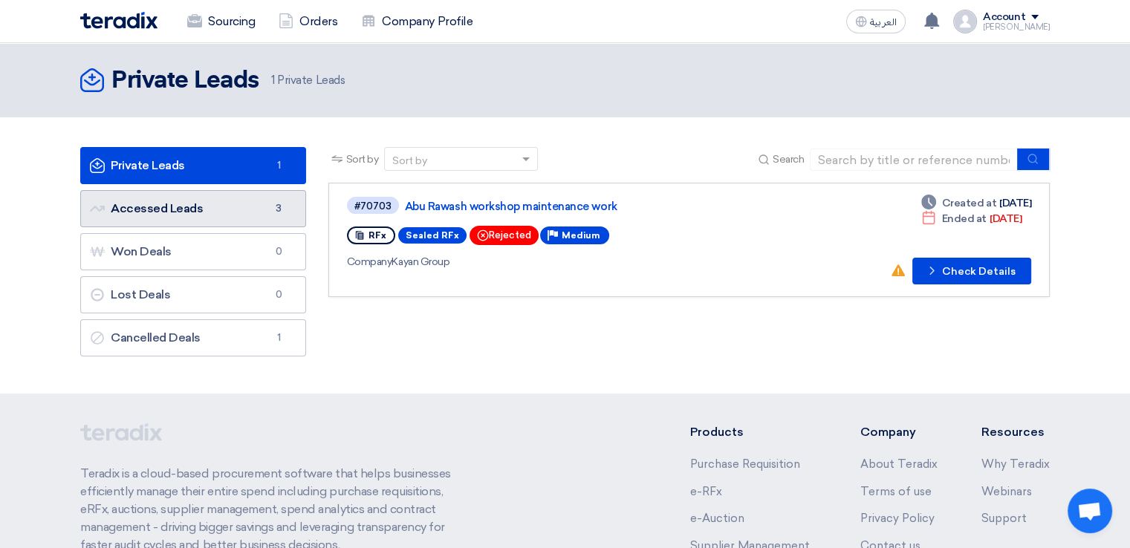
click at [225, 207] on link "Accessed Leads Accessed Leads 3" at bounding box center [193, 208] width 226 height 37
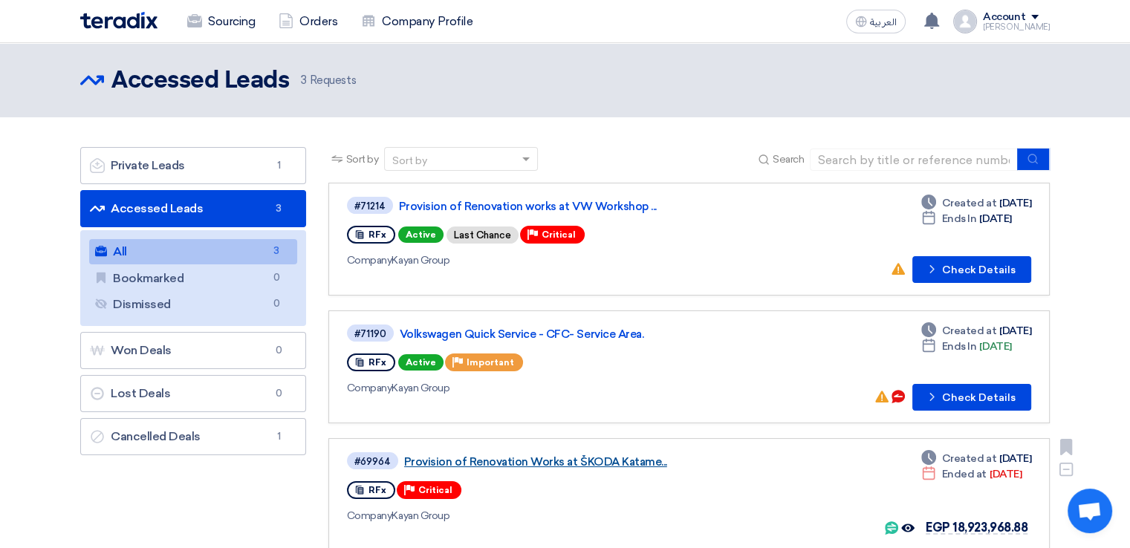
click at [576, 458] on link "Provision of Renovation Works at ŠKODA Katame..." at bounding box center [590, 462] width 372 height 13
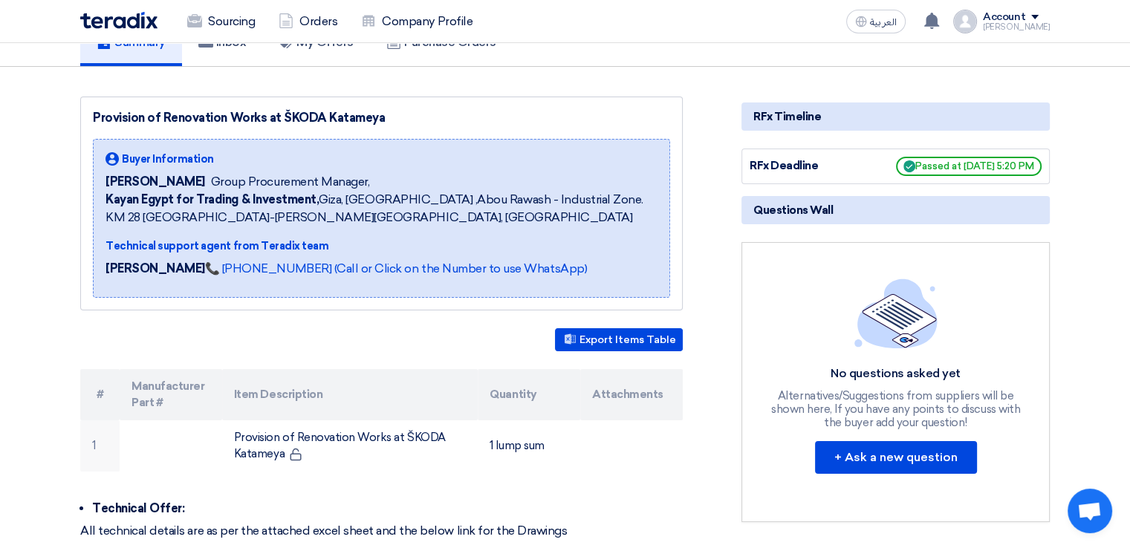
scroll to position [106, 0]
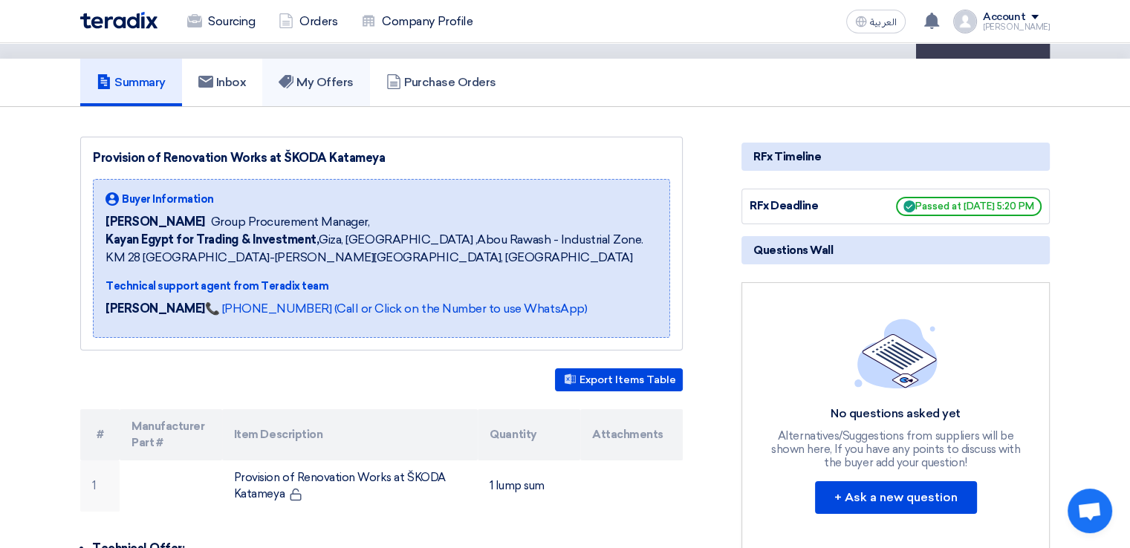
click at [347, 92] on link "My Offers" at bounding box center [316, 83] width 108 height 48
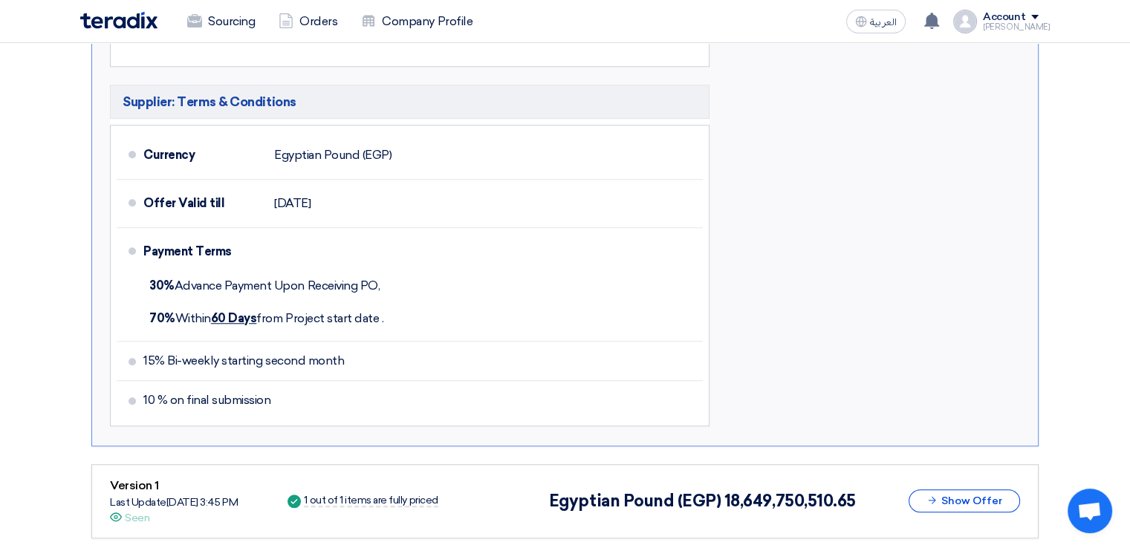
scroll to position [1209, 0]
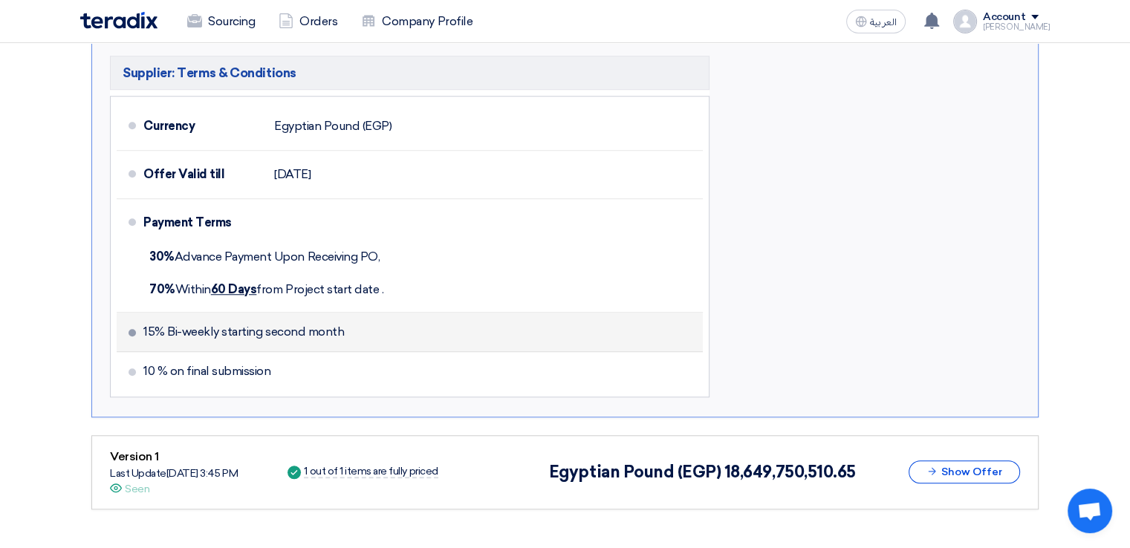
drag, startPoint x: 144, startPoint y: 322, endPoint x: 340, endPoint y: 324, distance: 196.2
click at [340, 325] on span "15% Bi-weekly starting second month" at bounding box center [243, 332] width 201 height 15
copy span "15% Bi-weekly starting second month"
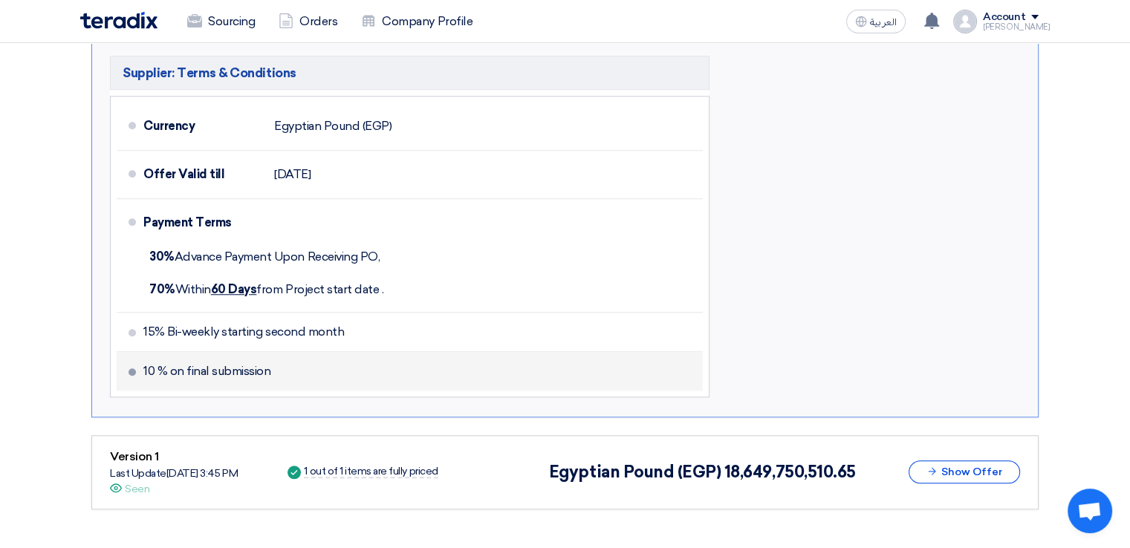
click at [193, 364] on span "10 % on final submission" at bounding box center [206, 371] width 127 height 15
copy div "10 % on final submission"
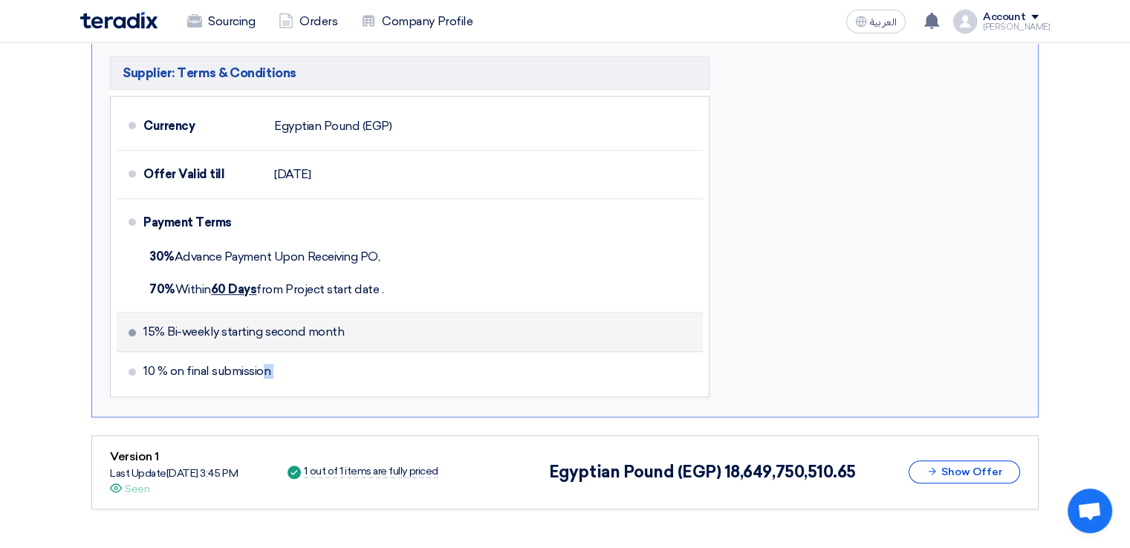
drag, startPoint x: 143, startPoint y: 325, endPoint x: 343, endPoint y: 329, distance: 200.7
click at [343, 329] on li "15% Bi-weekly starting second month" at bounding box center [410, 332] width 586 height 39
copy span "15% Bi-weekly starting second month"
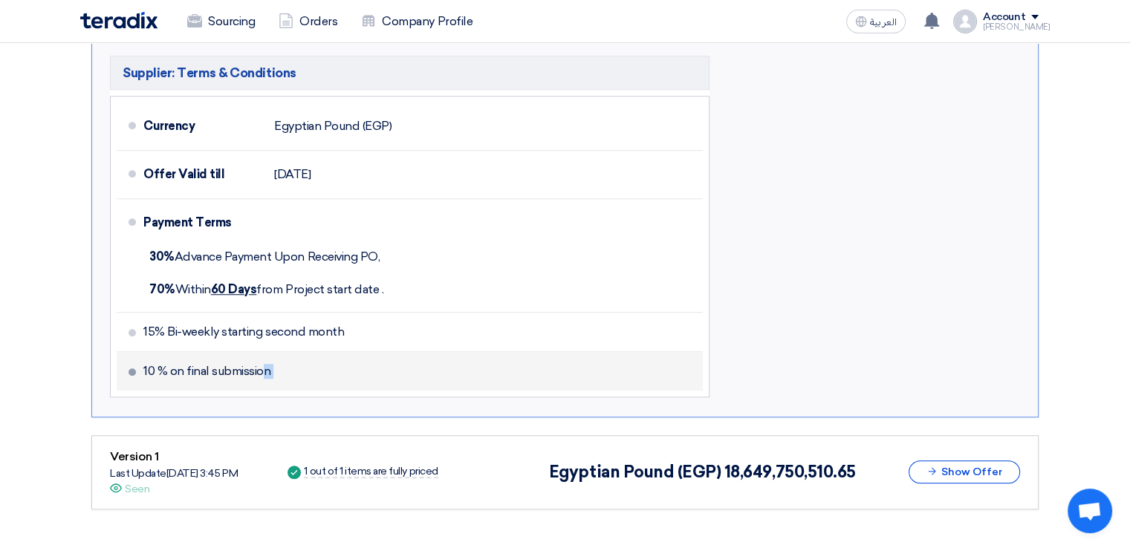
drag, startPoint x: 145, startPoint y: 362, endPoint x: 275, endPoint y: 365, distance: 130.1
click at [275, 365] on li "10 % on final submission" at bounding box center [410, 371] width 586 height 39
copy span "10 % on final submission"
